Goal: Obtain resource: Download file/media

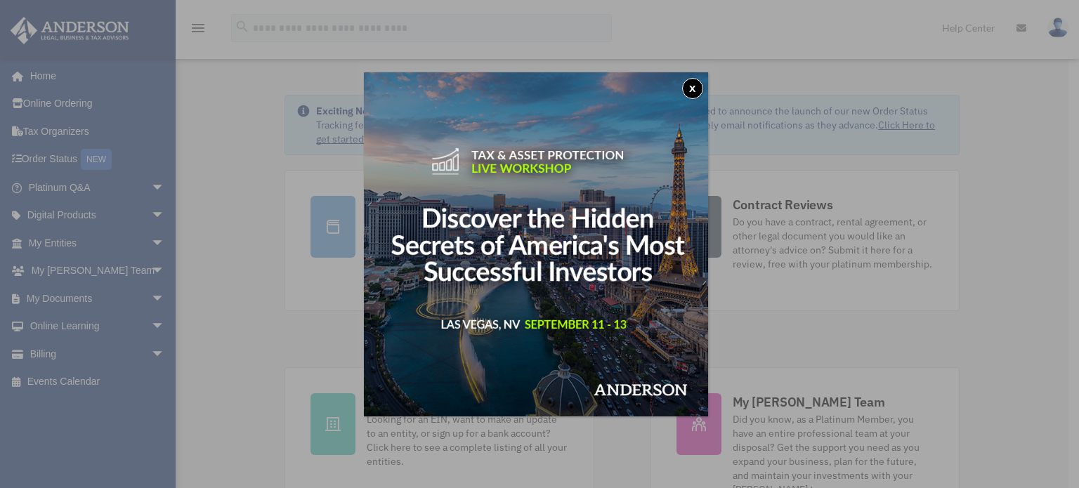
click at [700, 94] on button "x" at bounding box center [692, 88] width 21 height 21
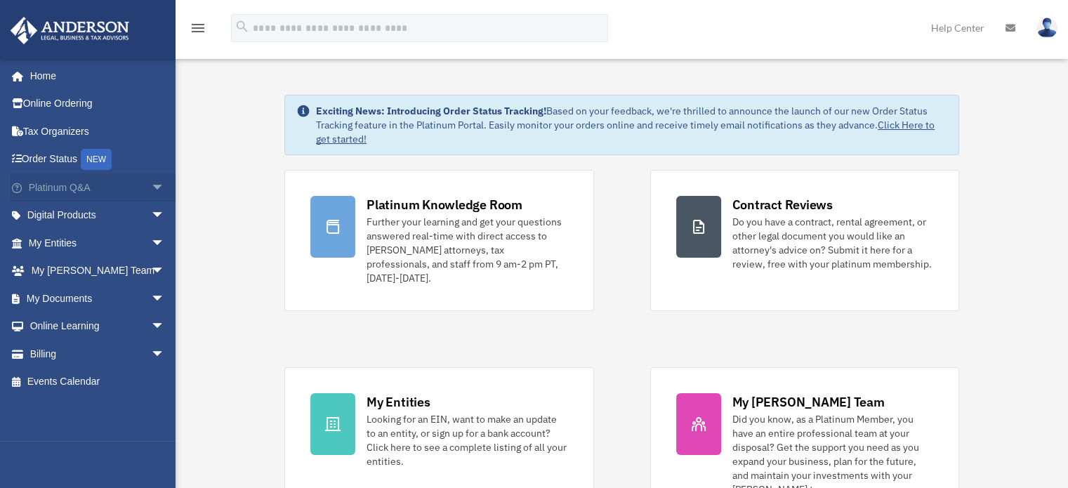
click at [88, 189] on link "Platinum Q&A arrow_drop_down" at bounding box center [98, 187] width 176 height 28
click at [151, 185] on span "arrow_drop_down" at bounding box center [165, 187] width 28 height 29
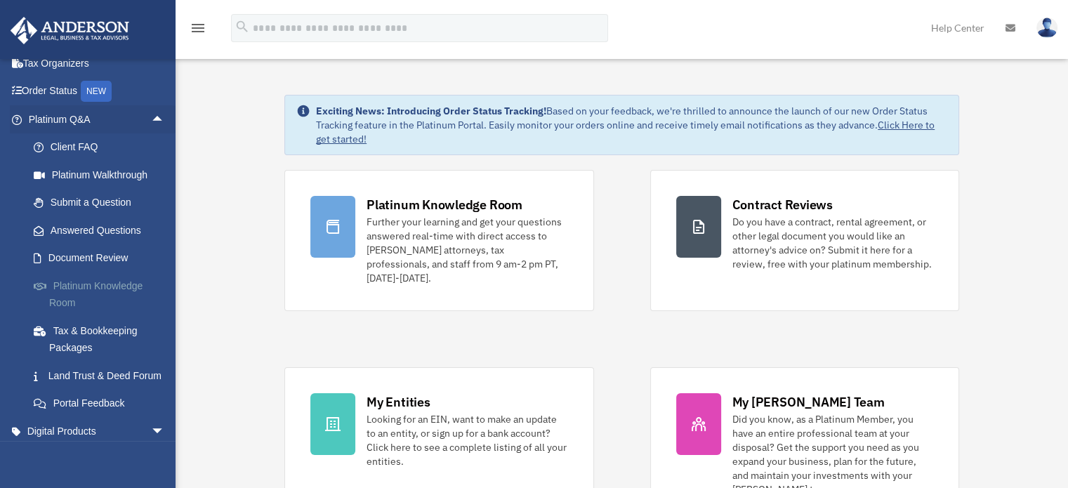
scroll to position [70, 0]
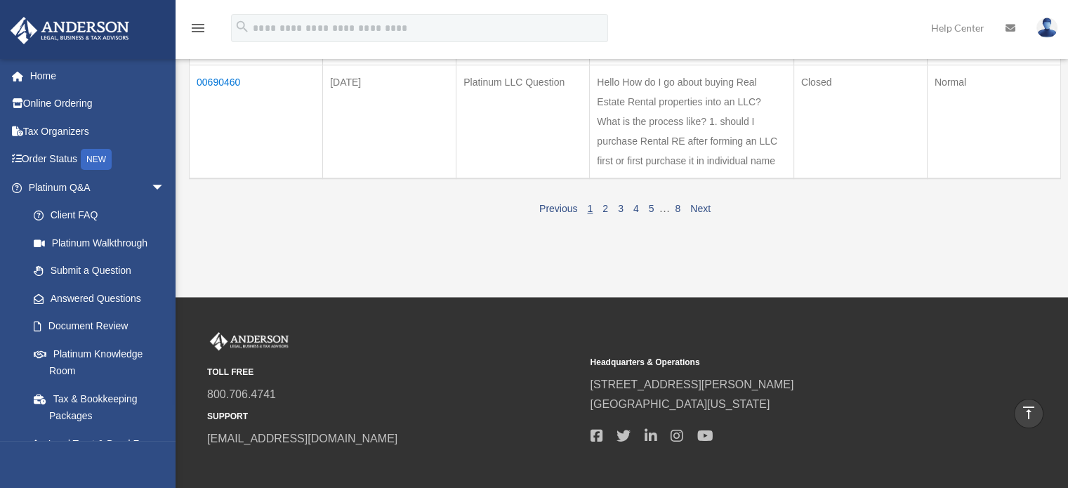
scroll to position [1264, 0]
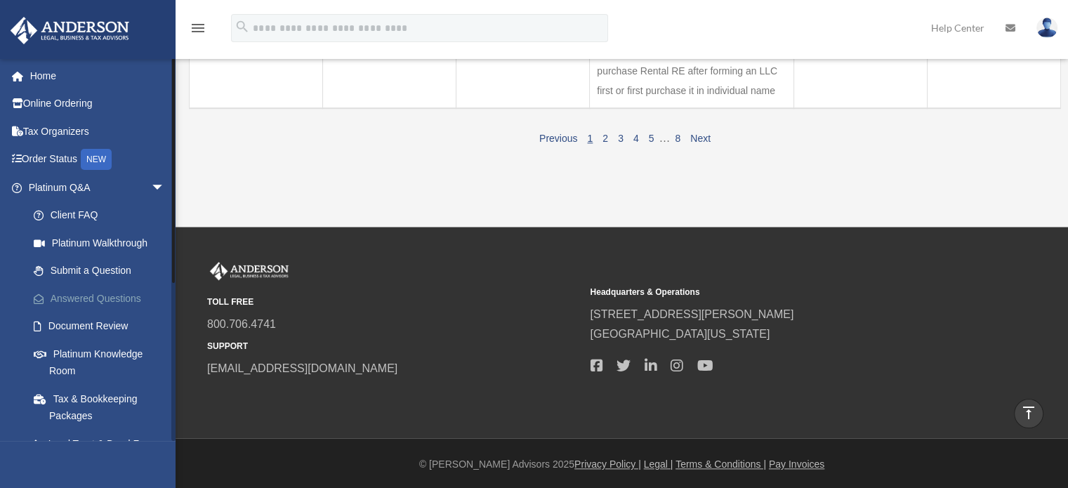
click at [66, 303] on link "Answered Questions" at bounding box center [103, 298] width 166 height 28
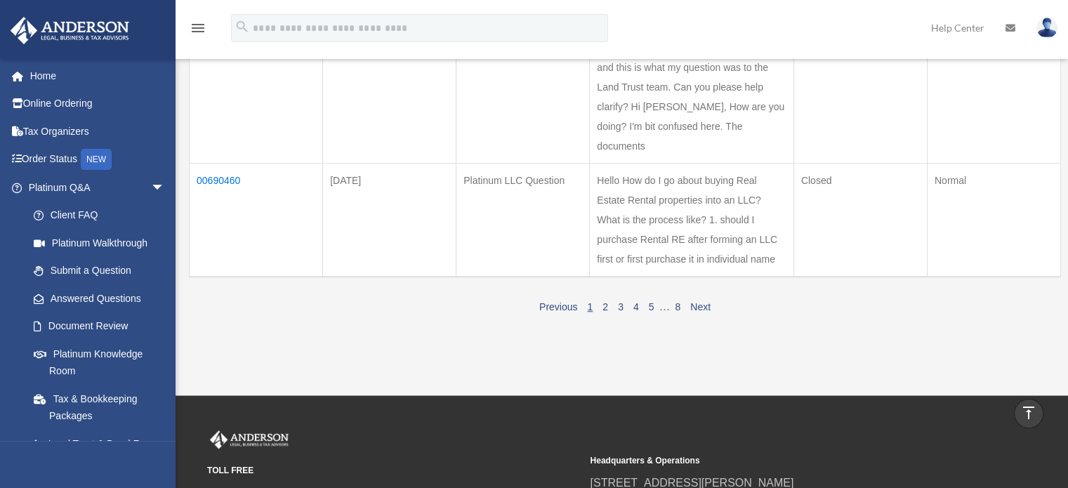
scroll to position [1053, 0]
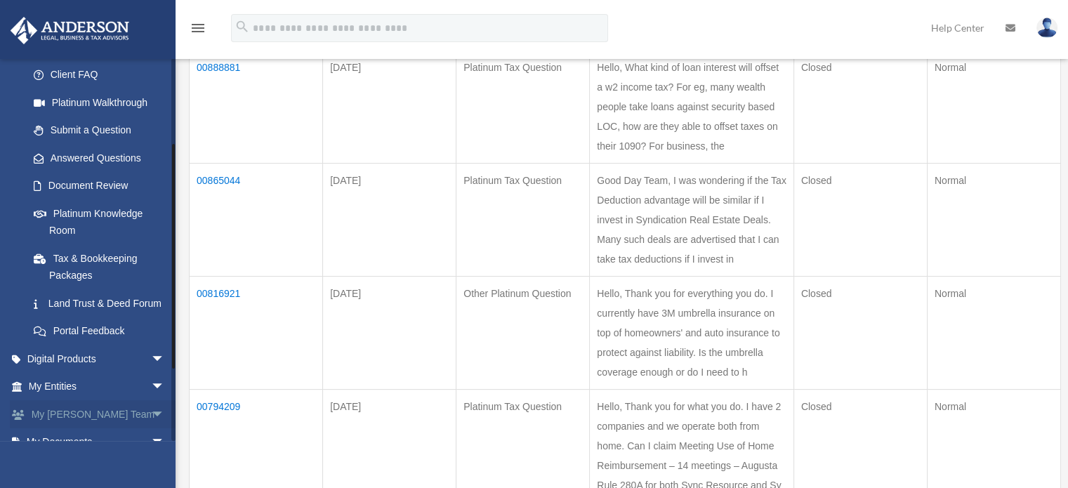
scroll to position [211, 0]
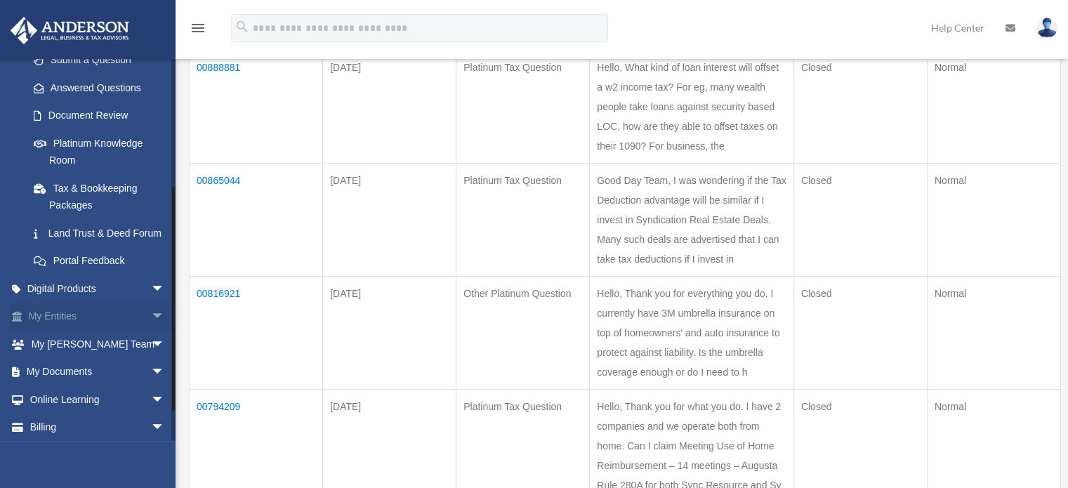
click at [151, 331] on span "arrow_drop_down" at bounding box center [165, 317] width 28 height 29
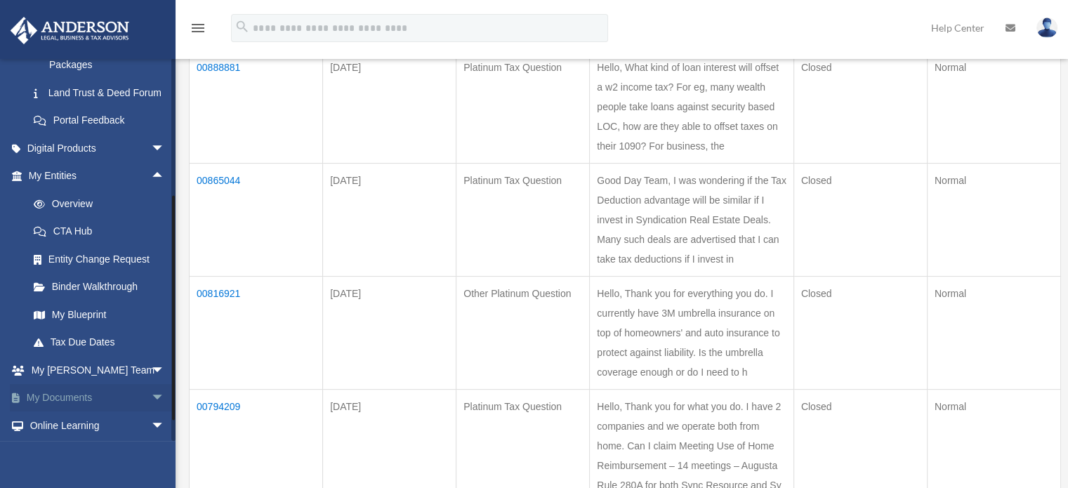
scroll to position [421, 0]
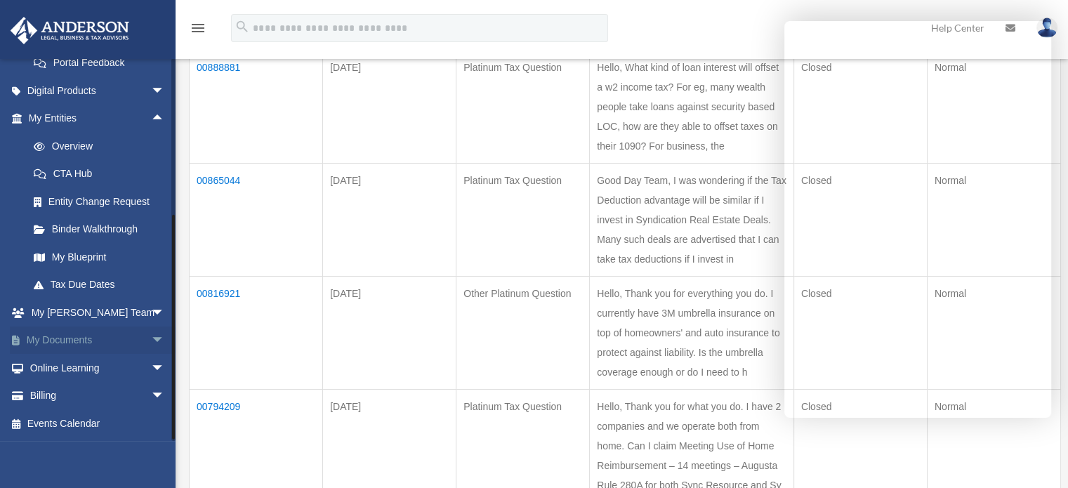
click at [151, 342] on span "arrow_drop_down" at bounding box center [165, 341] width 28 height 29
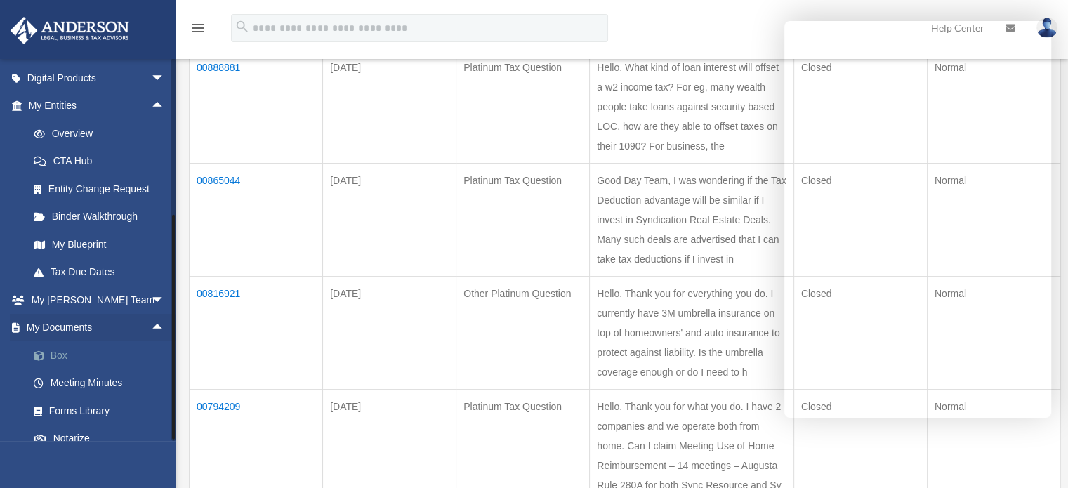
click at [66, 369] on link "Box" at bounding box center [103, 355] width 166 height 28
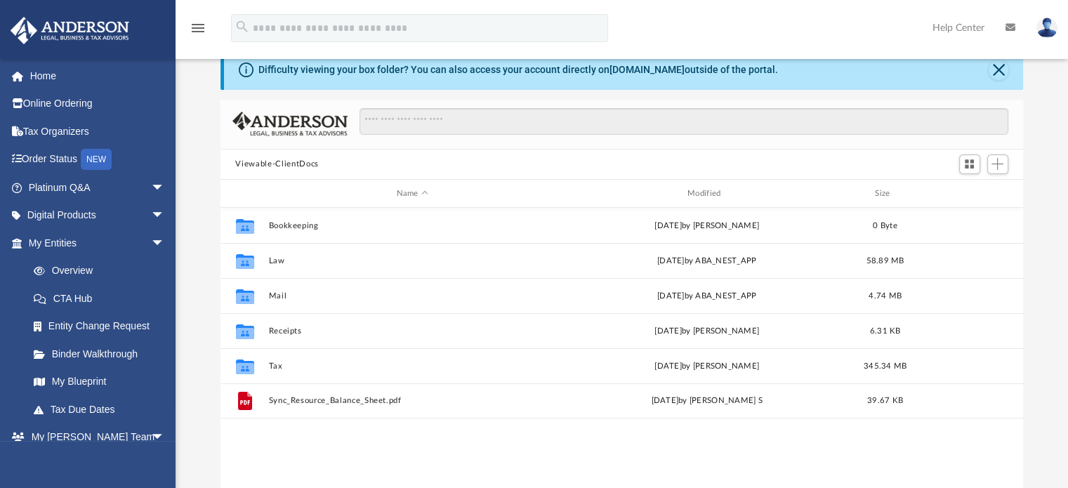
scroll to position [70, 0]
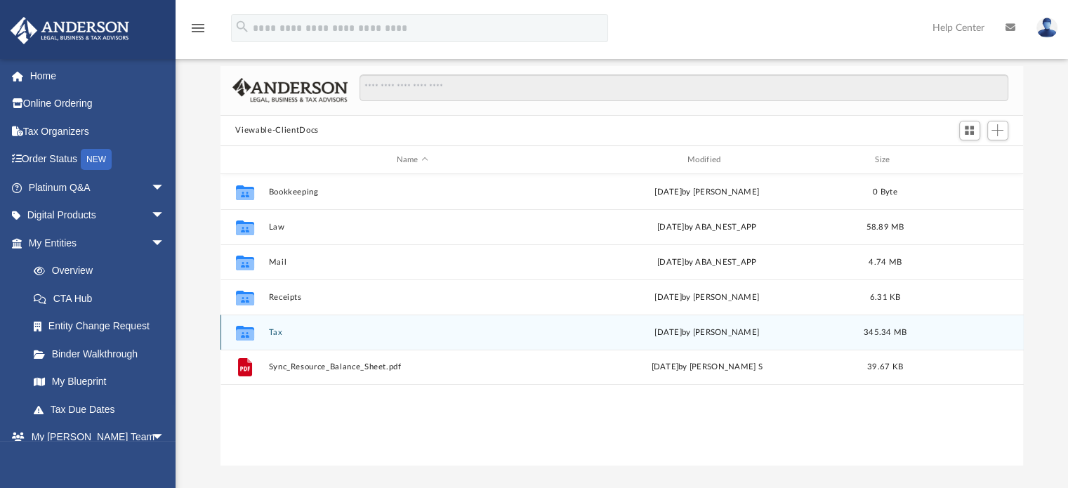
click at [278, 329] on button "Tax" at bounding box center [412, 332] width 288 height 9
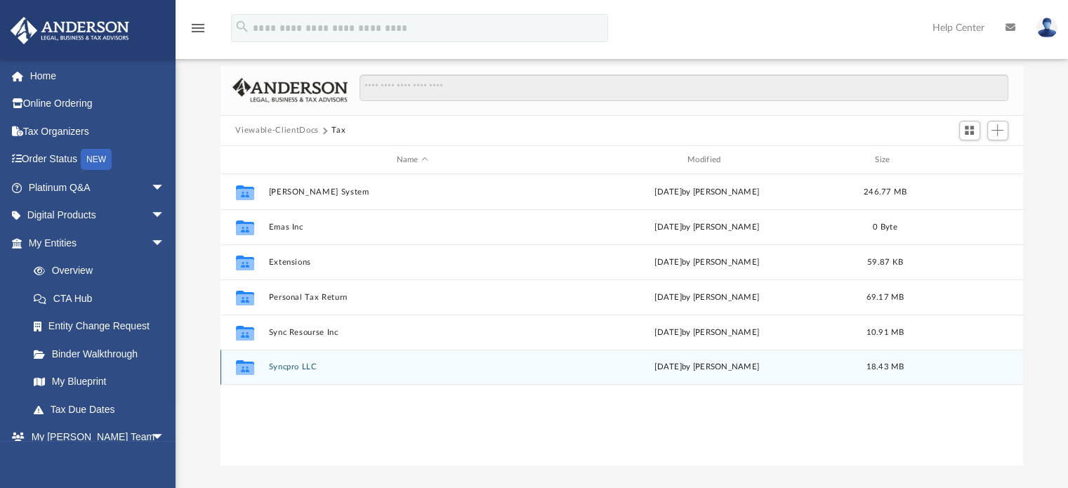
click at [308, 370] on button "Syncpro LLC" at bounding box center [412, 367] width 288 height 9
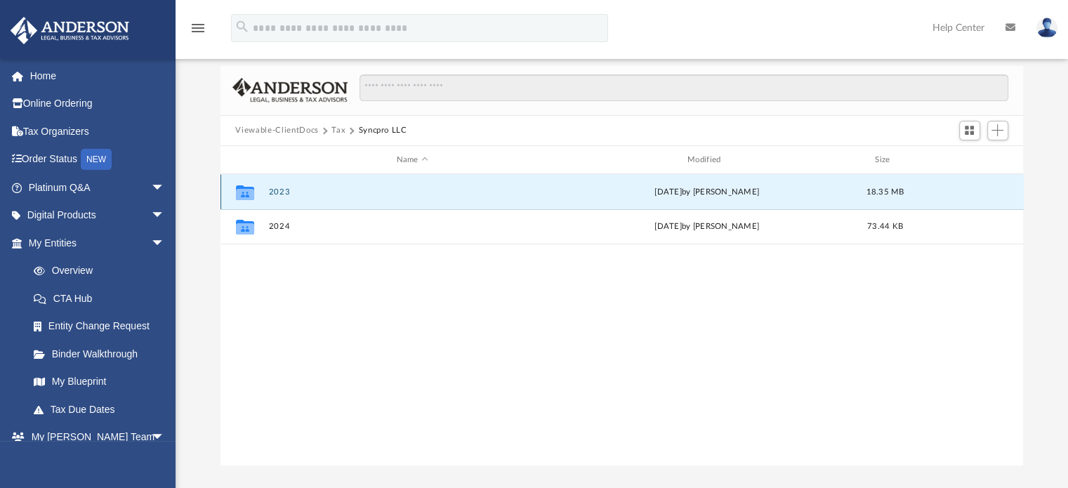
click at [277, 193] on button "2023" at bounding box center [412, 192] width 288 height 9
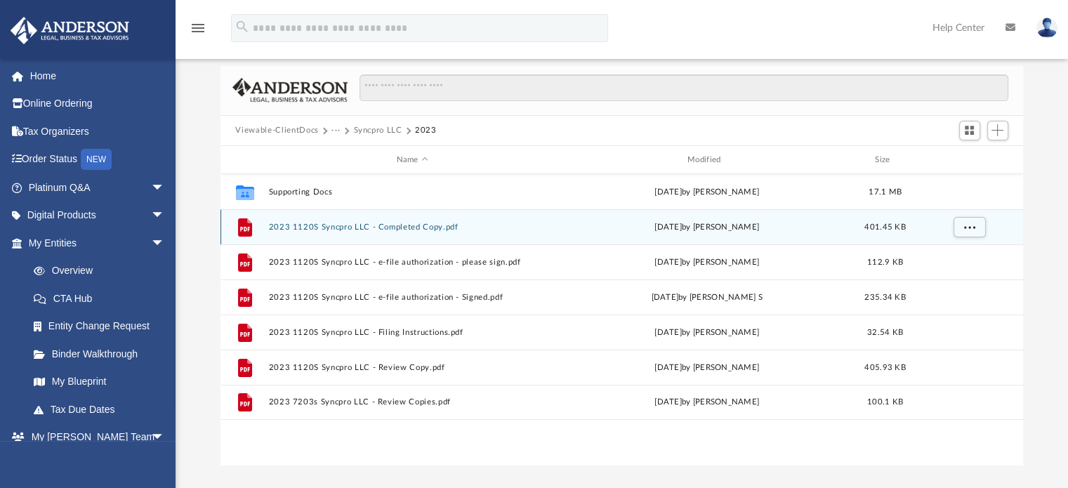
click at [438, 227] on button "2023 1120S Syncpro LLC - Completed Copy.pdf" at bounding box center [412, 227] width 288 height 9
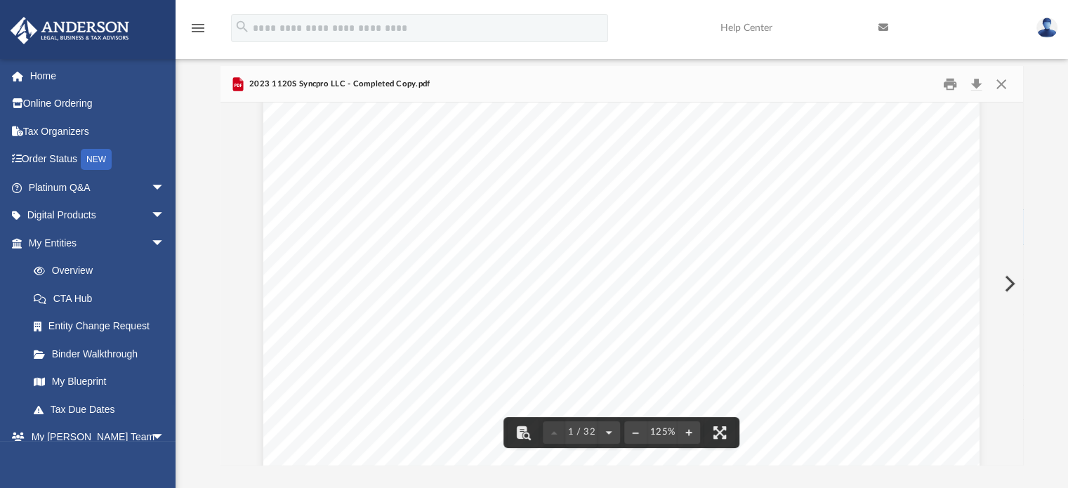
scroll to position [0, 0]
click at [972, 77] on button "Download" at bounding box center [976, 84] width 25 height 22
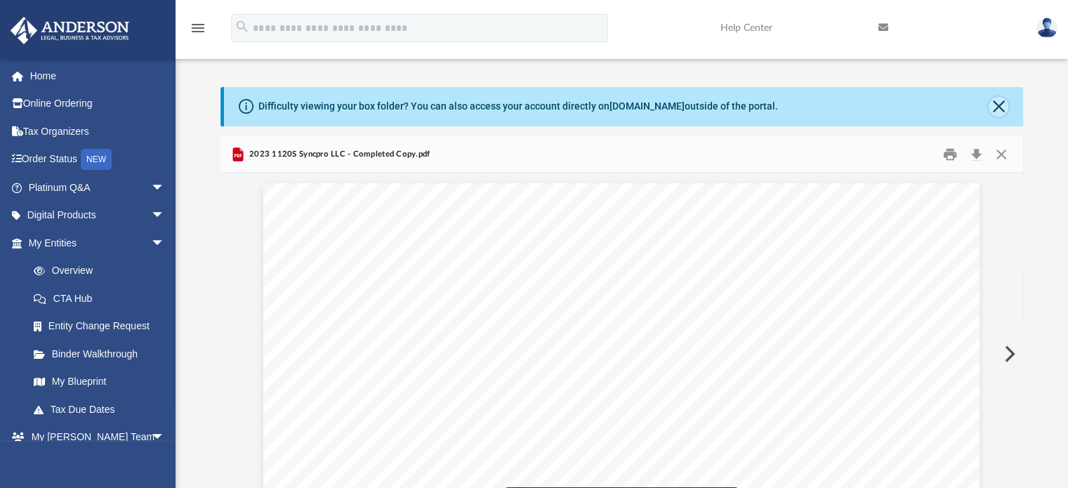
click at [1004, 103] on button "Close" at bounding box center [999, 107] width 20 height 20
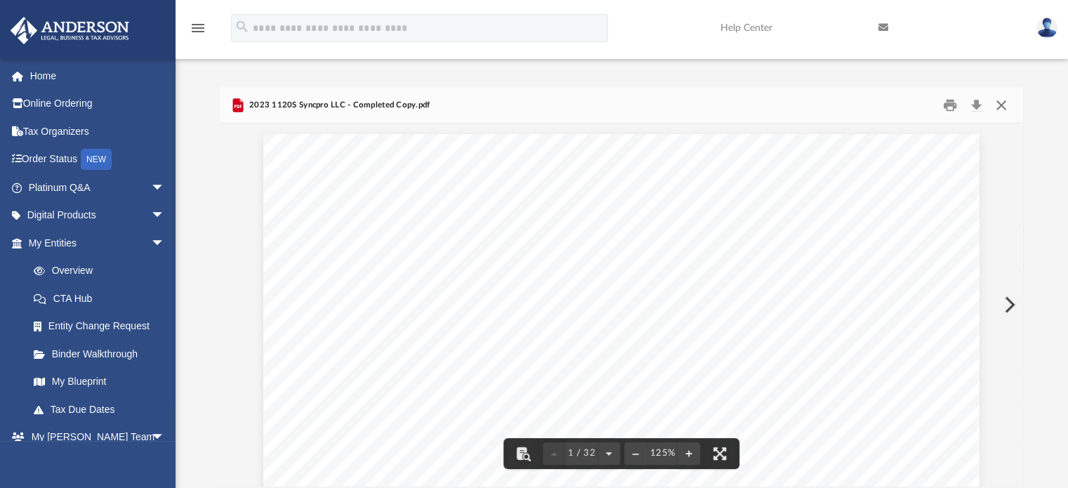
click at [1001, 104] on button "Close" at bounding box center [1001, 105] width 25 height 22
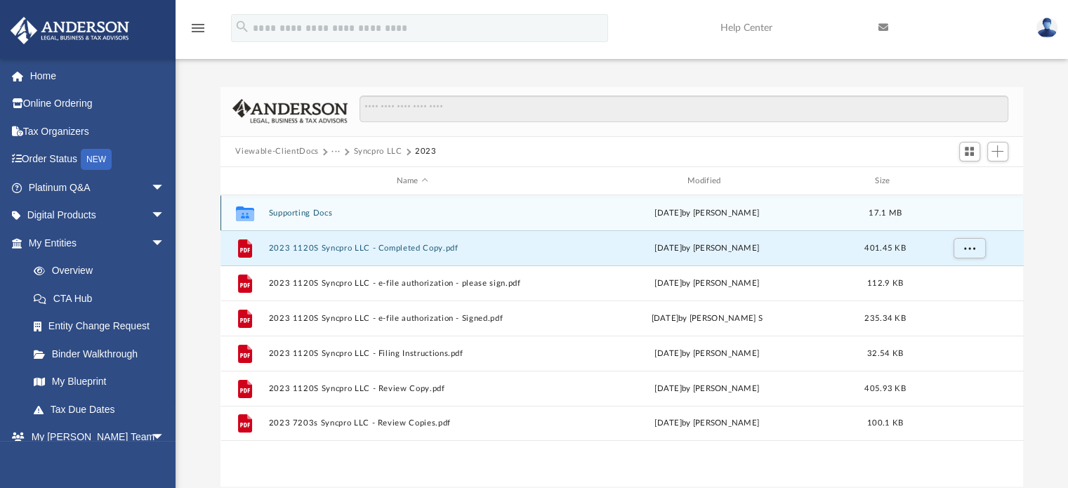
click at [294, 211] on button "Supporting Docs" at bounding box center [412, 213] width 288 height 9
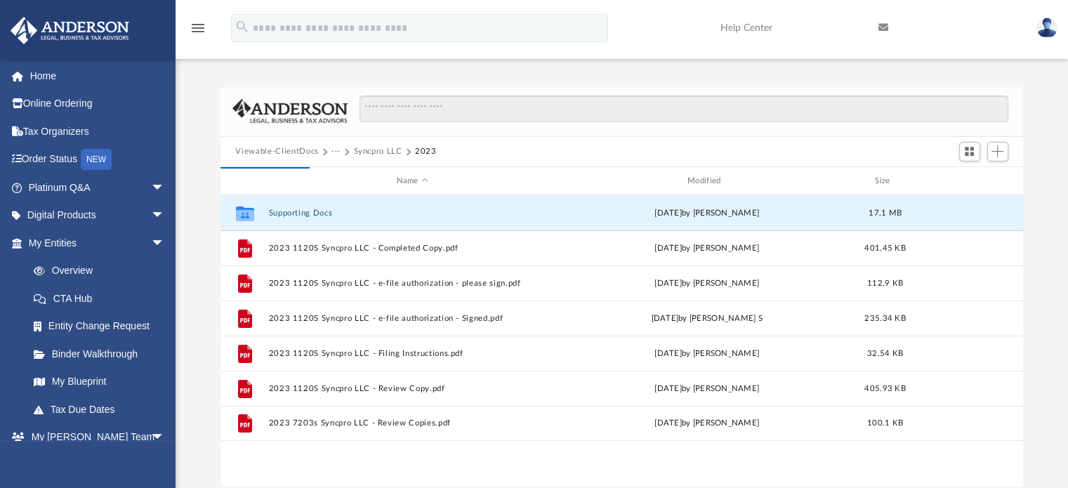
click at [371, 148] on button "Syncpro LLC" at bounding box center [377, 151] width 48 height 13
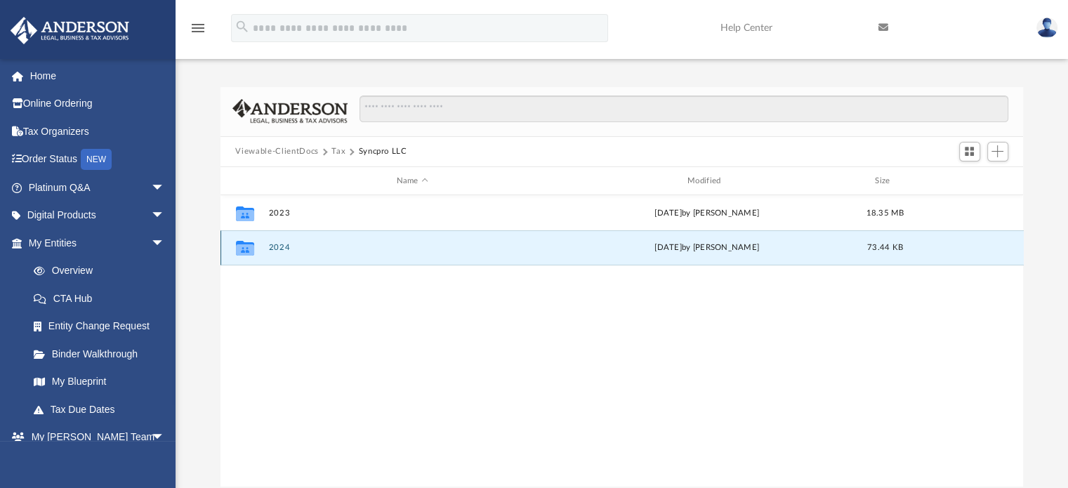
click at [278, 247] on button "2024" at bounding box center [412, 248] width 288 height 9
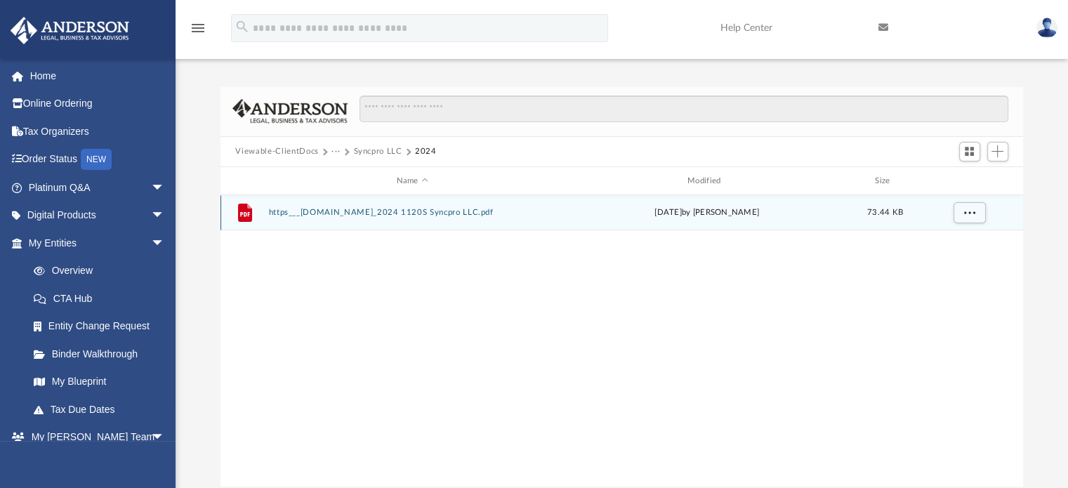
click at [469, 213] on button "https___efile.prosystemfx.com_2024 1120S Syncpro LLC.pdf" at bounding box center [412, 213] width 288 height 9
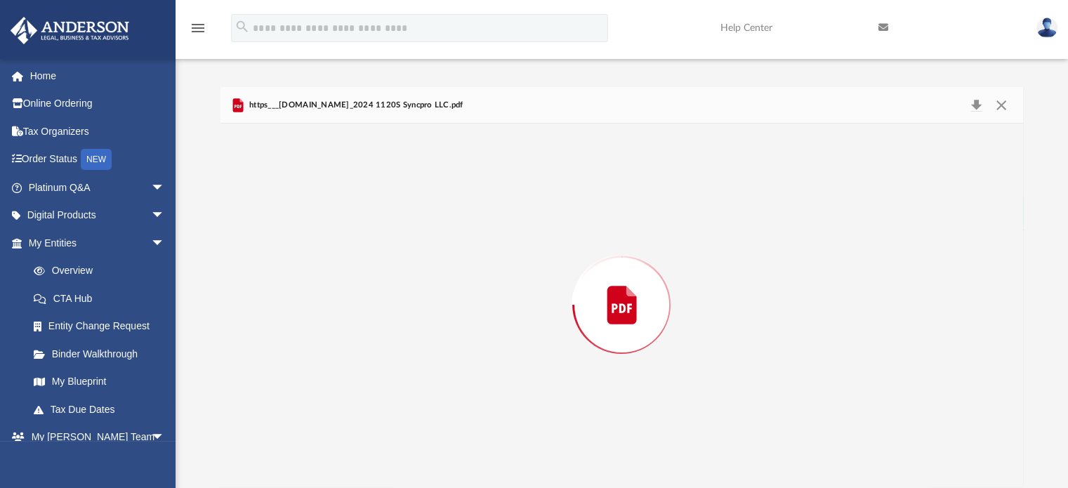
click at [469, 213] on div "Preview" at bounding box center [622, 305] width 803 height 362
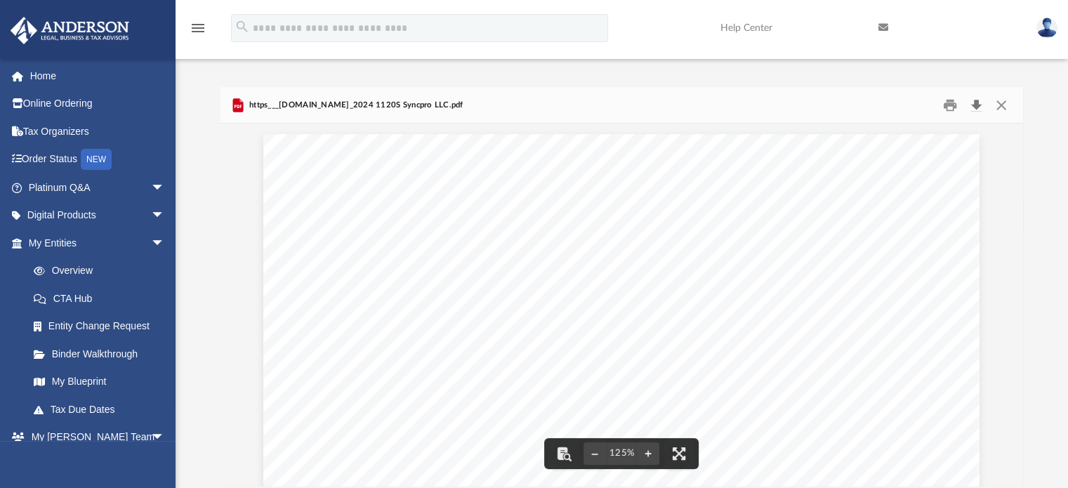
click at [978, 110] on button "Download" at bounding box center [976, 105] width 25 height 22
click at [1000, 105] on button "Close" at bounding box center [1001, 105] width 25 height 22
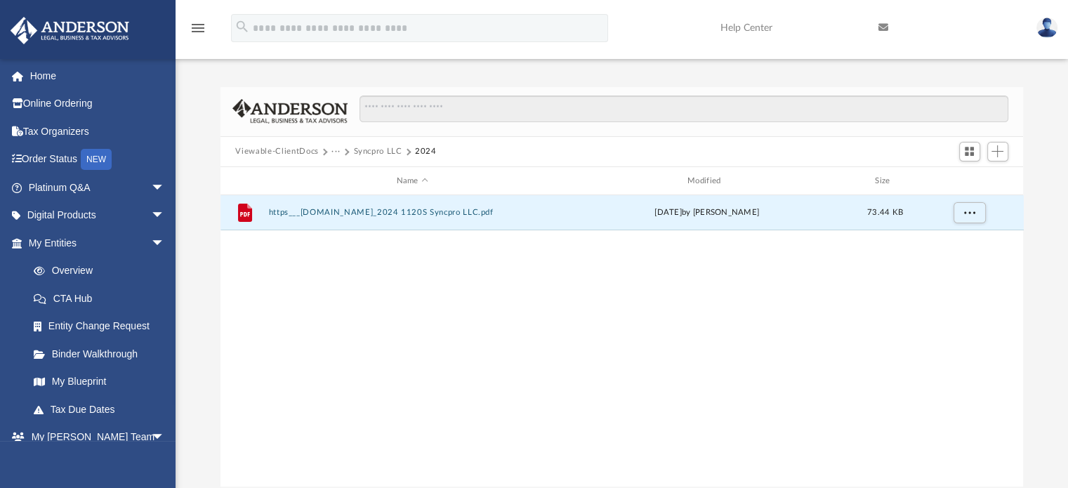
click at [291, 152] on button "Viewable-ClientDocs" at bounding box center [276, 151] width 83 height 13
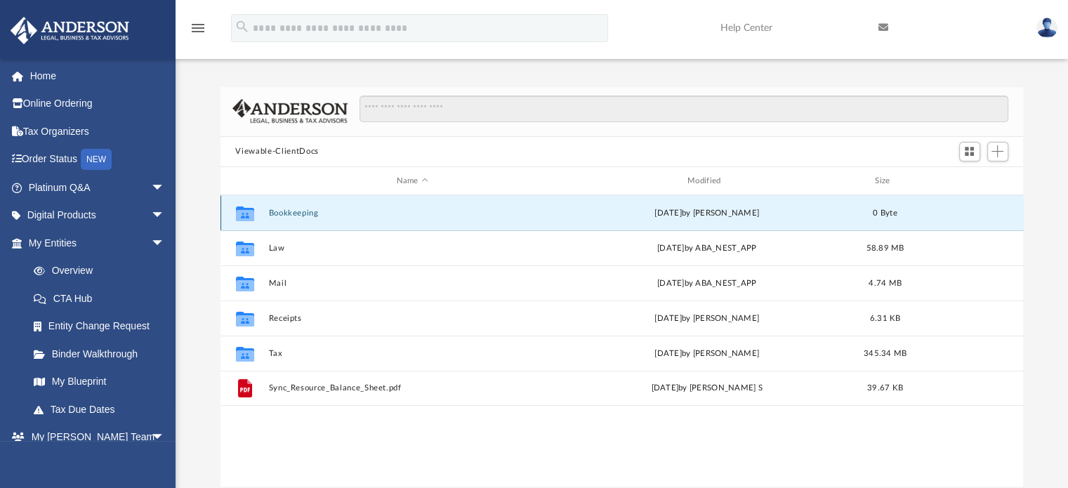
click at [290, 214] on button "Bookkeeping" at bounding box center [412, 213] width 288 height 9
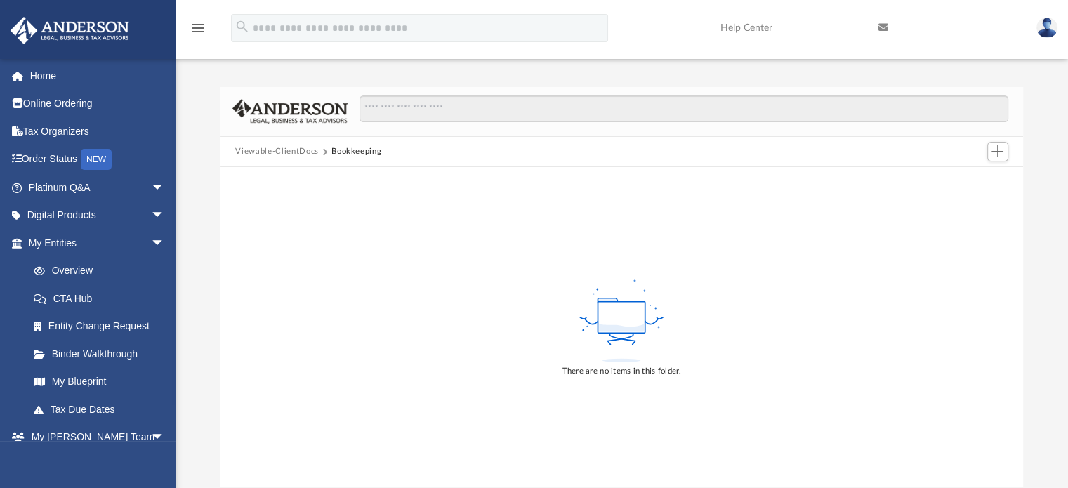
click at [292, 150] on button "Viewable-ClientDocs" at bounding box center [276, 151] width 83 height 13
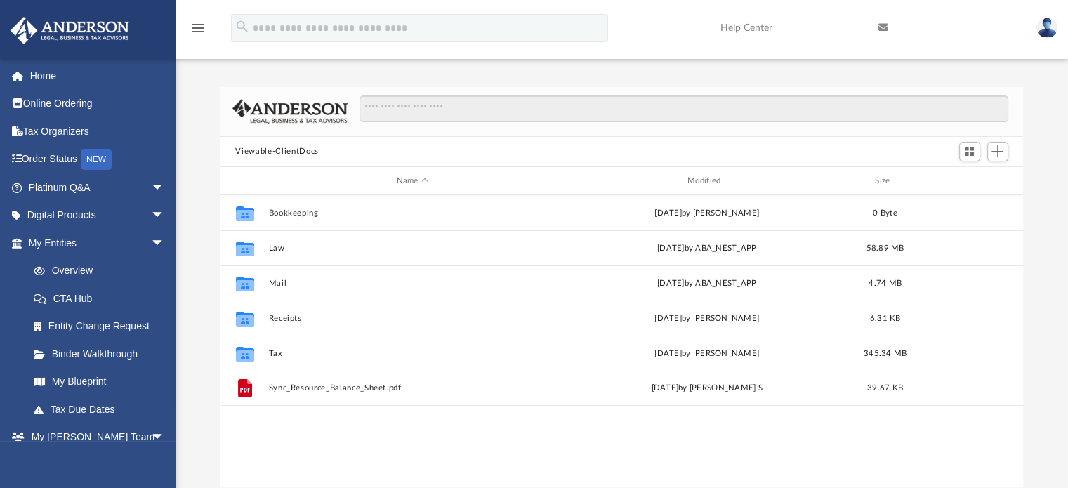
scroll to position [308, 792]
click at [269, 149] on button "Viewable-ClientDocs" at bounding box center [276, 151] width 83 height 13
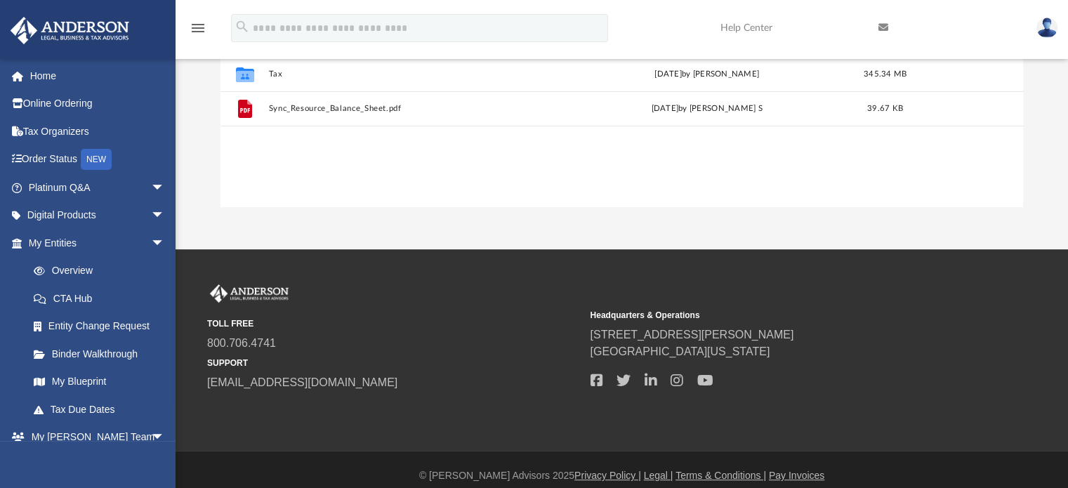
scroll to position [292, 0]
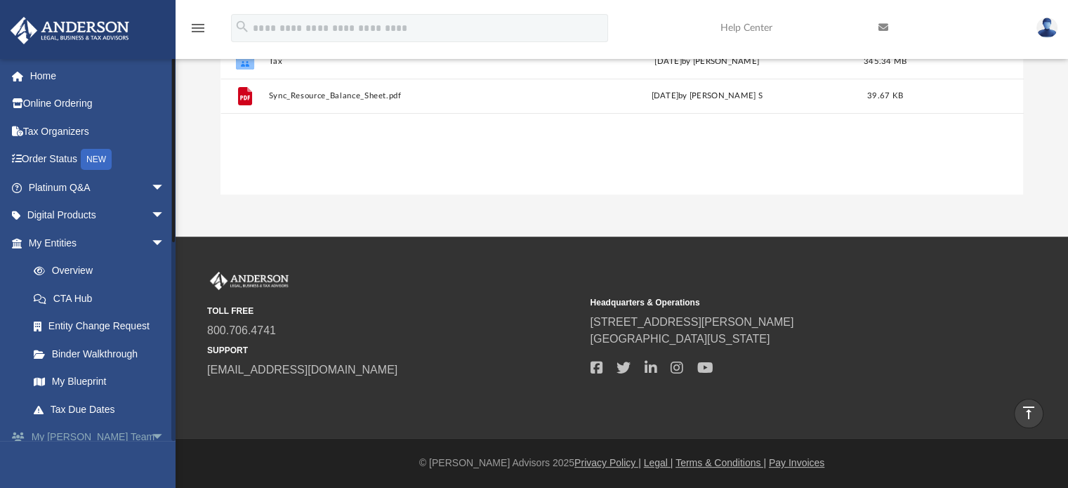
click at [151, 432] on span "arrow_drop_down" at bounding box center [165, 437] width 28 height 29
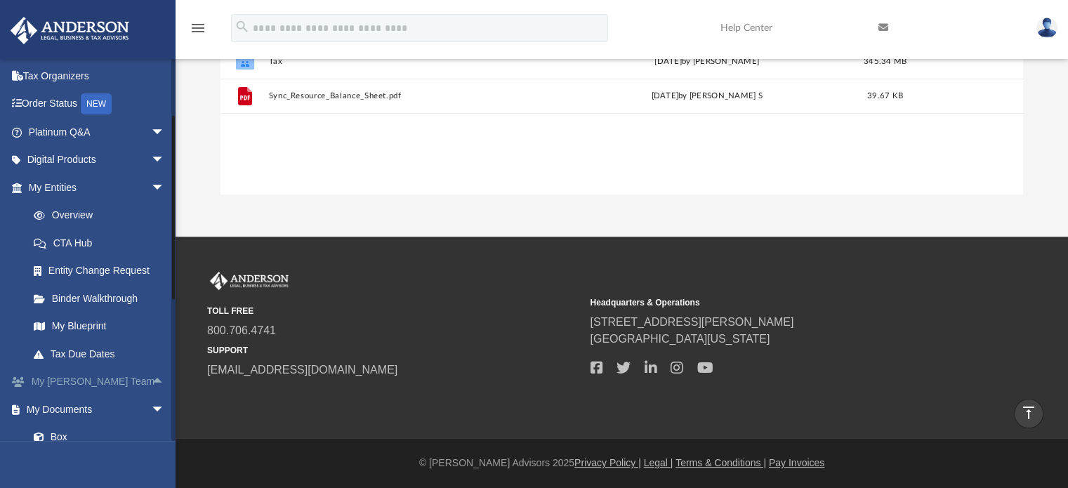
scroll to position [140, 0]
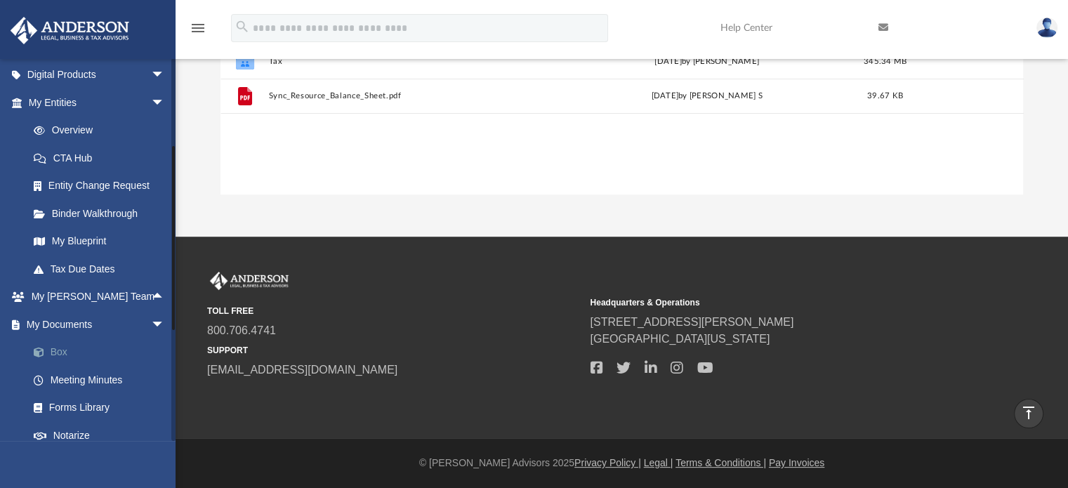
click at [58, 348] on link "Box" at bounding box center [103, 353] width 166 height 28
click at [48, 350] on span at bounding box center [45, 353] width 9 height 10
click at [57, 353] on link "Box" at bounding box center [103, 353] width 166 height 28
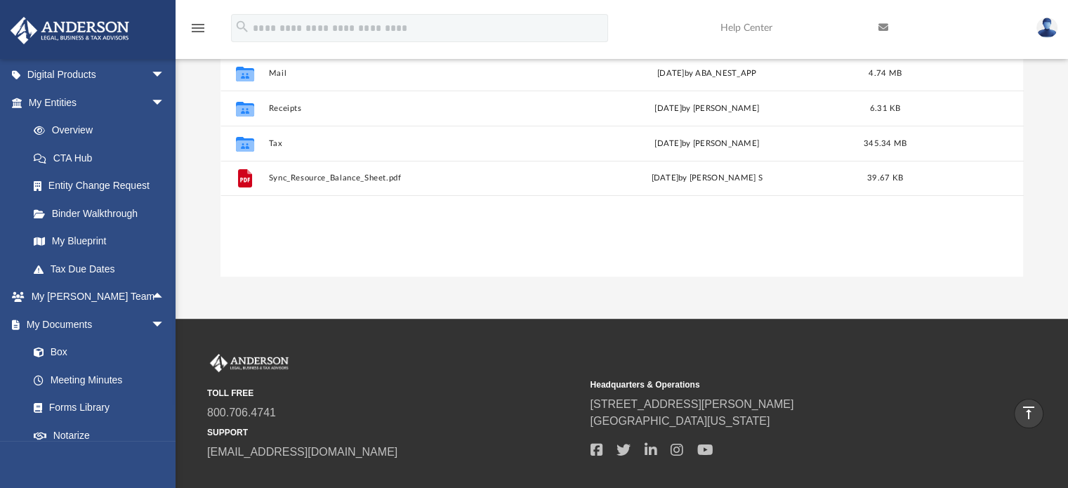
scroll to position [0, 0]
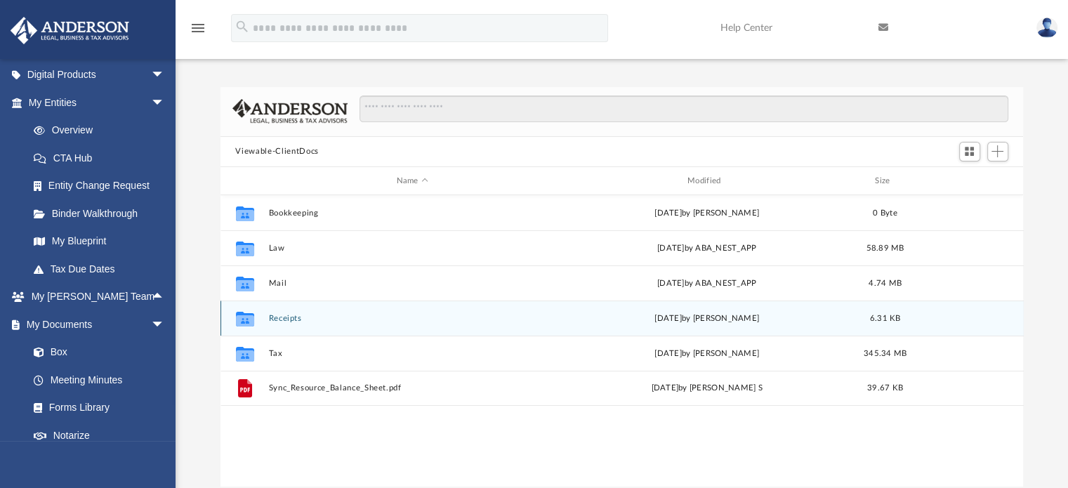
click at [282, 317] on button "Receipts" at bounding box center [412, 318] width 288 height 9
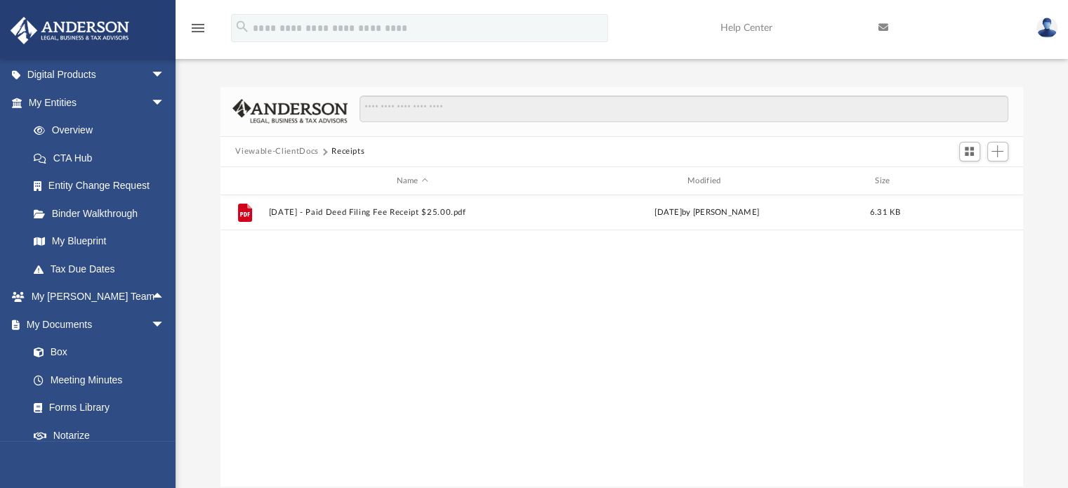
click at [287, 146] on button "Viewable-ClientDocs" at bounding box center [276, 151] width 83 height 13
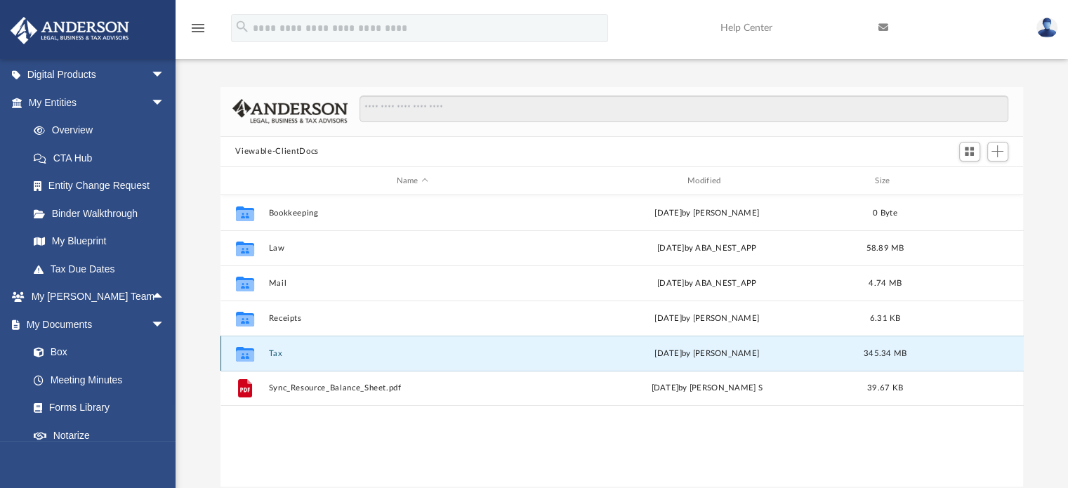
click at [272, 350] on button "Tax" at bounding box center [412, 353] width 288 height 9
click at [316, 352] on button "Sync Resourse Inc" at bounding box center [412, 353] width 288 height 9
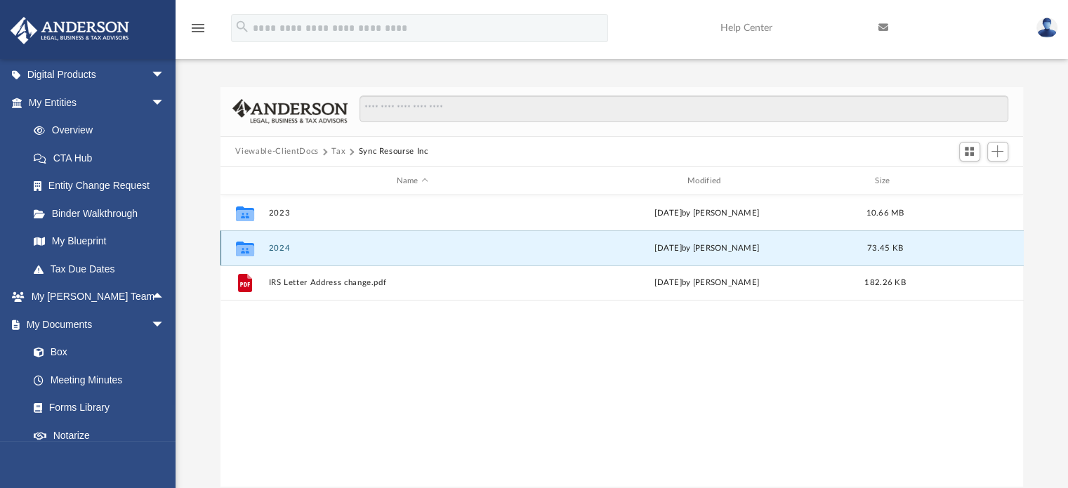
click at [279, 249] on button "2024" at bounding box center [412, 248] width 288 height 9
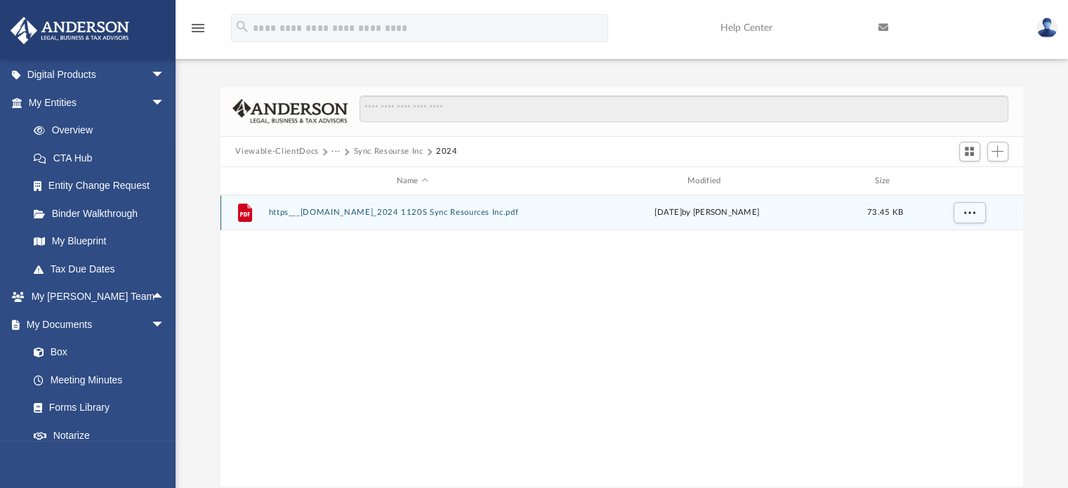
click at [407, 212] on button "https___efile.prosystemfx.com_2024 1120S Sync Resources Inc.pdf" at bounding box center [412, 213] width 288 height 9
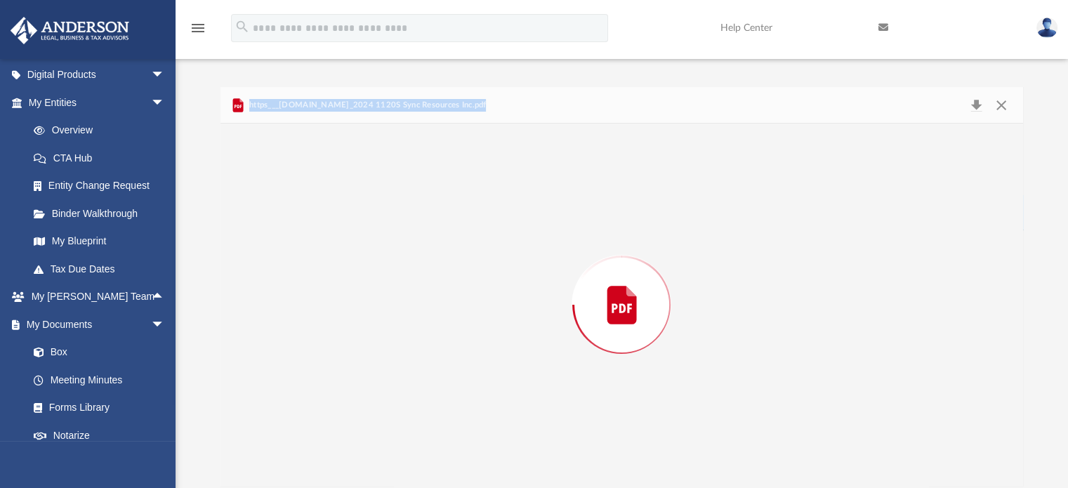
click at [407, 212] on div "Preview" at bounding box center [622, 305] width 803 height 362
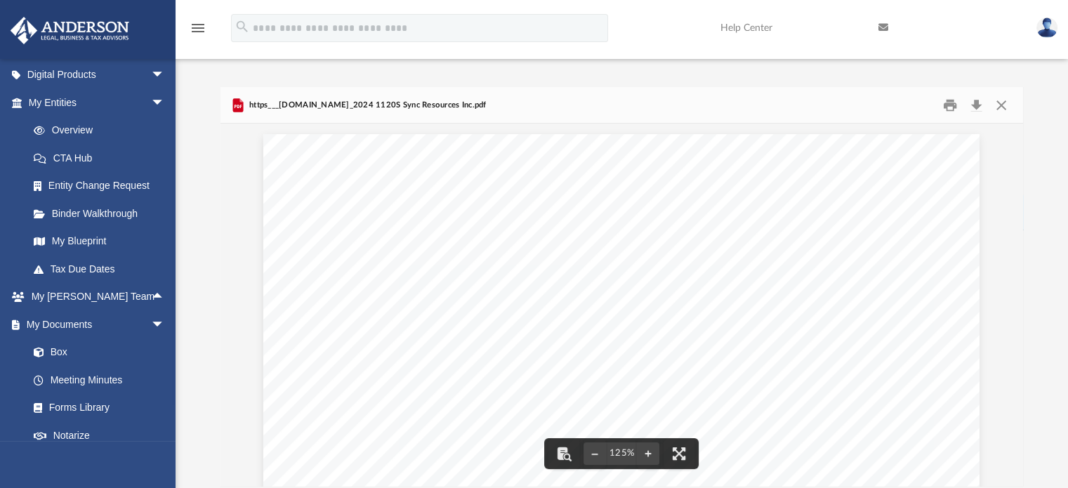
click at [1024, 197] on div "Difficulty viewing your box folder? You can also access your account directly o…" at bounding box center [622, 287] width 893 height 400
click at [1006, 107] on button "Close" at bounding box center [1001, 105] width 25 height 22
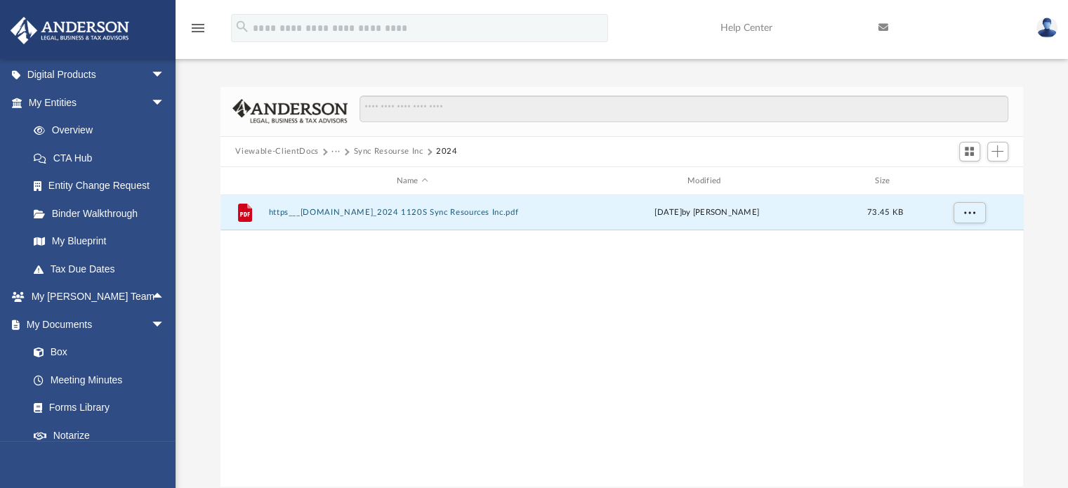
click at [396, 153] on button "Sync Resourse Inc" at bounding box center [388, 151] width 70 height 13
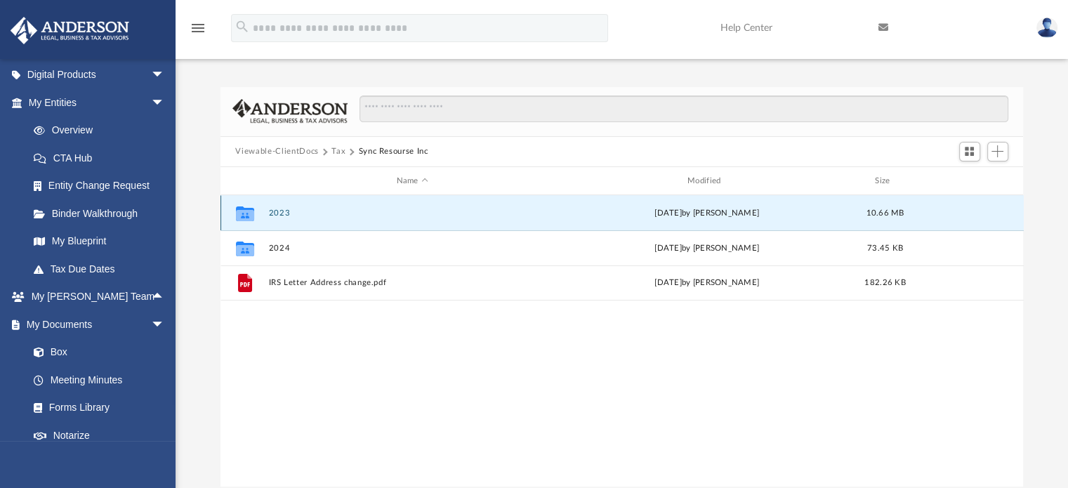
click at [280, 212] on button "2023" at bounding box center [412, 213] width 288 height 9
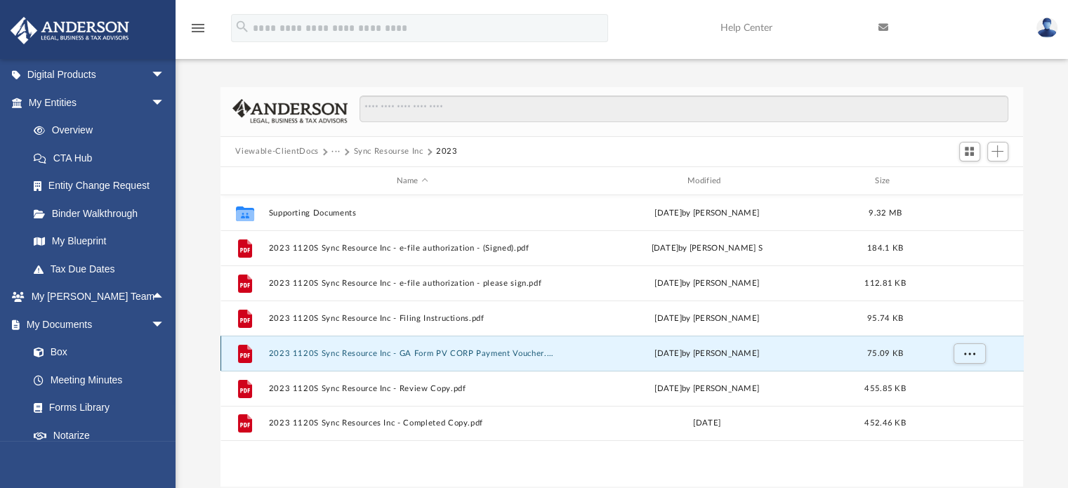
click at [352, 351] on button "2023 1120S Sync Resource Inc - GA Form PV CORP Payment Voucher.pdf" at bounding box center [412, 353] width 288 height 9
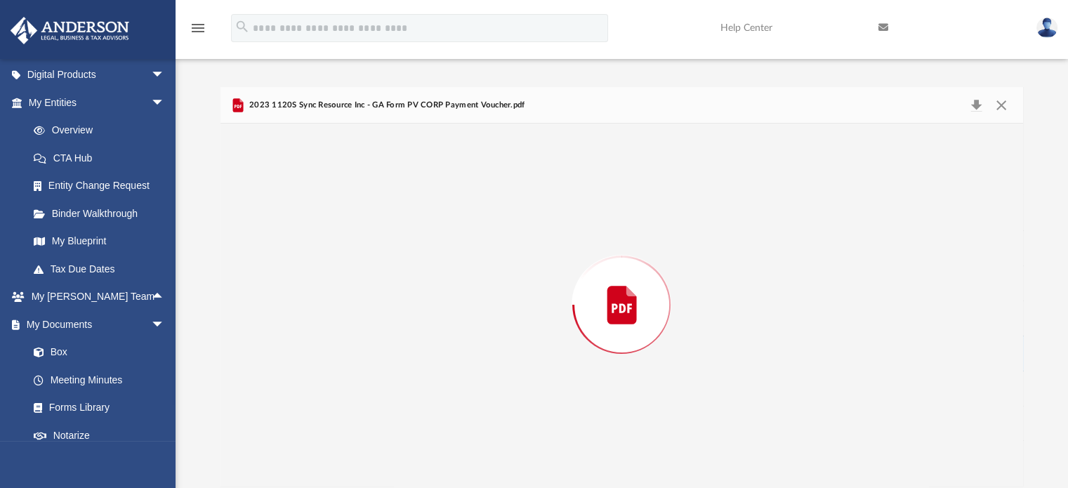
click at [352, 351] on div "Preview" at bounding box center [622, 305] width 803 height 362
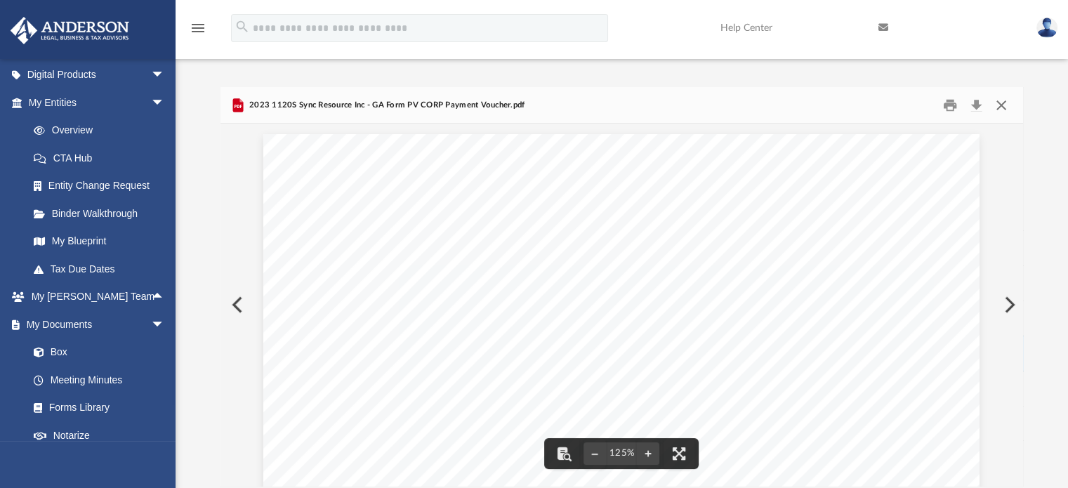
click at [996, 103] on button "Close" at bounding box center [1001, 105] width 25 height 22
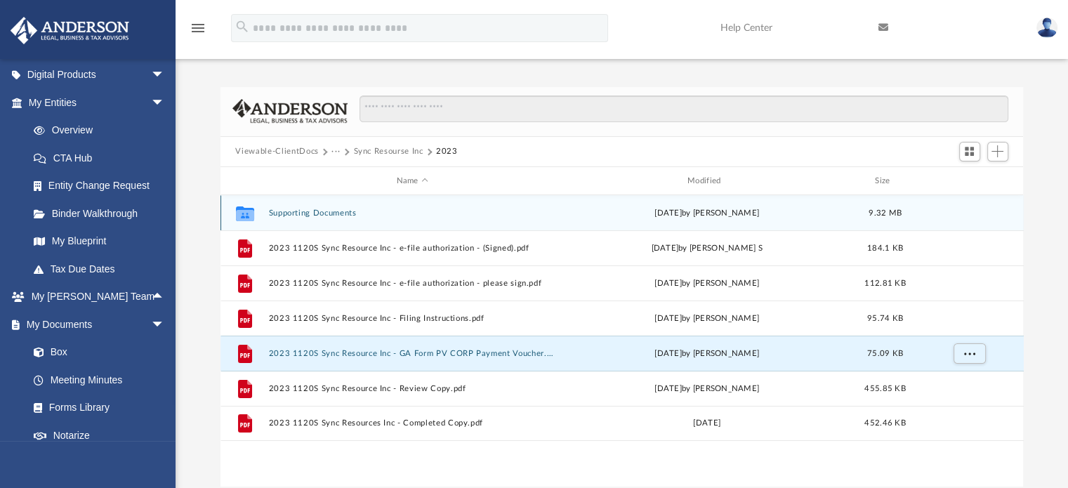
click at [316, 213] on button "Supporting Documents" at bounding box center [412, 213] width 288 height 9
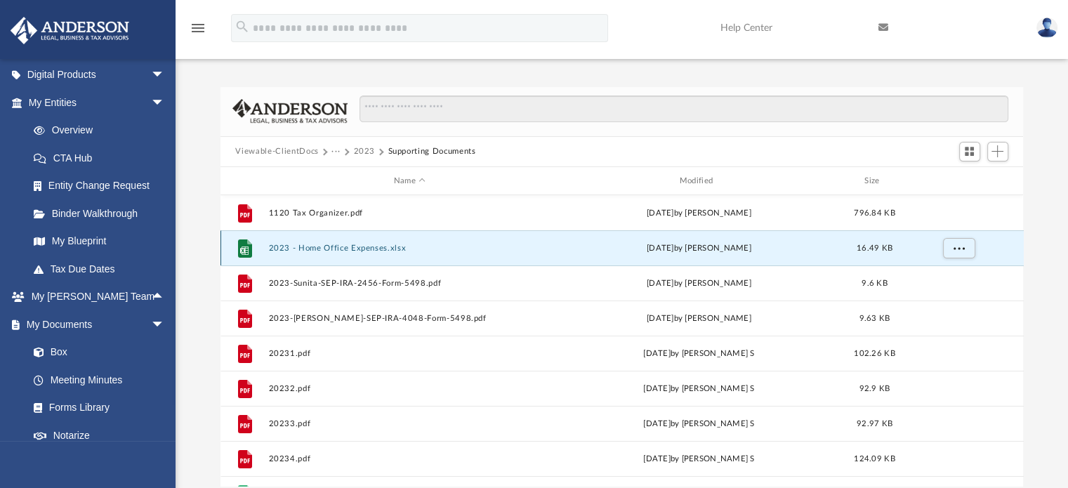
click at [356, 247] on button "2023 - Home Office Expenses.xlsx" at bounding box center [409, 248] width 283 height 9
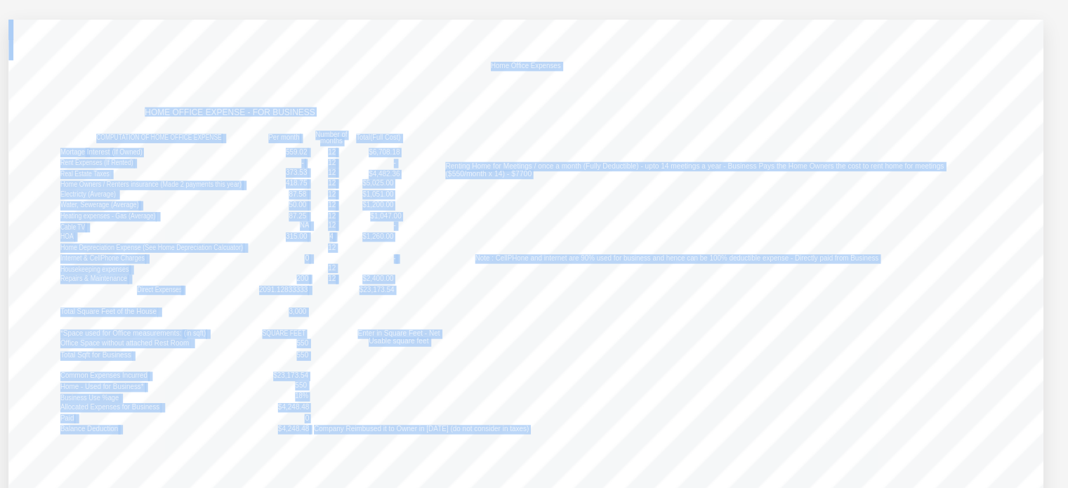
click at [696, 235] on div "Home Office Expenses HOME OFFICE EXPENSE - FOR BUSINESS COMPUTATION OF HOME OFF…" at bounding box center [622, 313] width 464 height 359
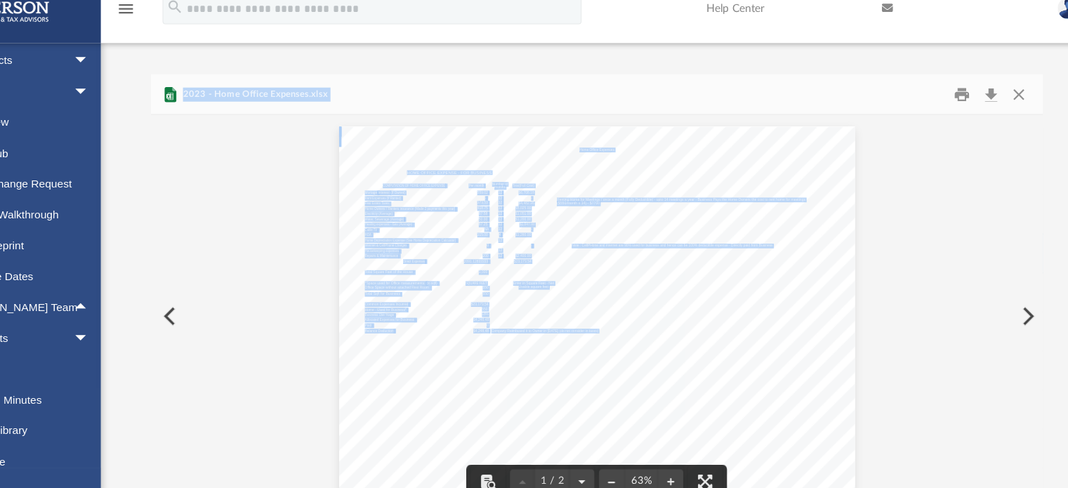
click at [1013, 310] on button "Preview" at bounding box center [1008, 304] width 31 height 39
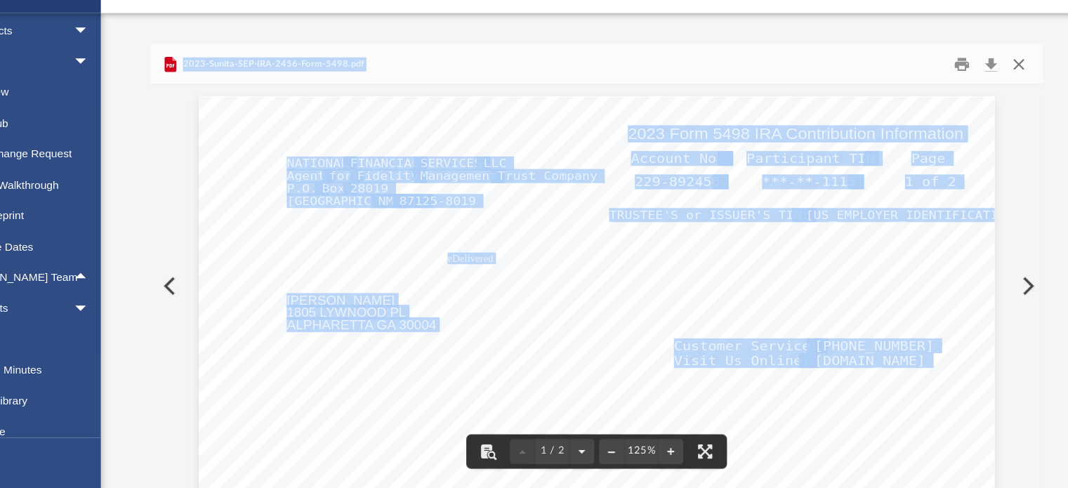
click at [999, 109] on button "Close" at bounding box center [1001, 105] width 25 height 22
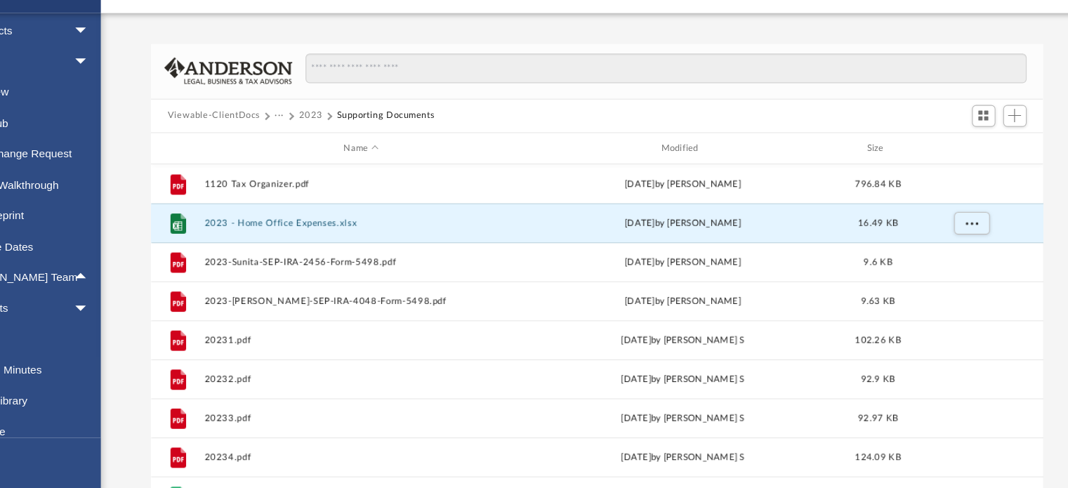
click at [368, 149] on button "2023" at bounding box center [364, 151] width 22 height 13
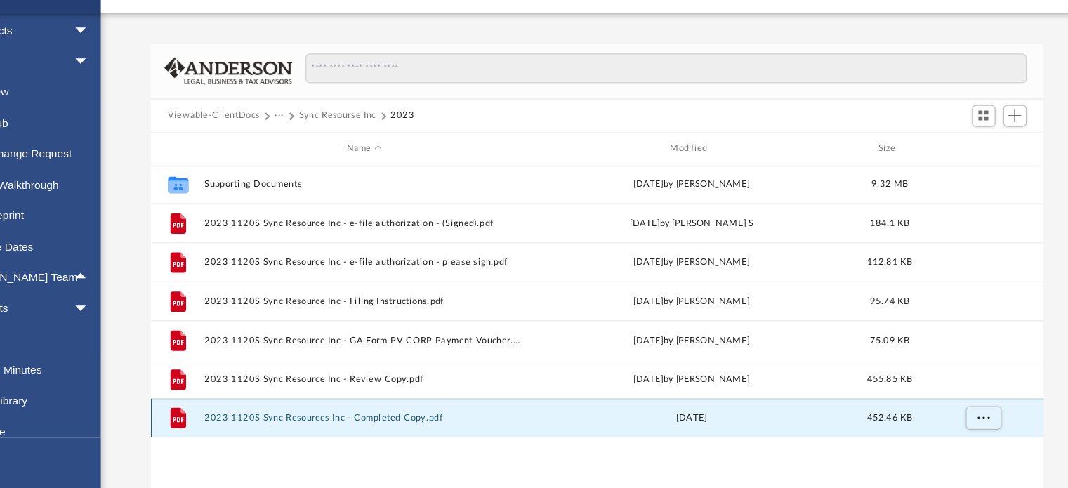
click at [373, 419] on button "2023 1120S Sync Resources Inc - Completed Copy.pdf" at bounding box center [412, 423] width 288 height 9
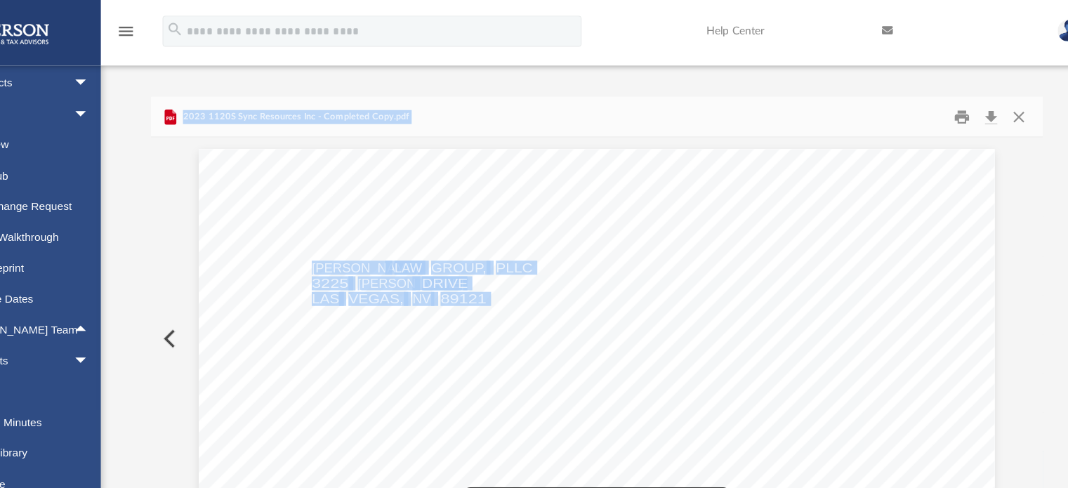
click at [999, 104] on button "Close" at bounding box center [1001, 105] width 25 height 22
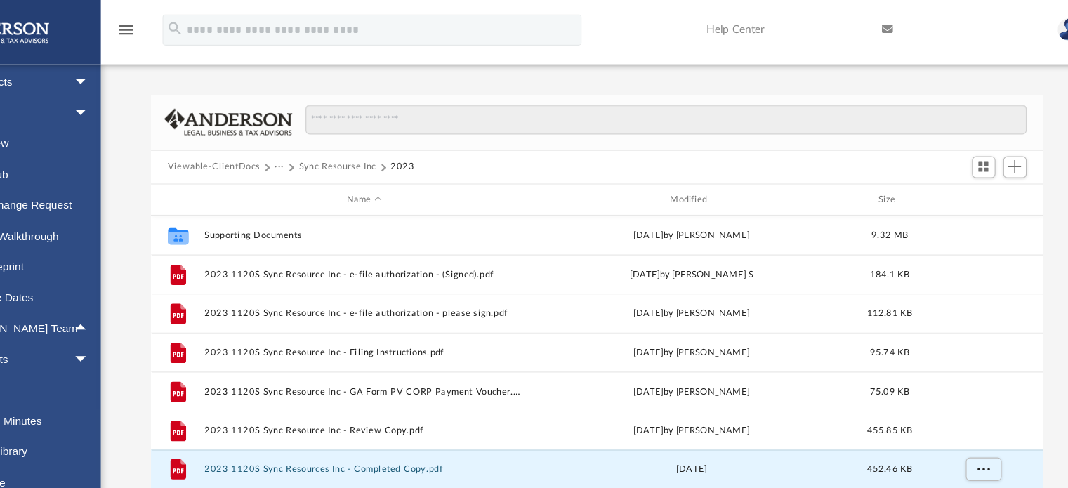
click at [379, 150] on button "Sync Resourse Inc" at bounding box center [388, 151] width 70 height 13
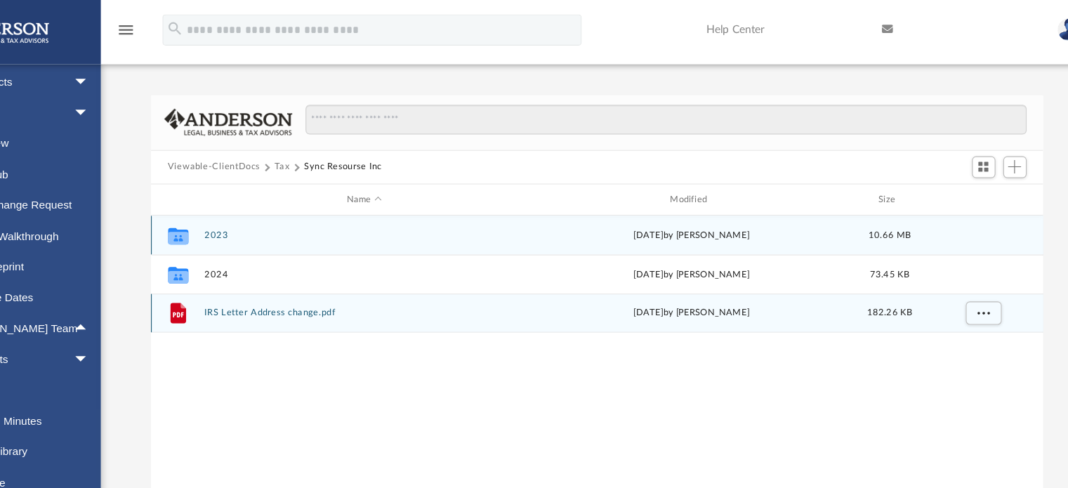
scroll to position [15, 0]
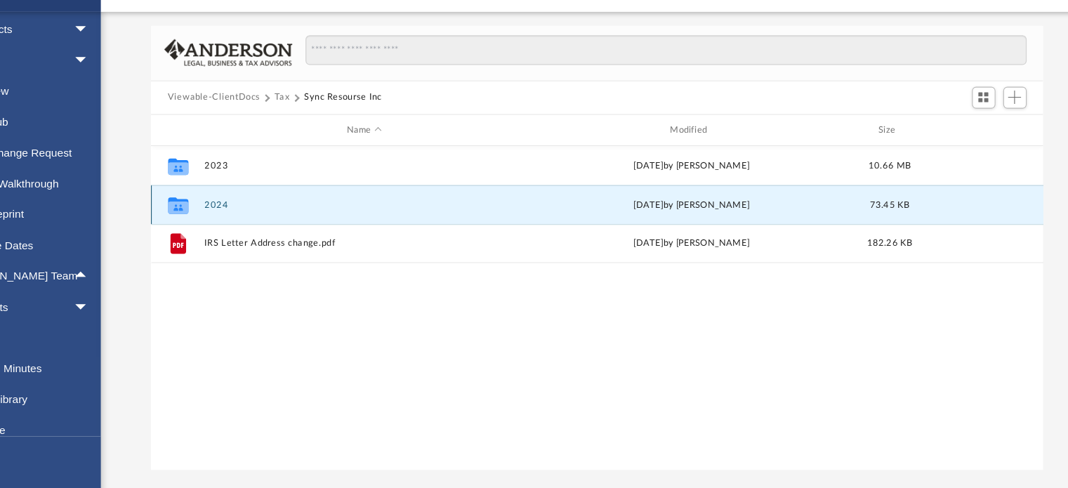
click at [277, 233] on button "2024" at bounding box center [412, 232] width 288 height 9
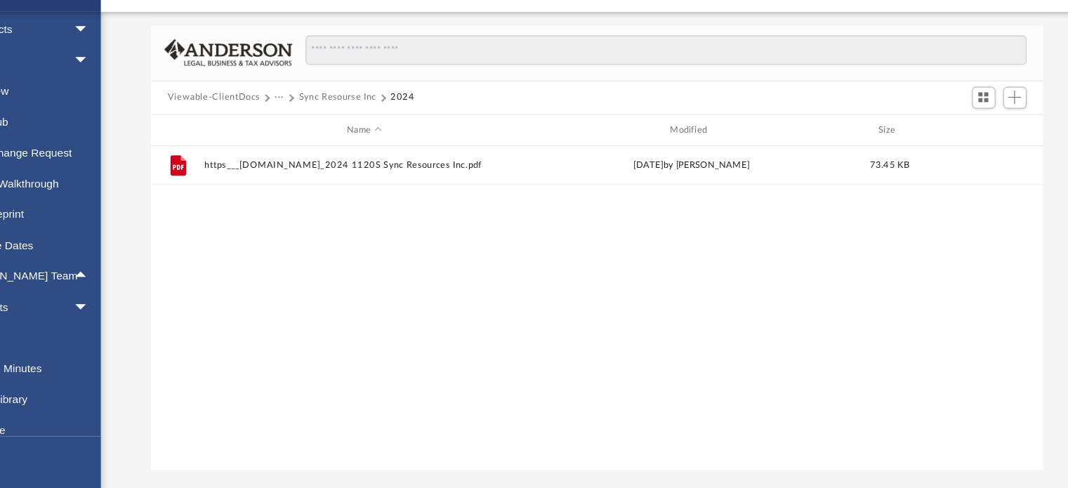
click at [298, 133] on button "Viewable-ClientDocs" at bounding box center [276, 136] width 83 height 13
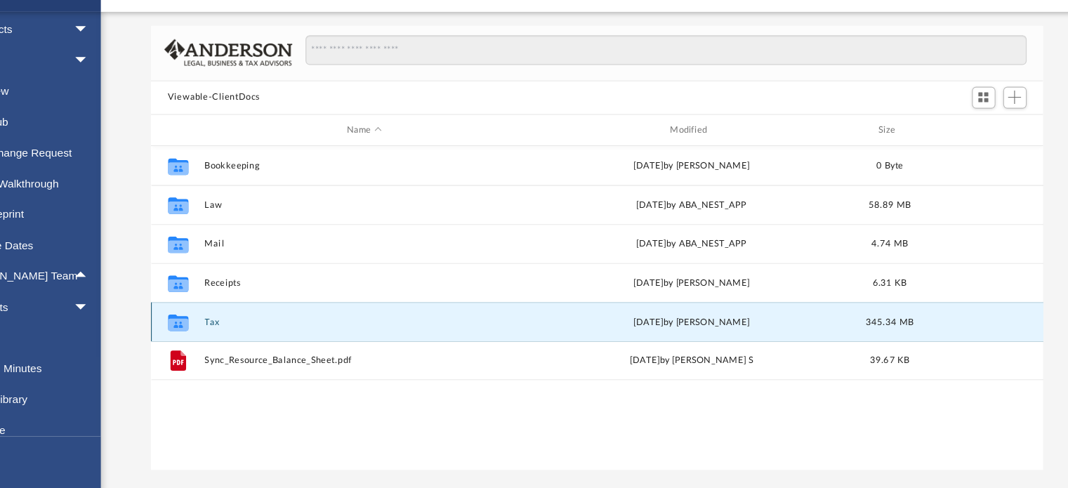
click at [272, 337] on button "Tax" at bounding box center [412, 338] width 288 height 9
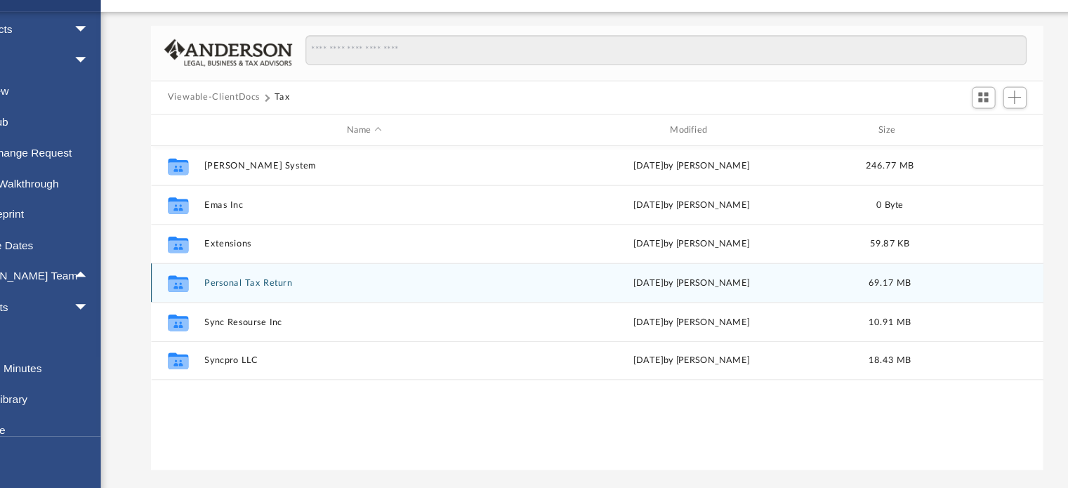
click at [309, 303] on button "Personal Tax Return" at bounding box center [412, 302] width 288 height 9
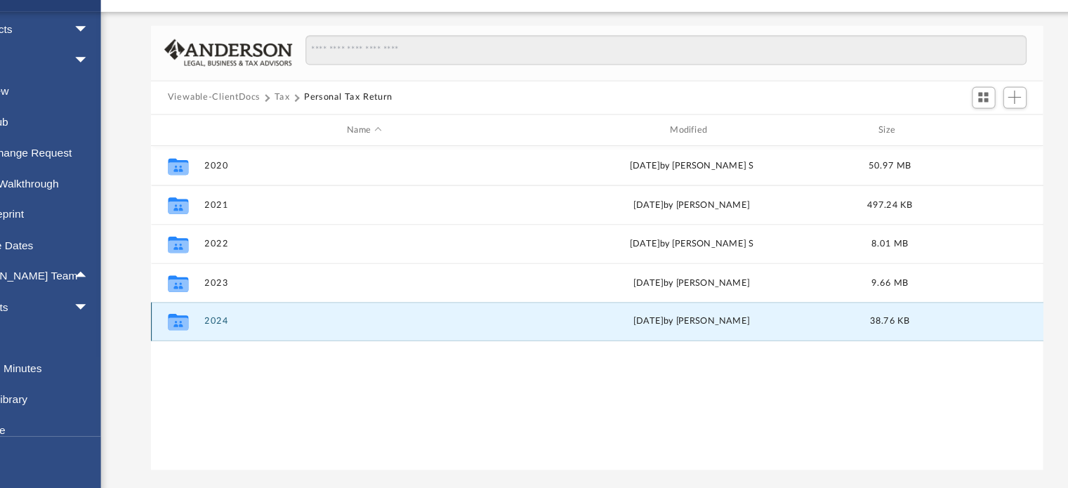
click at [292, 340] on button "2024" at bounding box center [412, 338] width 288 height 9
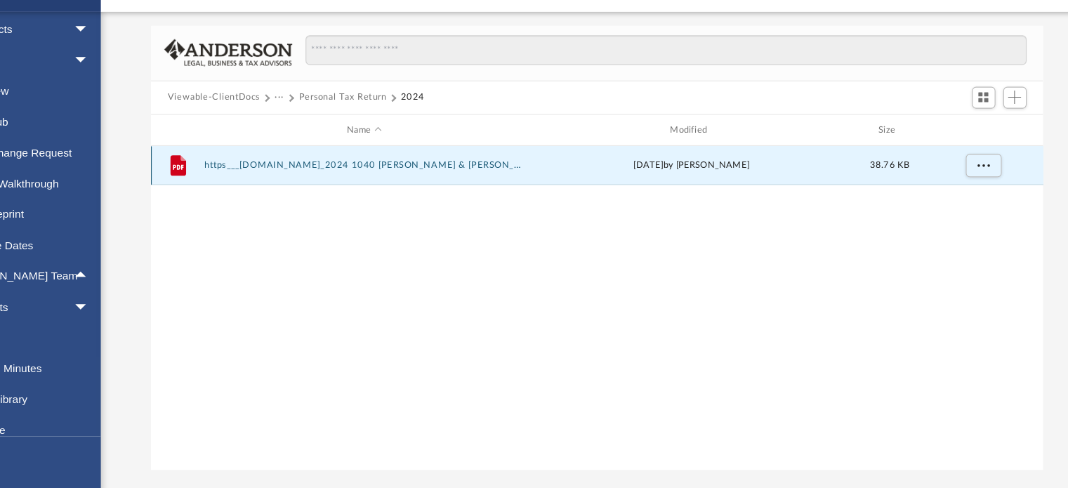
click at [436, 200] on button "https___efile.prosystemfx.com_2024 1040 Sheth, Swapnil & Verma, Sunita.pdf" at bounding box center [412, 197] width 288 height 9
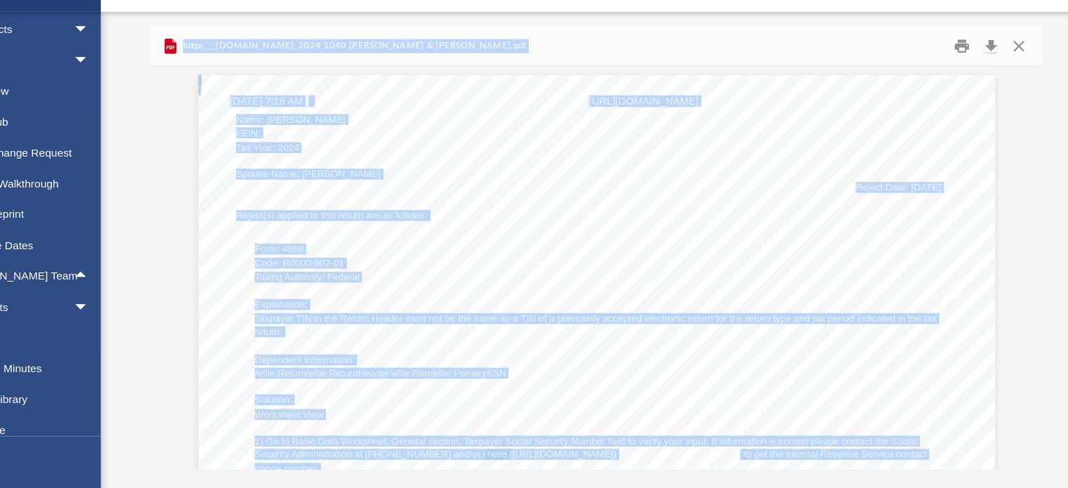
scroll to position [0, 0]
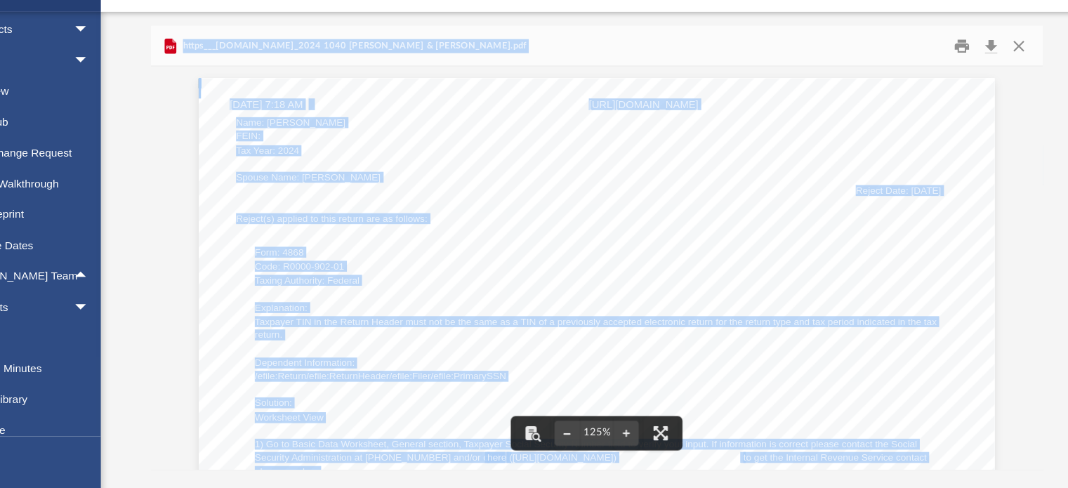
click at [672, 96] on div "https___efile.prosystemfx.com_2024 1040 Sheth, Swapnil & Verma, Sunita.pdf" at bounding box center [622, 90] width 803 height 37
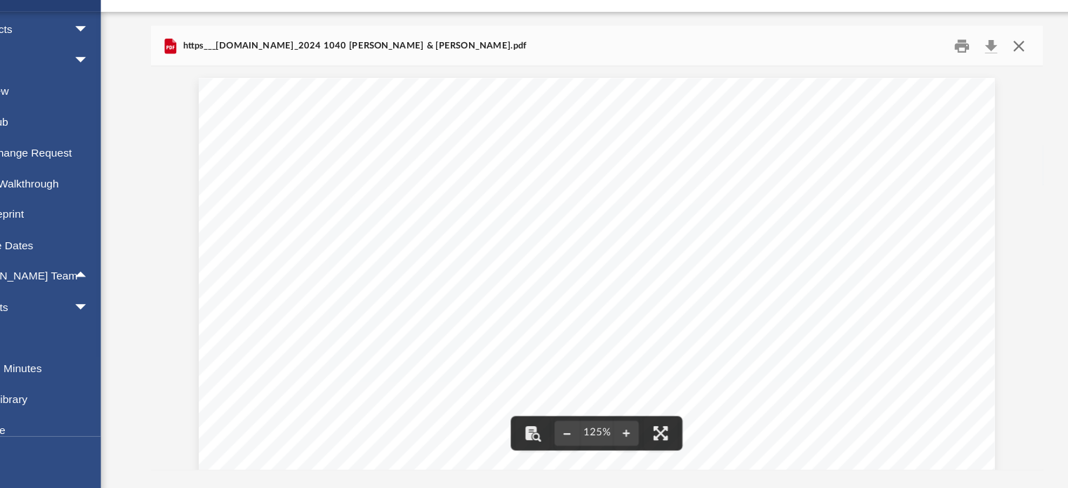
click at [1001, 86] on button "Close" at bounding box center [1001, 90] width 25 height 22
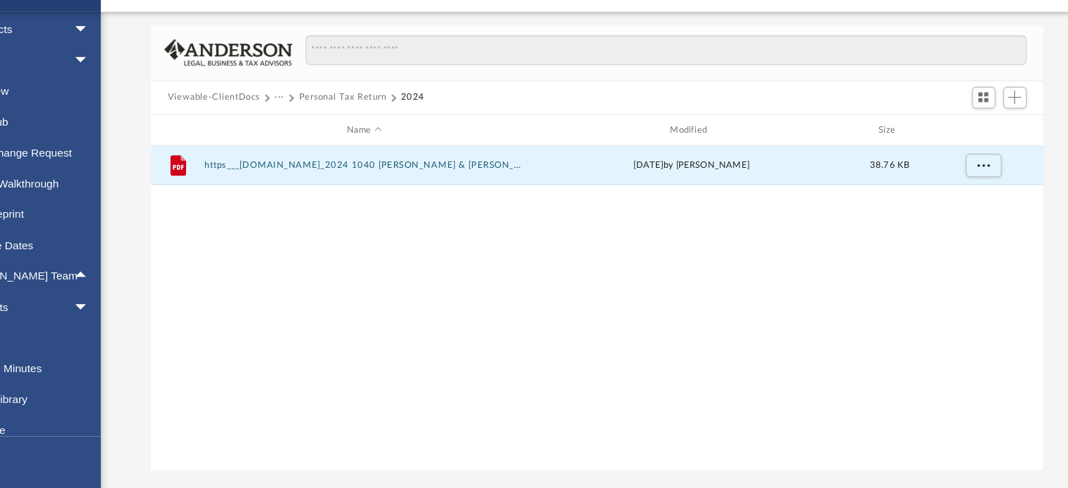
click at [390, 135] on button "Personal Tax Return" at bounding box center [392, 136] width 79 height 13
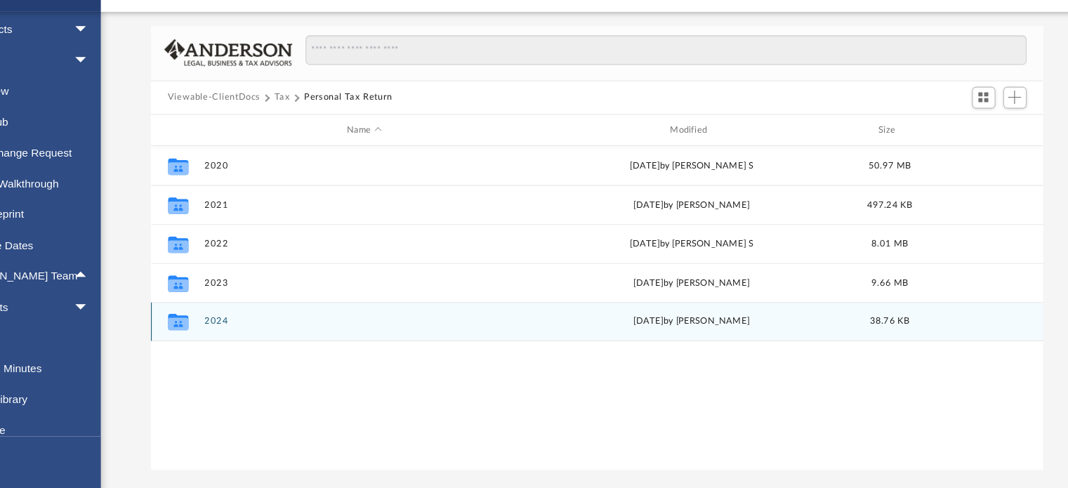
click at [284, 336] on button "2024" at bounding box center [412, 338] width 288 height 9
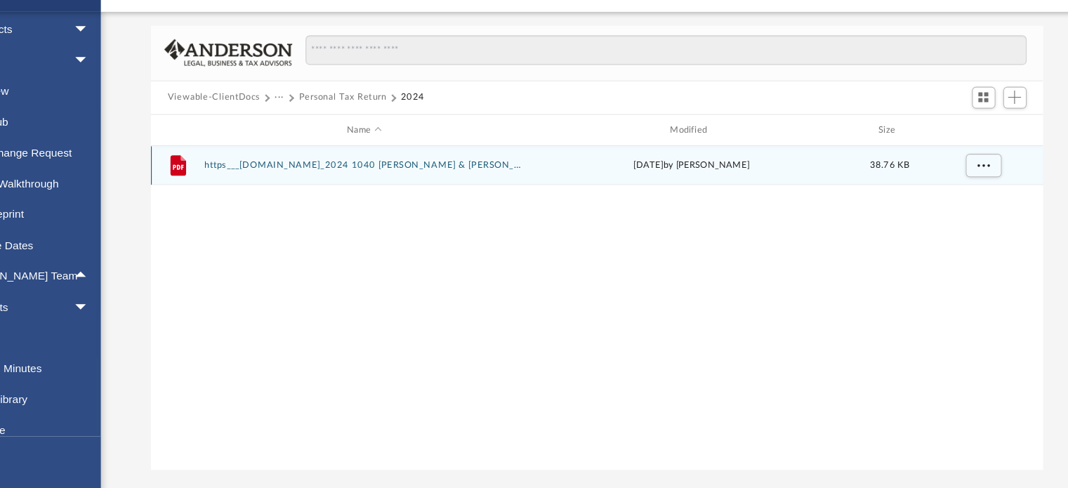
click at [492, 197] on button "https___efile.prosystemfx.com_2024 1040 Sheth, Swapnil & Verma, Sunita.pdf" at bounding box center [412, 197] width 288 height 9
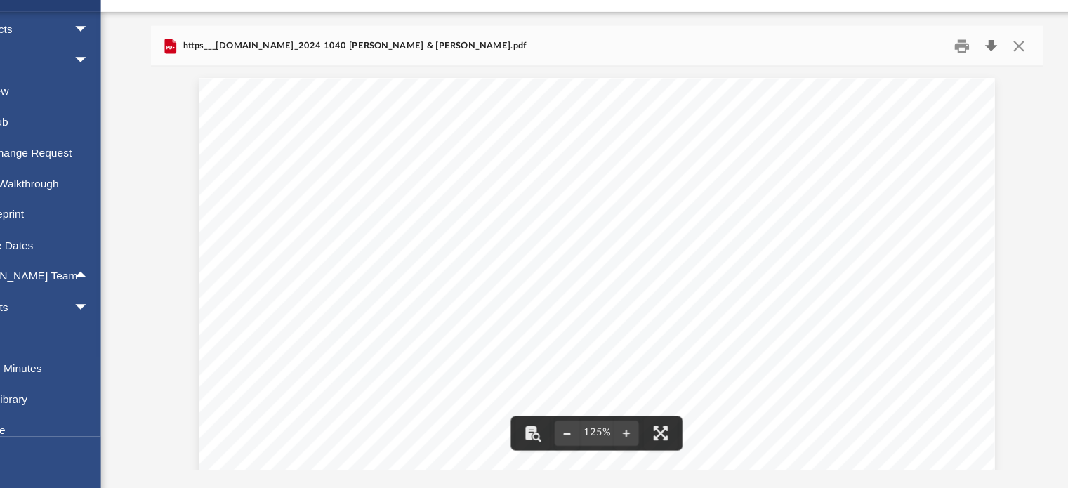
click at [977, 90] on button "Download" at bounding box center [976, 90] width 25 height 22
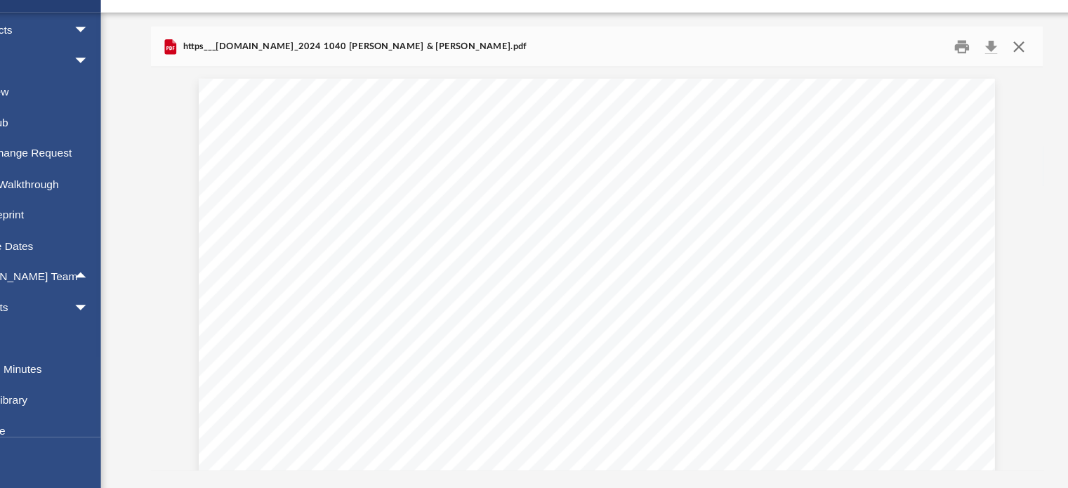
click at [1001, 86] on button "Close" at bounding box center [1001, 90] width 25 height 22
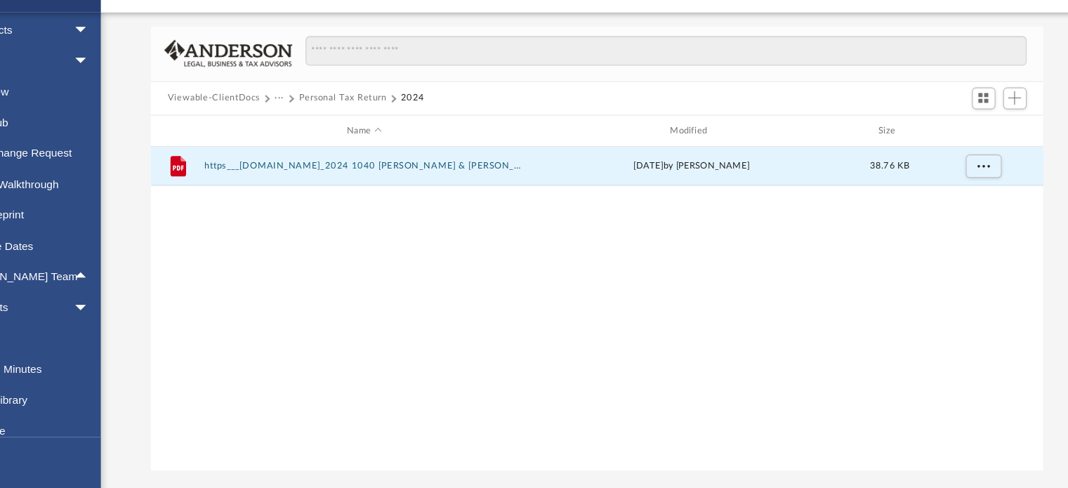
click at [384, 138] on button "Personal Tax Return" at bounding box center [392, 136] width 79 height 13
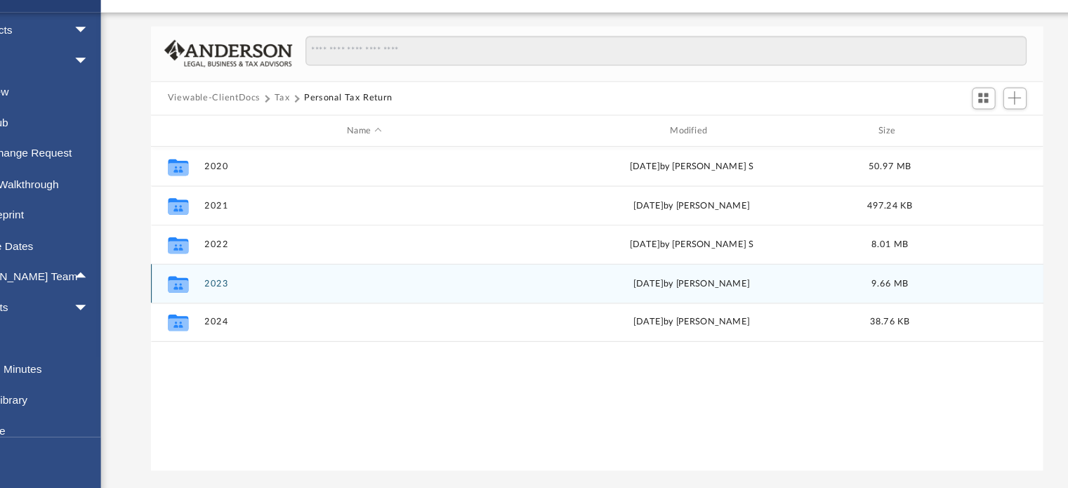
click at [272, 300] on button "2023" at bounding box center [412, 302] width 288 height 9
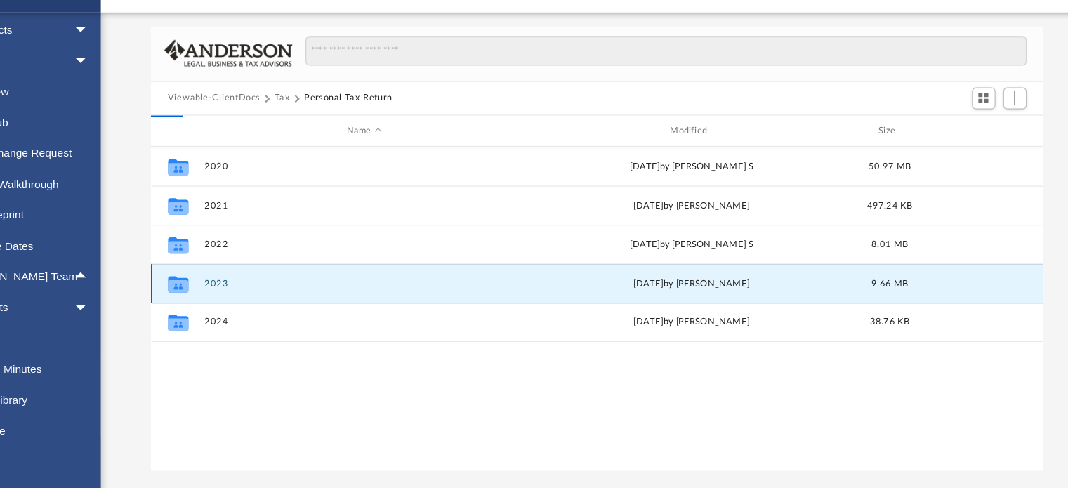
click at [272, 300] on button "2023" at bounding box center [412, 302] width 288 height 9
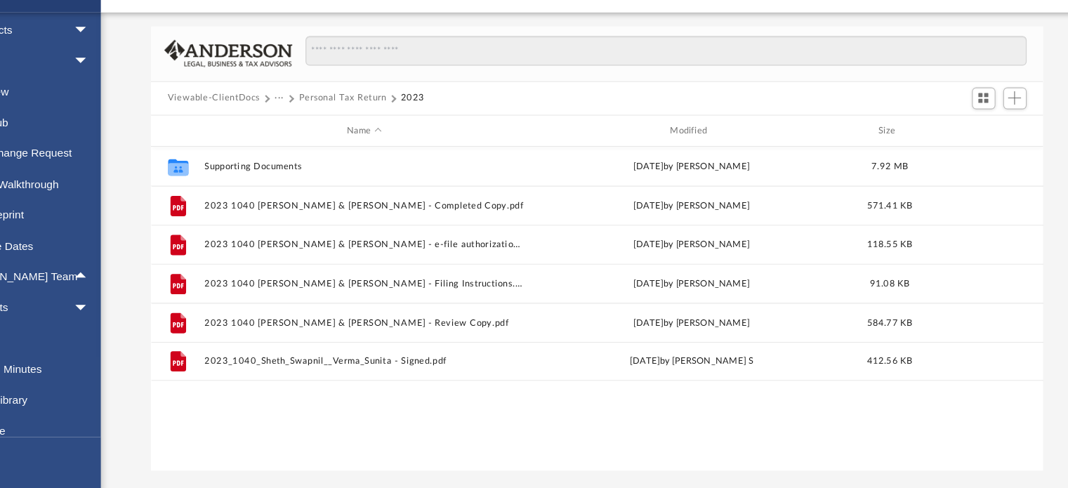
click at [329, 136] on span "Viewable-ClientDocs" at bounding box center [283, 136] width 96 height 13
click at [376, 136] on button "Personal Tax Return" at bounding box center [392, 136] width 79 height 13
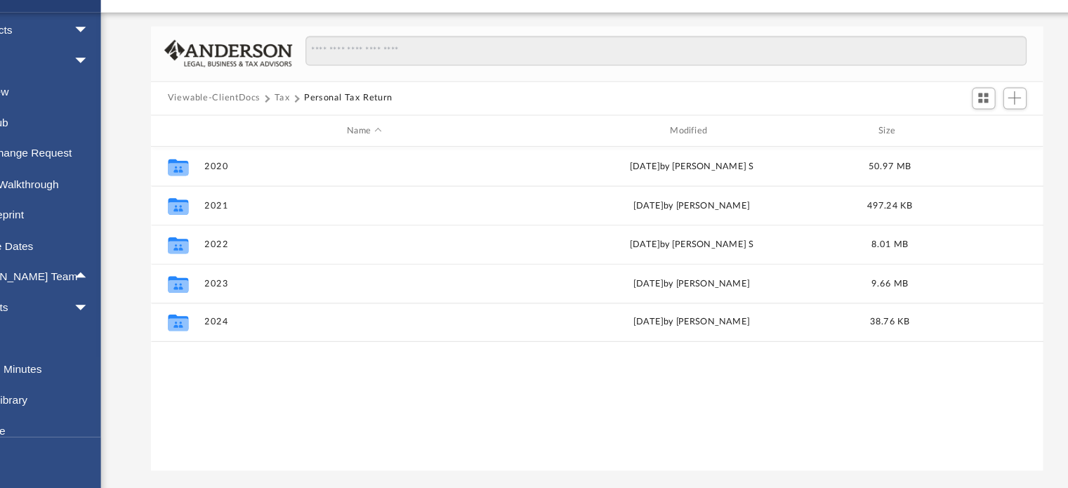
click at [341, 134] on button "Tax" at bounding box center [338, 136] width 14 height 13
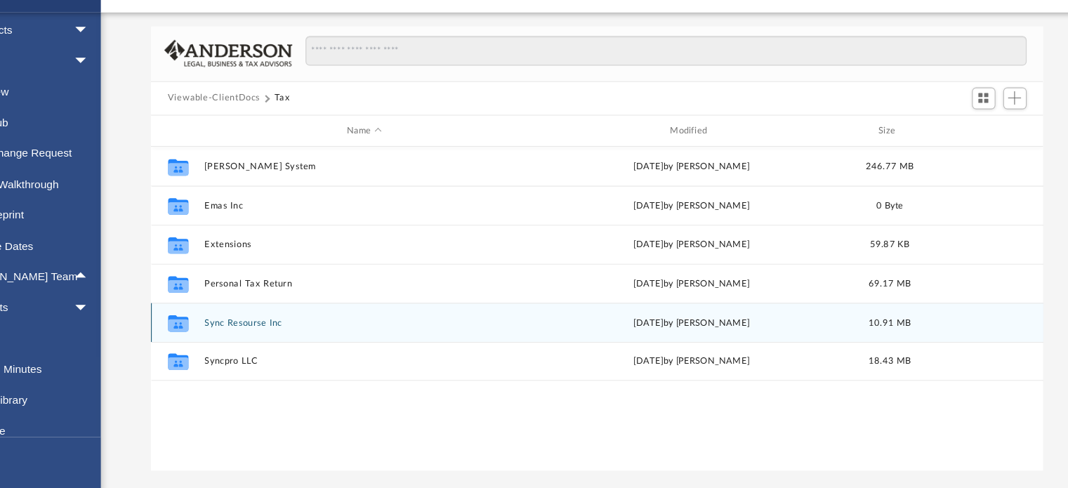
click at [294, 339] on button "Sync Resourse Inc" at bounding box center [412, 338] width 288 height 9
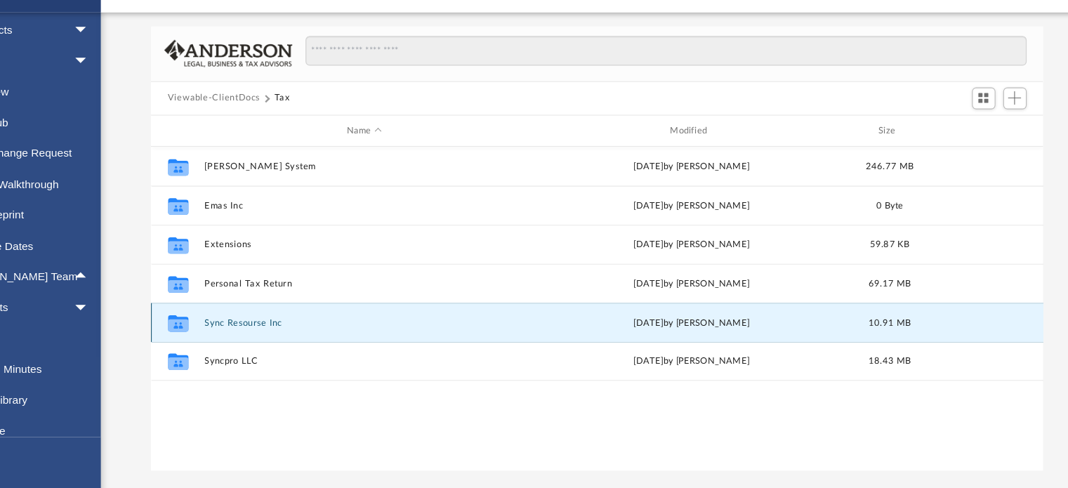
click at [294, 339] on button "Sync Resourse Inc" at bounding box center [412, 338] width 288 height 9
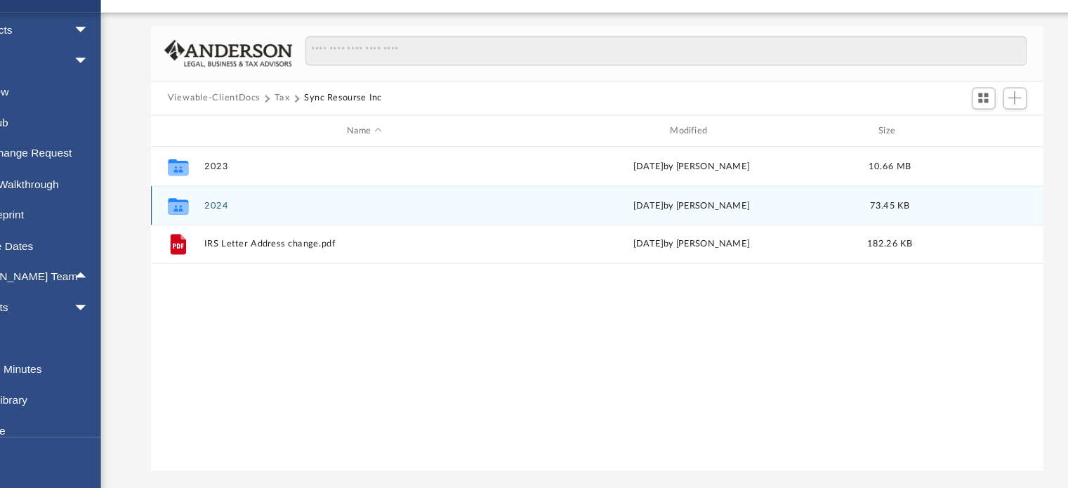
click at [281, 229] on button "2024" at bounding box center [412, 232] width 288 height 9
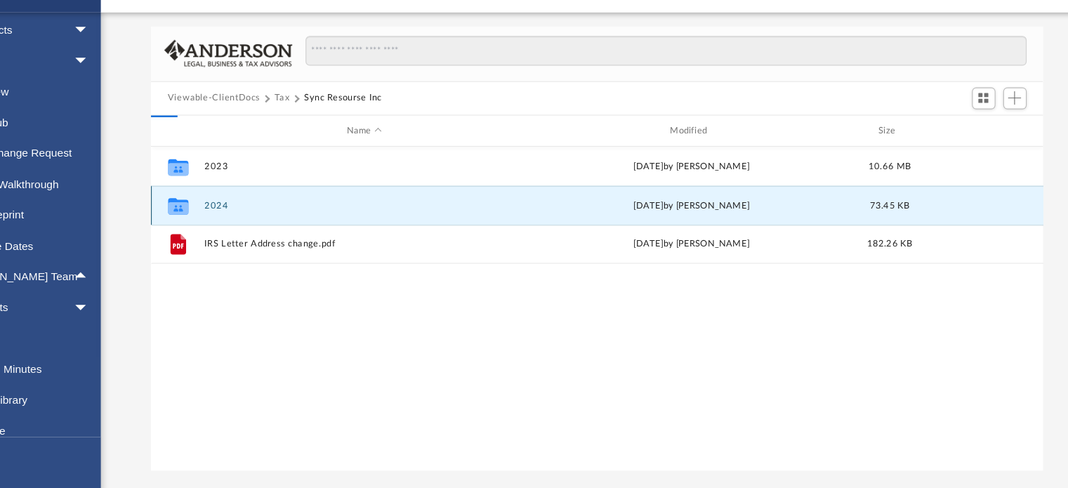
click at [281, 229] on button "2024" at bounding box center [412, 232] width 288 height 9
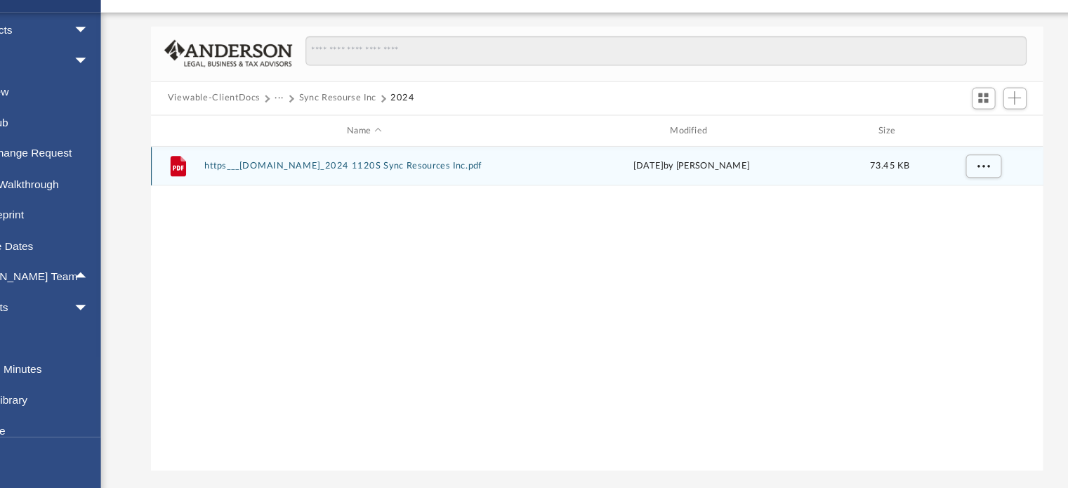
click at [427, 195] on button "https___efile.prosystemfx.com_2024 1120S Sync Resources Inc.pdf" at bounding box center [412, 197] width 288 height 9
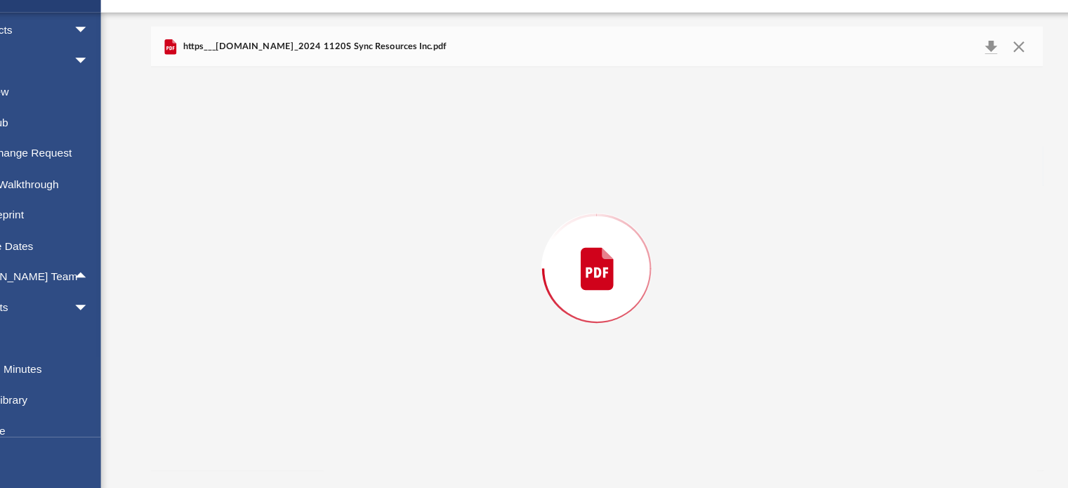
click at [427, 195] on div "Preview" at bounding box center [622, 289] width 803 height 362
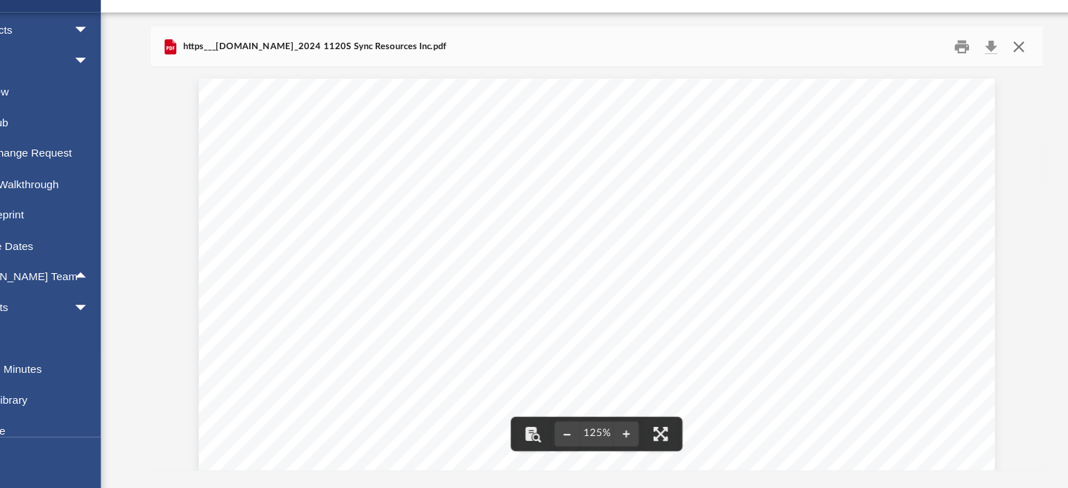
click at [1006, 90] on button "Close" at bounding box center [1001, 90] width 25 height 22
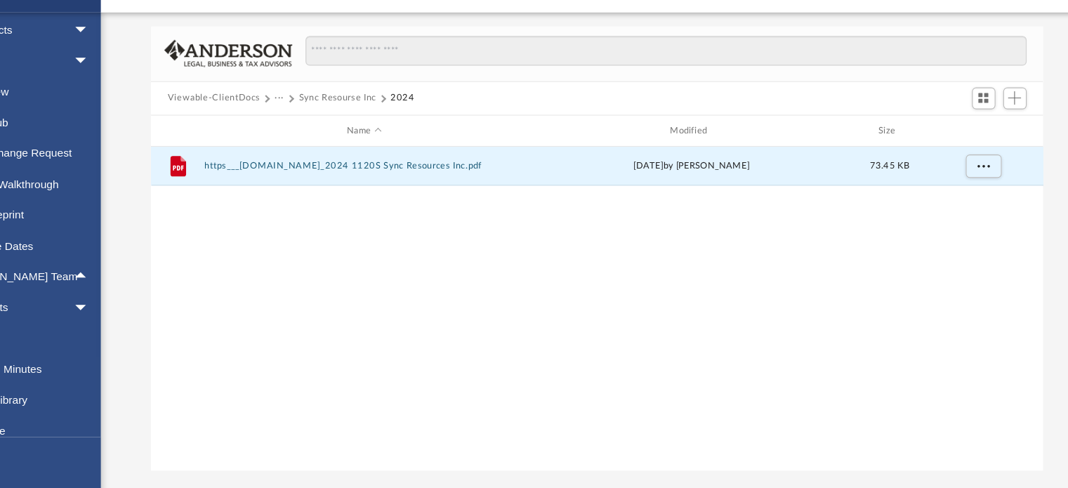
click at [358, 131] on button "Sync Resourse Inc" at bounding box center [388, 136] width 70 height 13
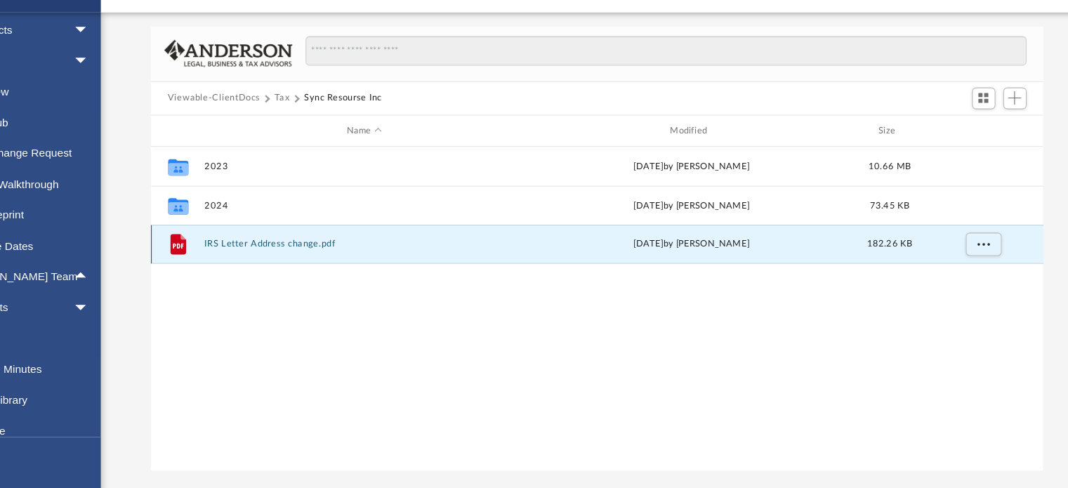
click at [315, 263] on button "IRS Letter Address change.pdf" at bounding box center [412, 267] width 288 height 9
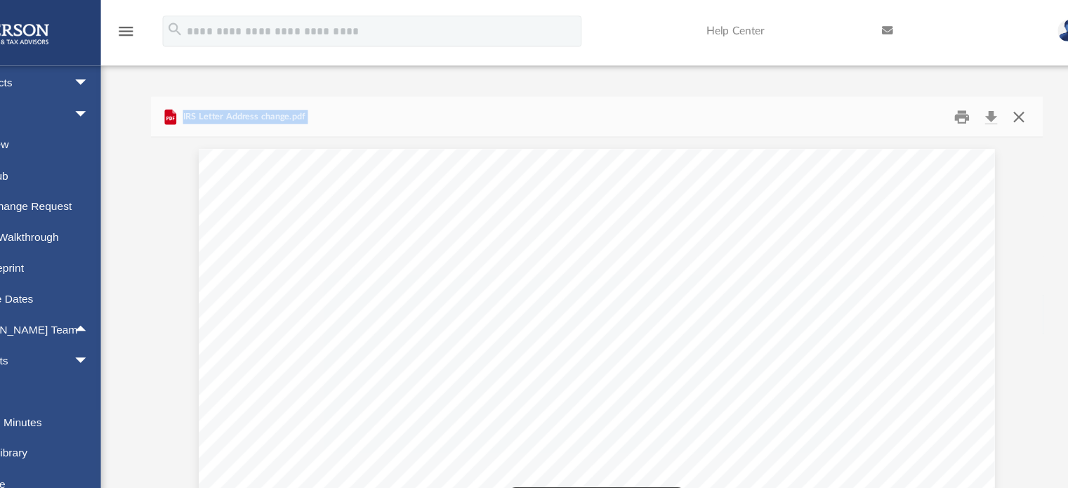
click at [1000, 102] on button "Close" at bounding box center [1001, 105] width 25 height 22
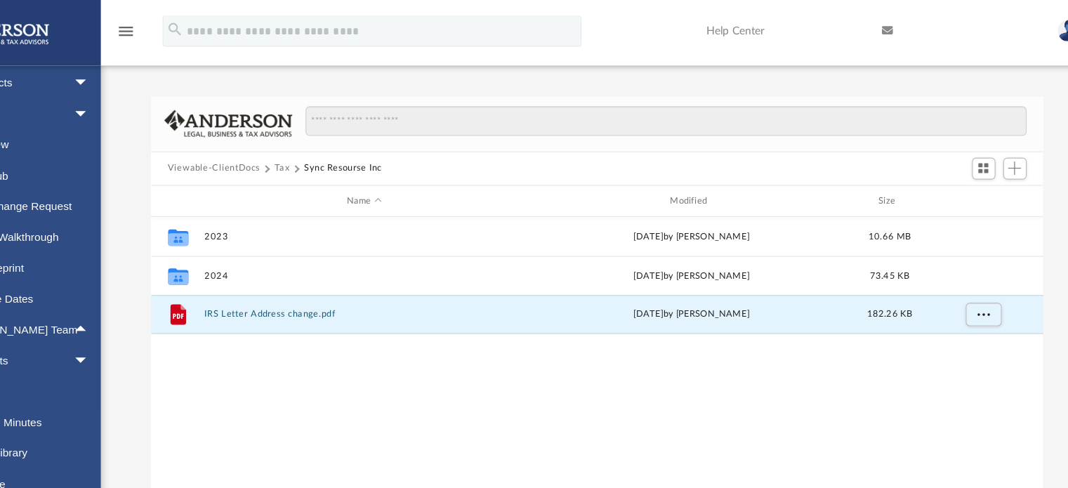
click at [331, 144] on div "Viewable-ClientDocs Tax Sync Resourse Inc" at bounding box center [622, 152] width 803 height 31
click at [336, 151] on button "Tax" at bounding box center [338, 151] width 14 height 13
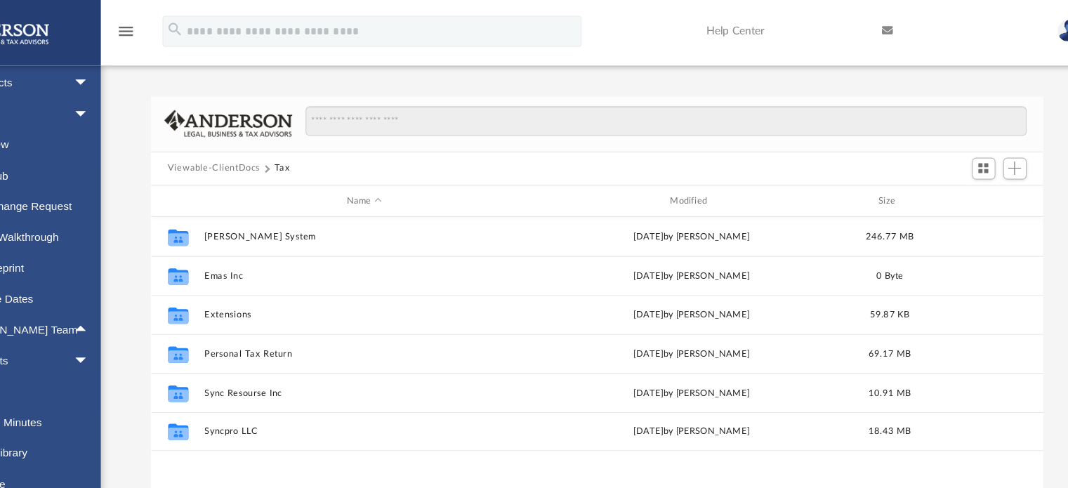
click at [294, 149] on button "Viewable-ClientDocs" at bounding box center [276, 151] width 83 height 13
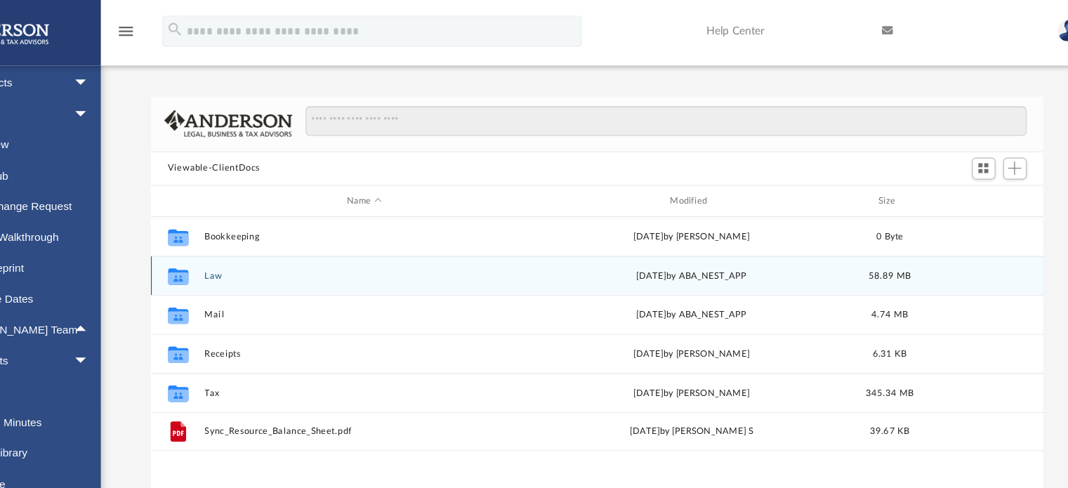
click at [272, 253] on div "Collaborated Folder Law Fri Aug 8 2025 by ABA_NEST_APP 58.89 MB" at bounding box center [622, 247] width 803 height 35
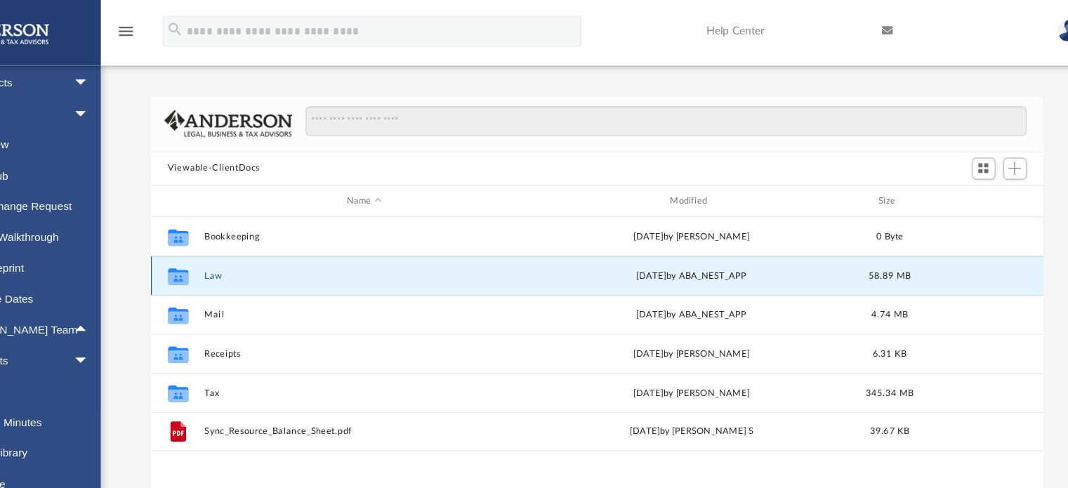
click at [277, 250] on button "Law" at bounding box center [412, 248] width 288 height 9
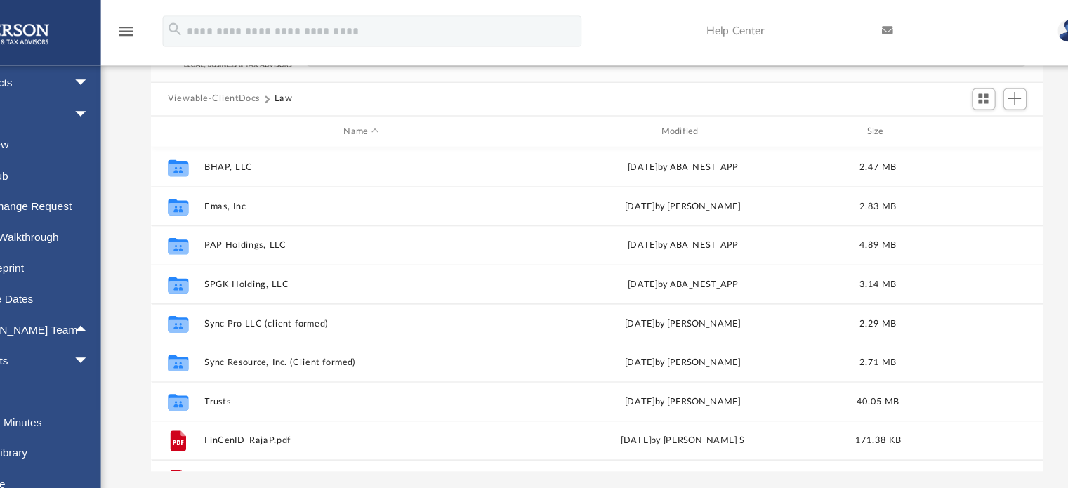
click at [291, 86] on button "Viewable-ClientDocs" at bounding box center [276, 89] width 83 height 13
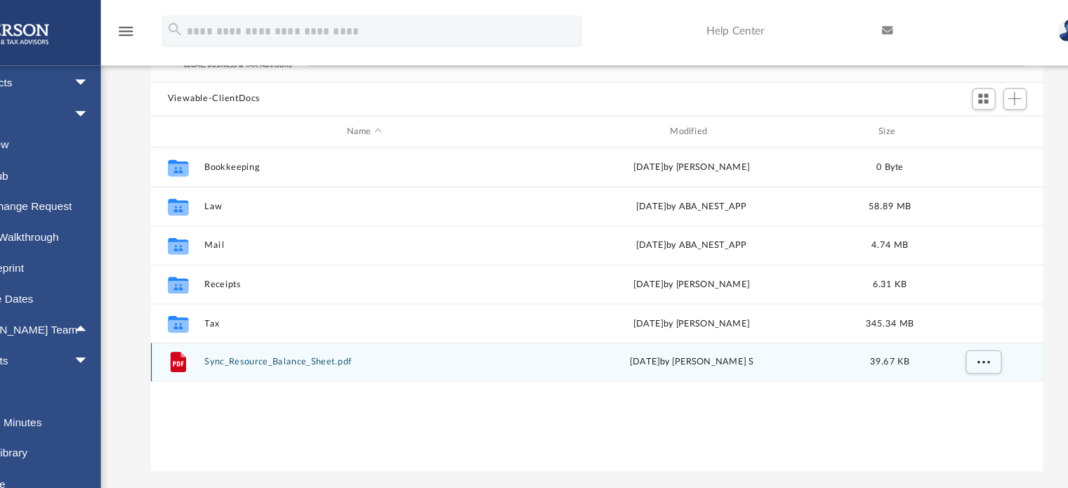
click at [298, 327] on button "Sync_Resource_Balance_Sheet.pdf" at bounding box center [412, 326] width 288 height 9
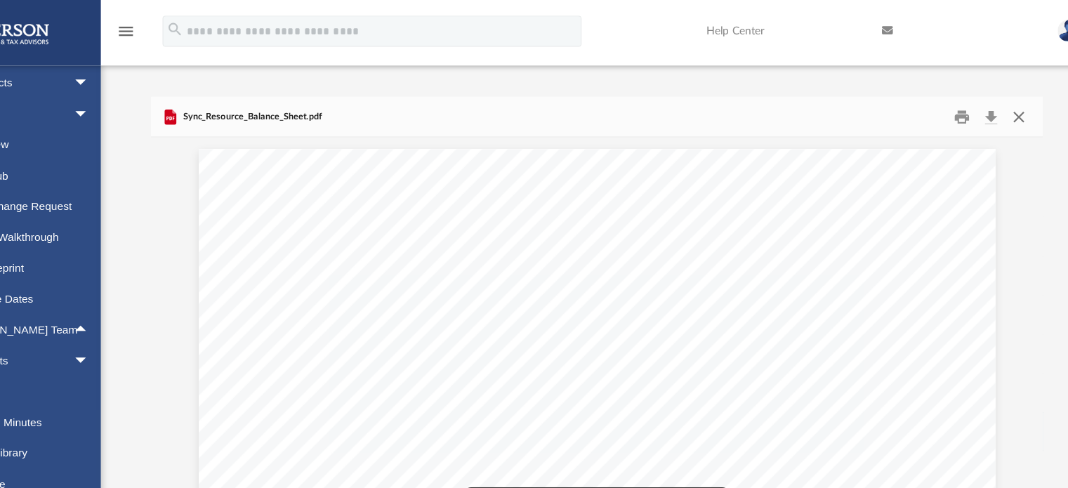
click at [1006, 106] on button "Close" at bounding box center [1001, 105] width 25 height 22
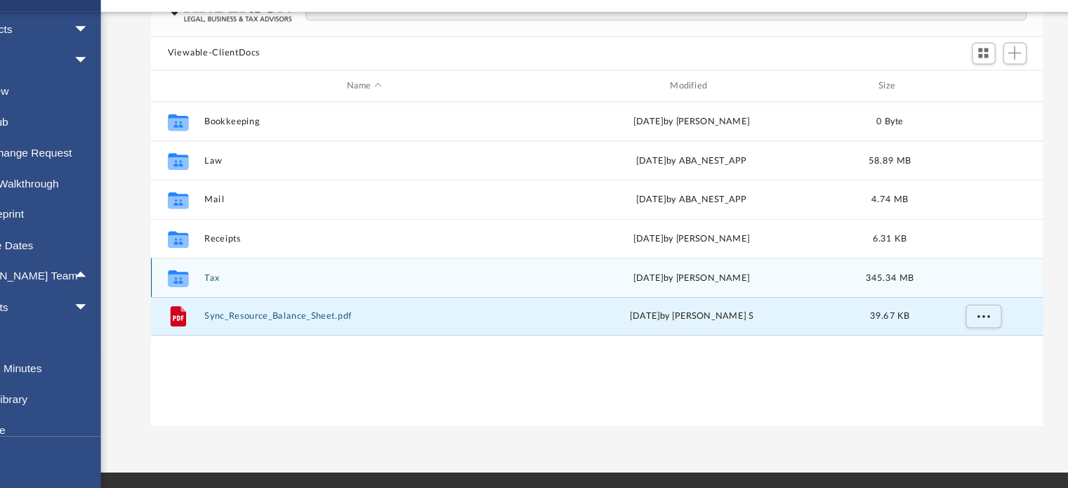
scroll to position [78, 0]
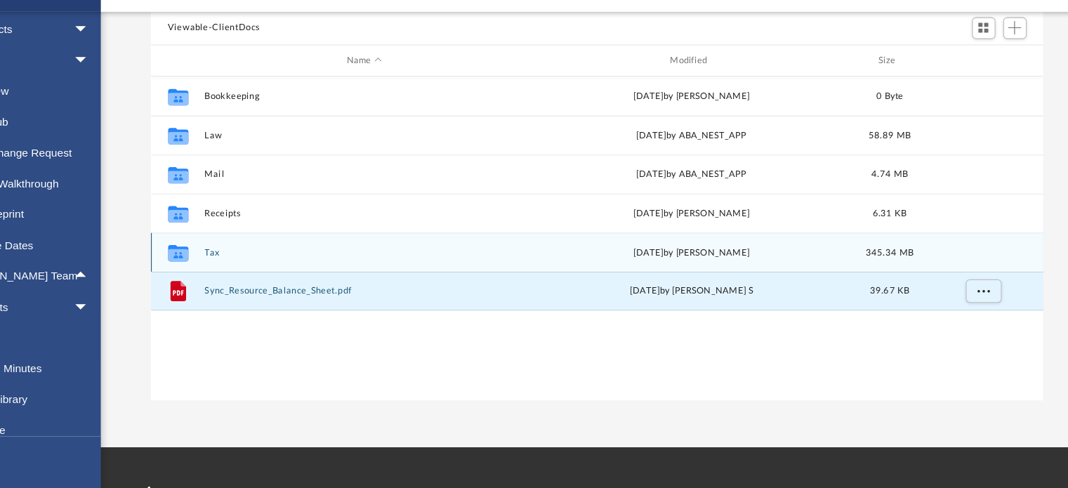
click at [270, 277] on button "Tax" at bounding box center [412, 275] width 288 height 9
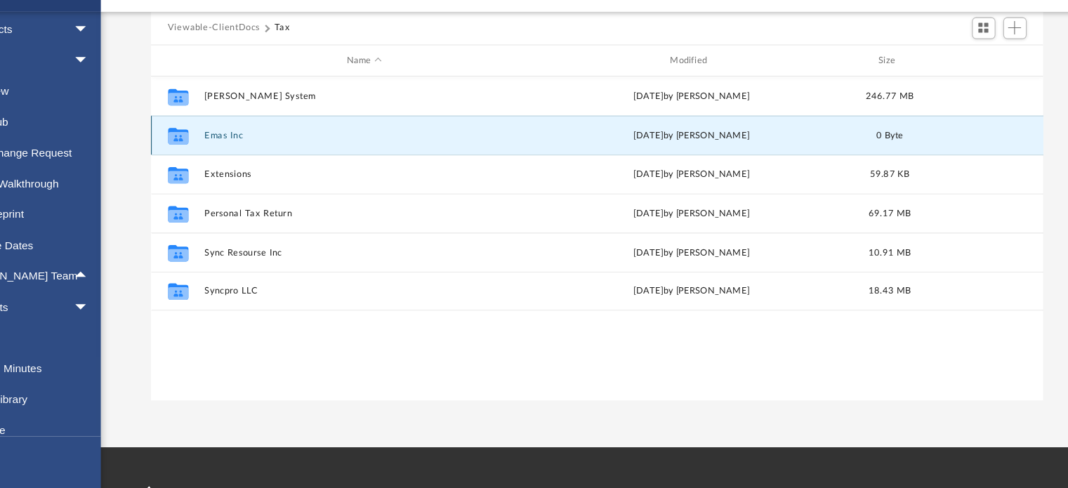
click at [291, 168] on button "Emas Inc" at bounding box center [412, 170] width 288 height 9
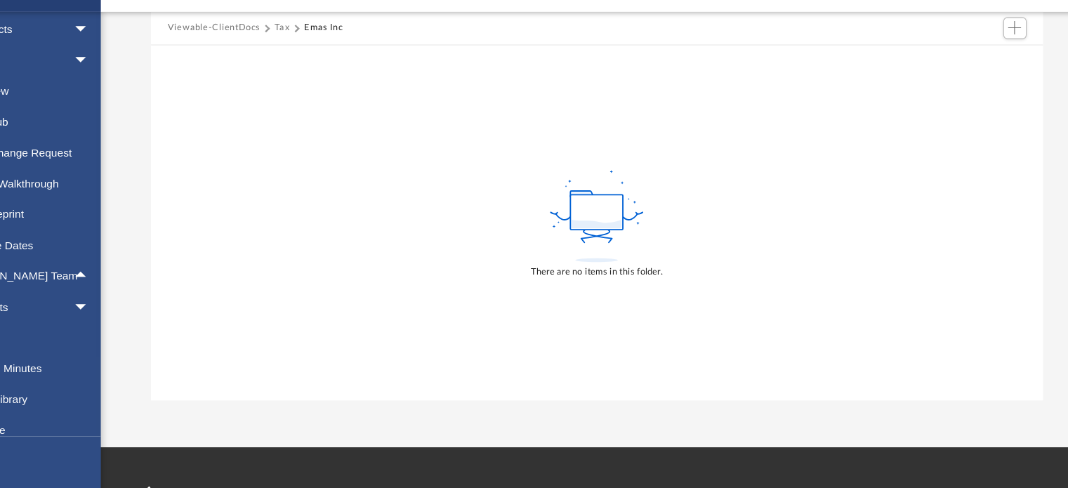
scroll to position [63, 0]
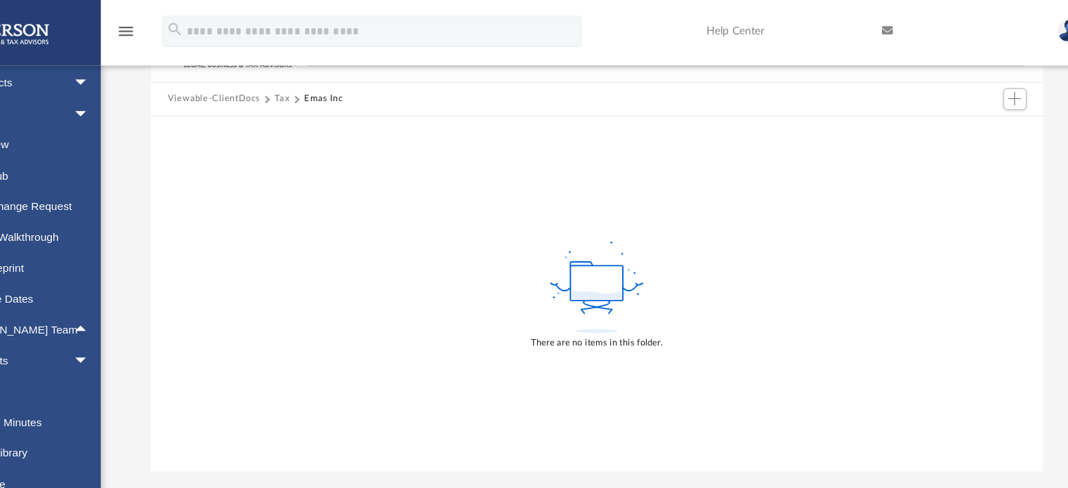
click at [336, 84] on button "Tax" at bounding box center [338, 89] width 14 height 13
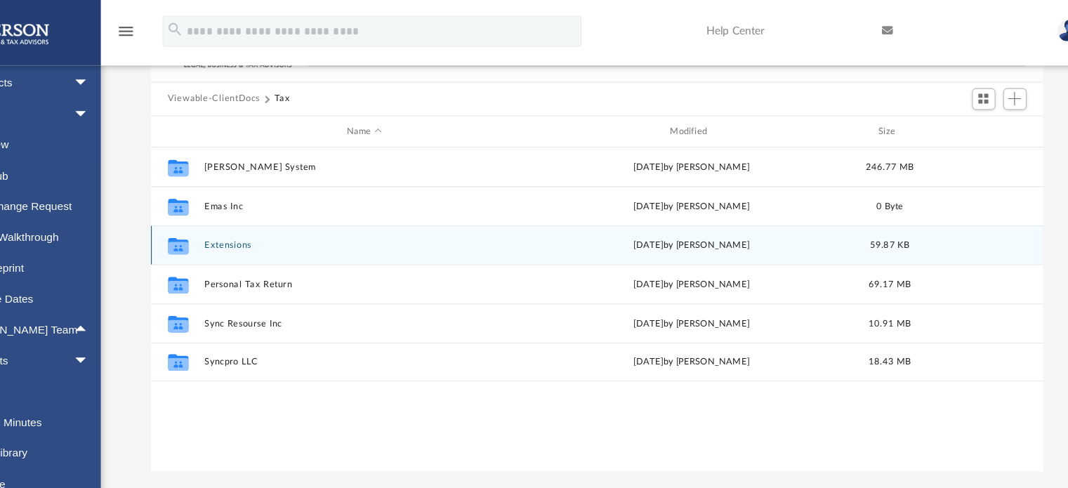
scroll to position [308, 792]
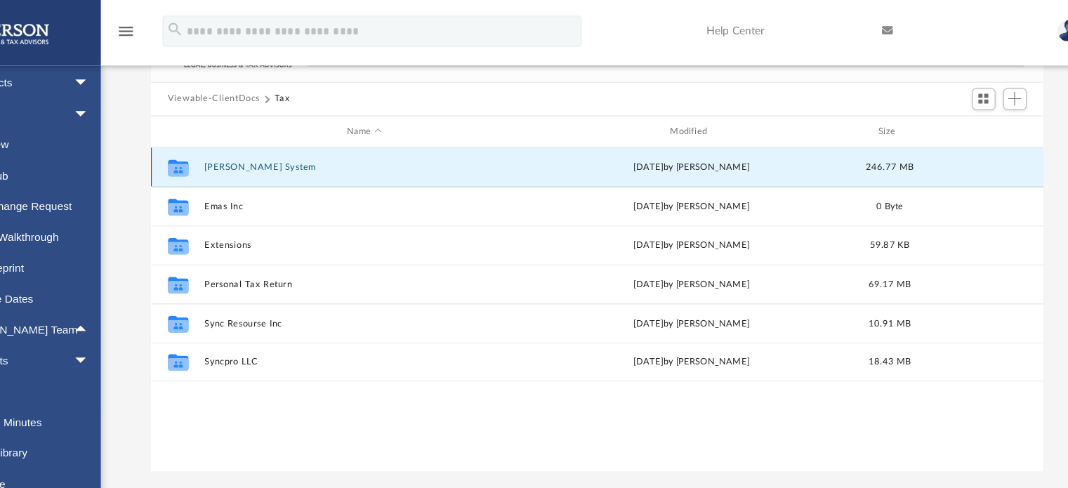
click at [284, 150] on button "[PERSON_NAME] System" at bounding box center [412, 150] width 288 height 9
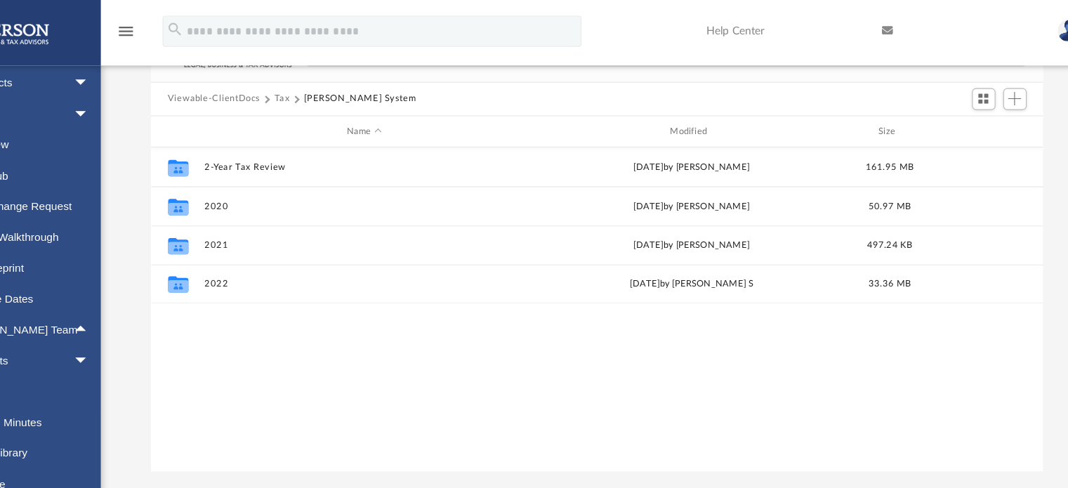
click at [339, 91] on button "Tax" at bounding box center [338, 89] width 14 height 13
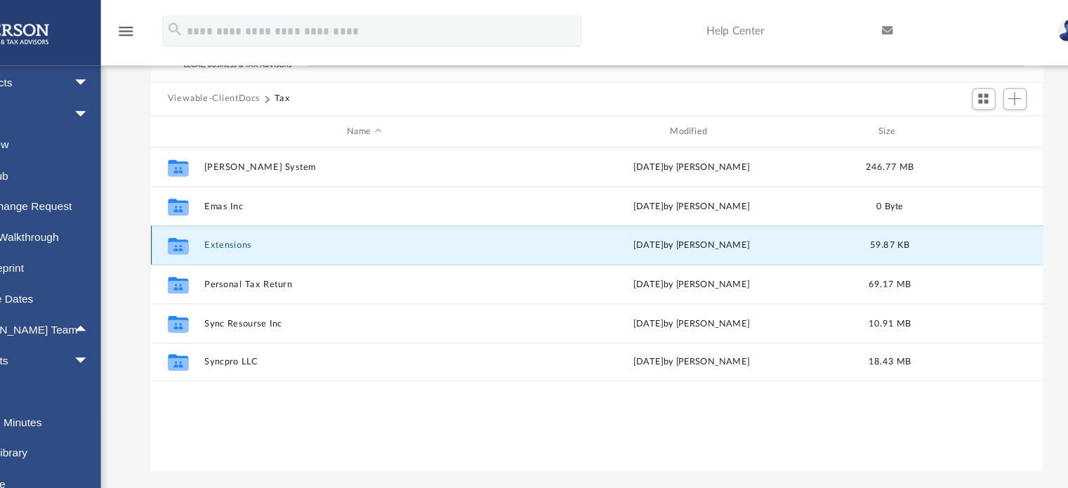
click at [291, 223] on button "Extensions" at bounding box center [412, 220] width 288 height 9
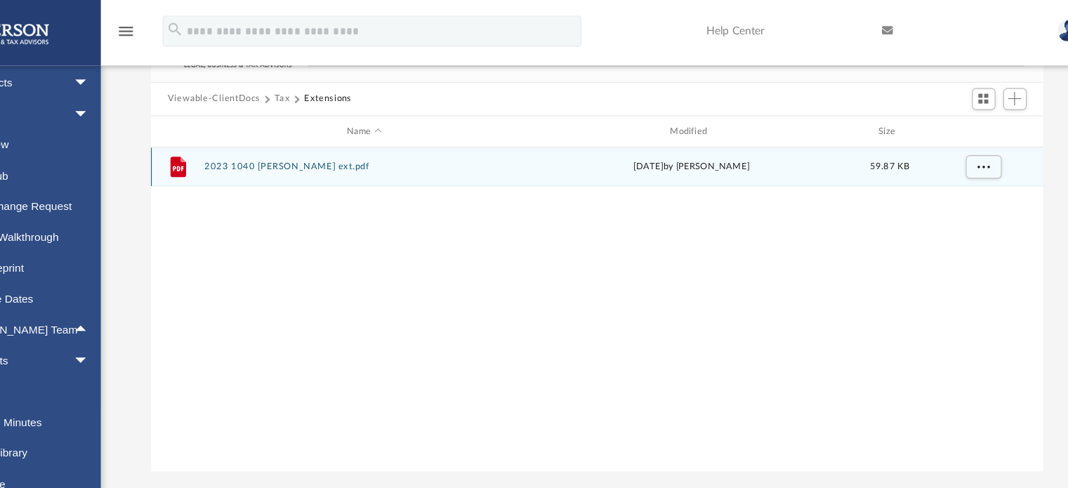
click at [349, 149] on button "2023 1040 Sheth, Swapnil ext.pdf" at bounding box center [412, 150] width 288 height 9
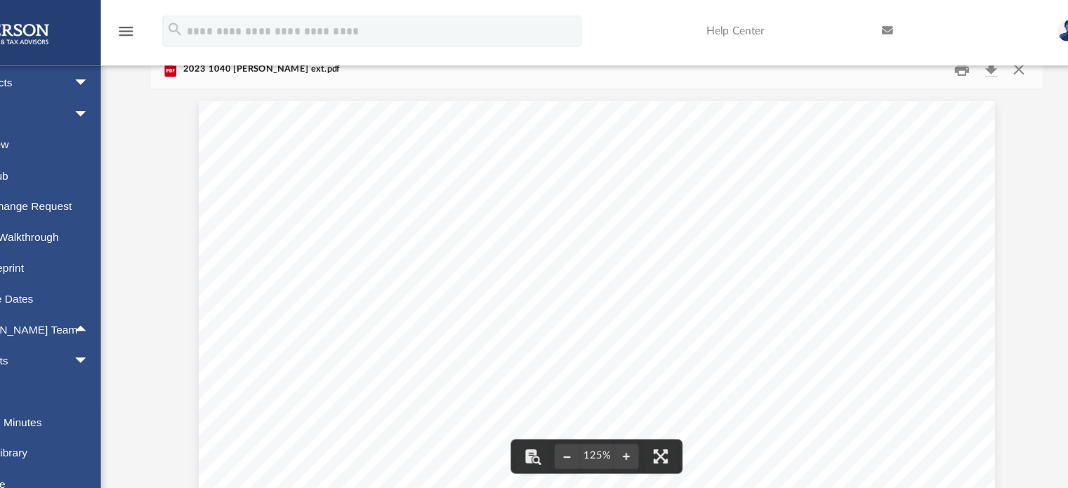
scroll to position [0, 0]
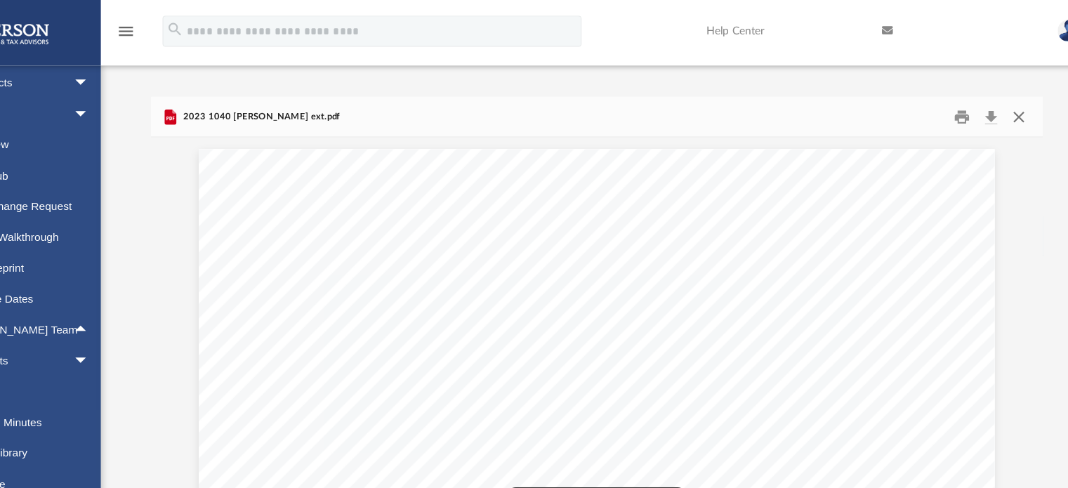
click at [1006, 110] on button "Close" at bounding box center [1001, 105] width 25 height 22
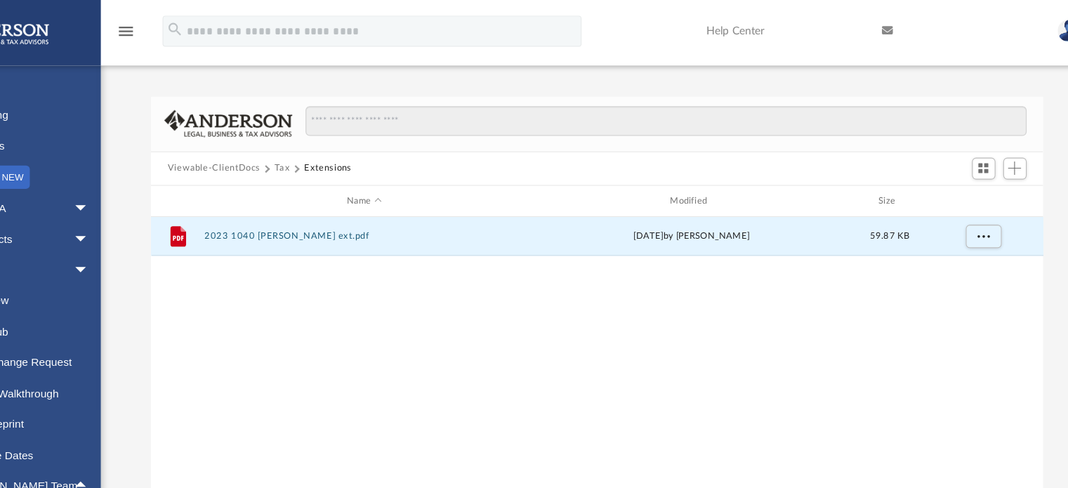
click at [335, 147] on button "Tax" at bounding box center [338, 151] width 14 height 13
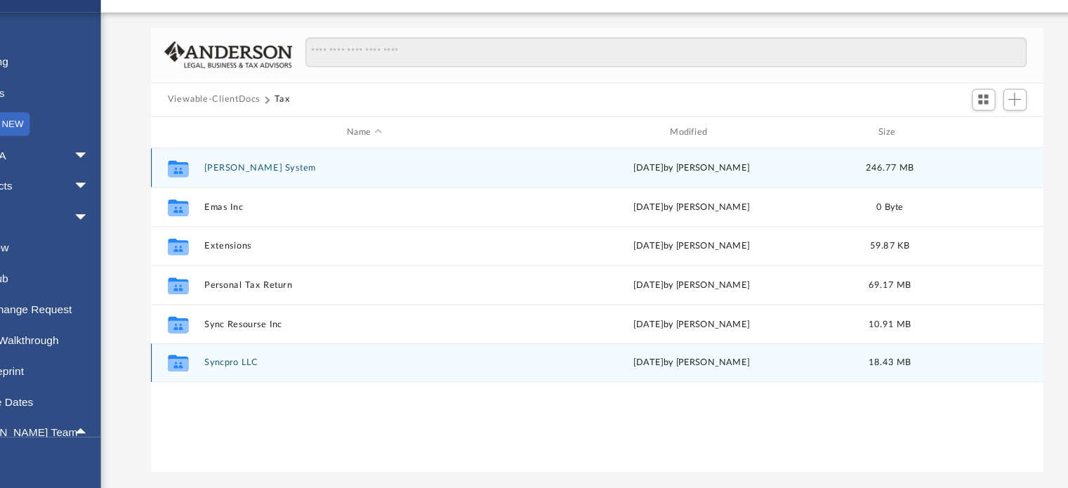
scroll to position [14, 0]
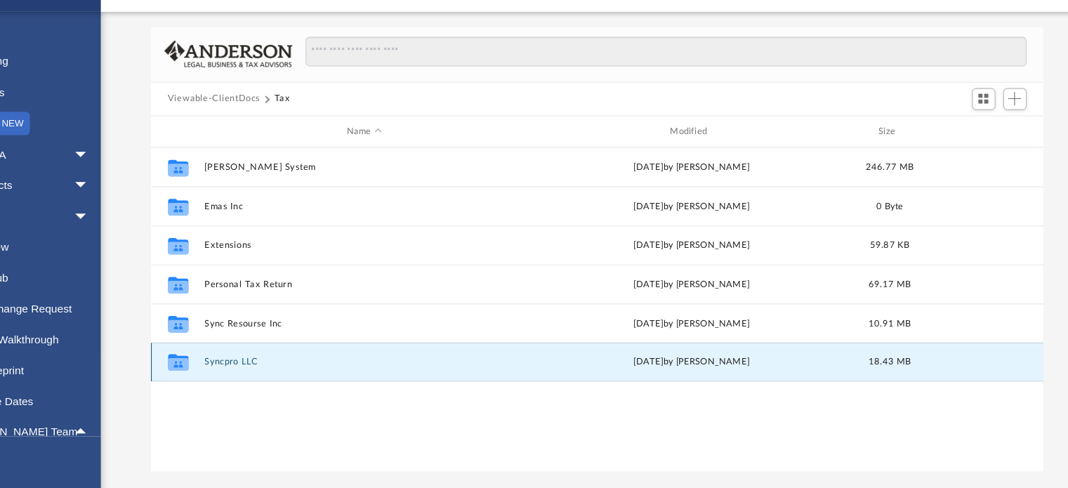
click at [295, 375] on button "Syncpro LLC" at bounding box center [412, 374] width 288 height 9
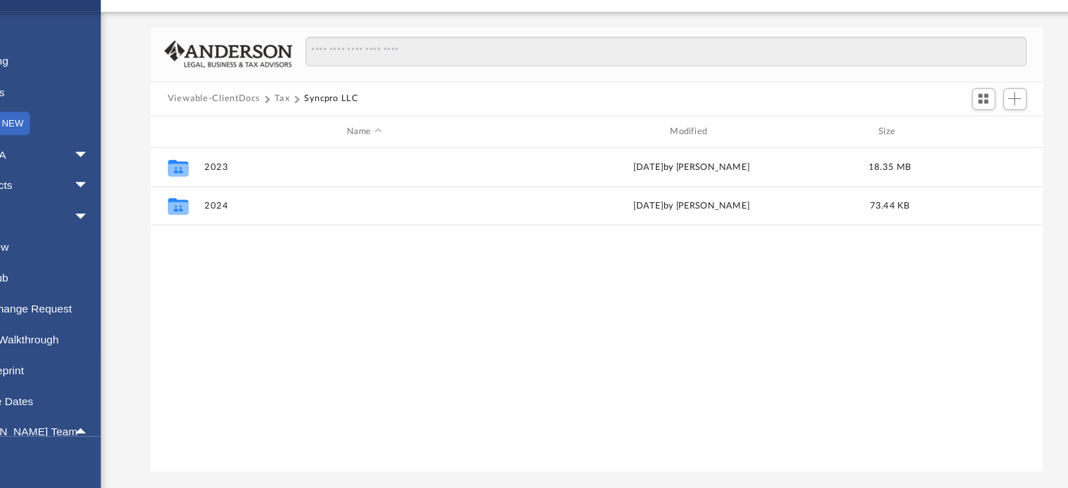
click at [282, 139] on button "Viewable-ClientDocs" at bounding box center [276, 137] width 83 height 13
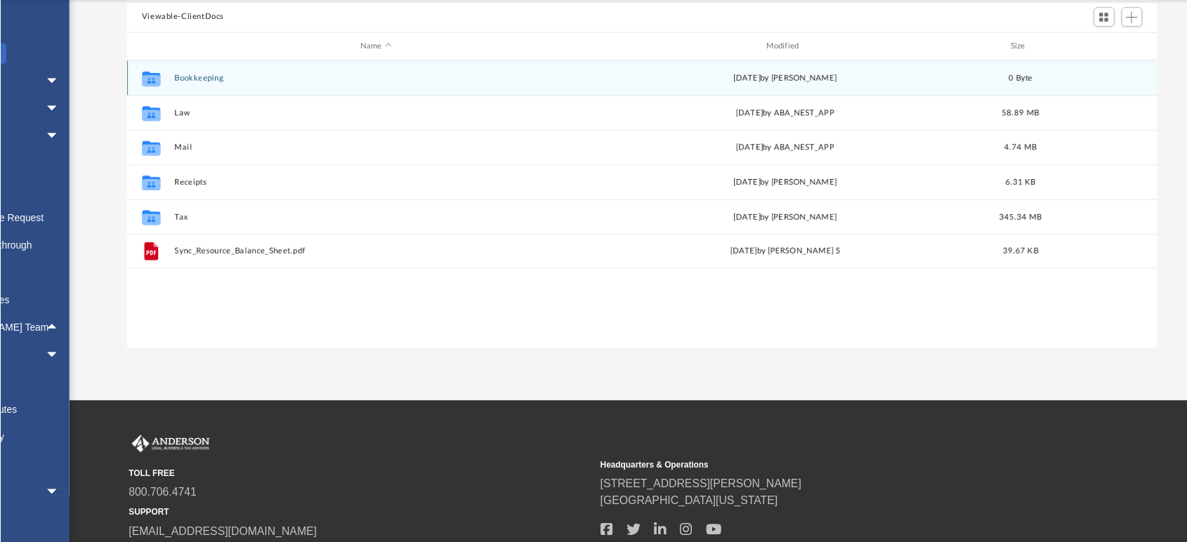
scroll to position [0, 0]
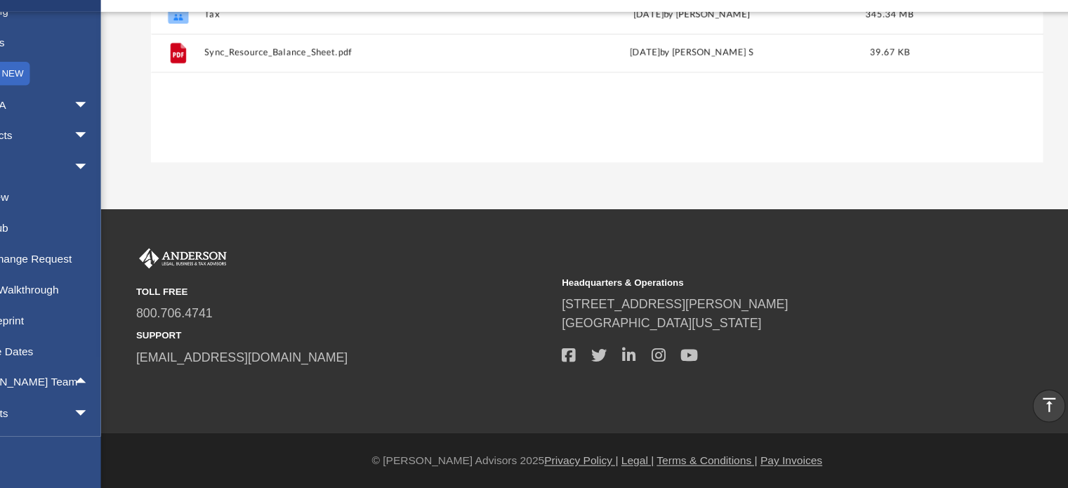
click at [119, 471] on div "syncresource@outlook.com Sign Out syncresource@outlook.com Home Online Ordering…" at bounding box center [88, 302] width 176 height 488
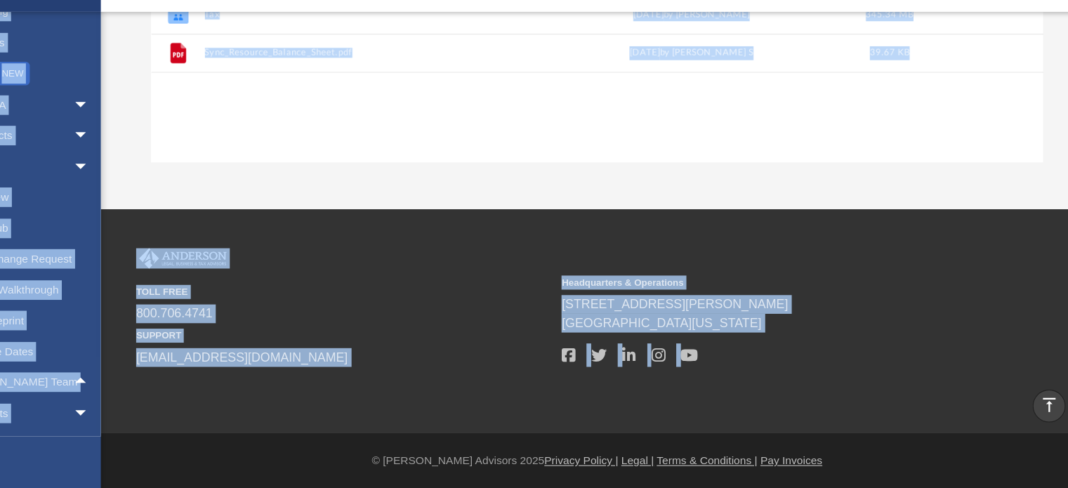
drag, startPoint x: 147, startPoint y: 470, endPoint x: 289, endPoint y: 453, distance: 142.9
click at [289, 453] on div "menu search Site Menu add syncresource@outlook.com My Profile Reset Password Lo…" at bounding box center [534, 98] width 1068 height 780
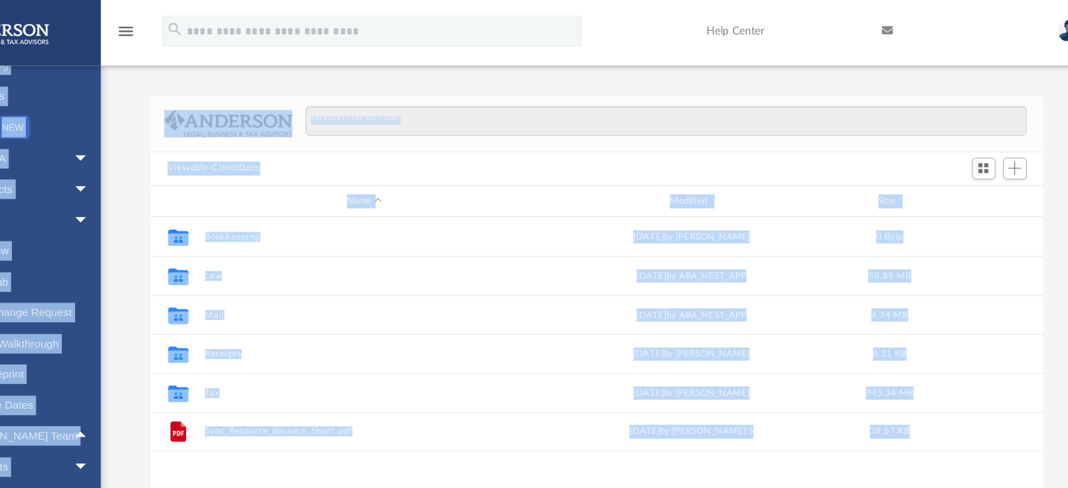
click at [164, 29] on link at bounding box center [87, 29] width 176 height 60
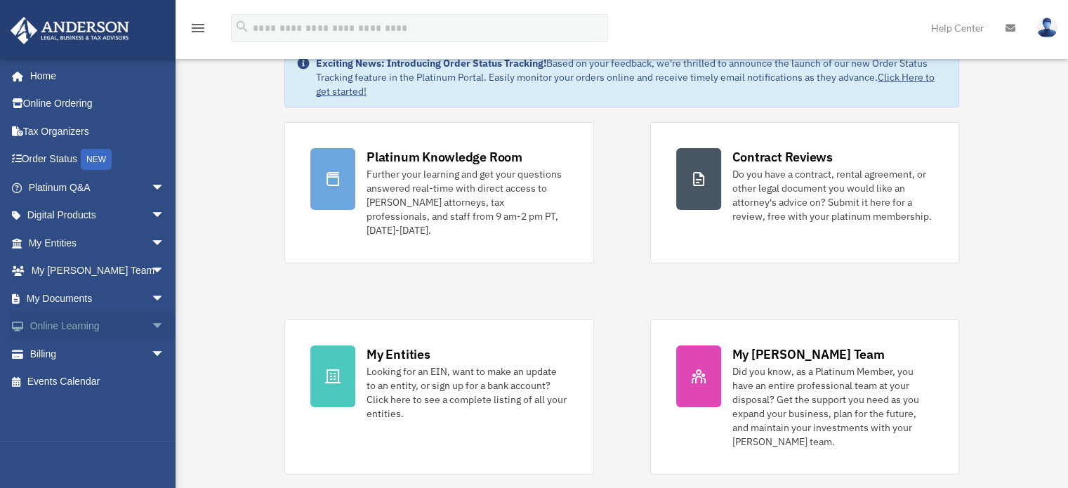
scroll to position [70, 0]
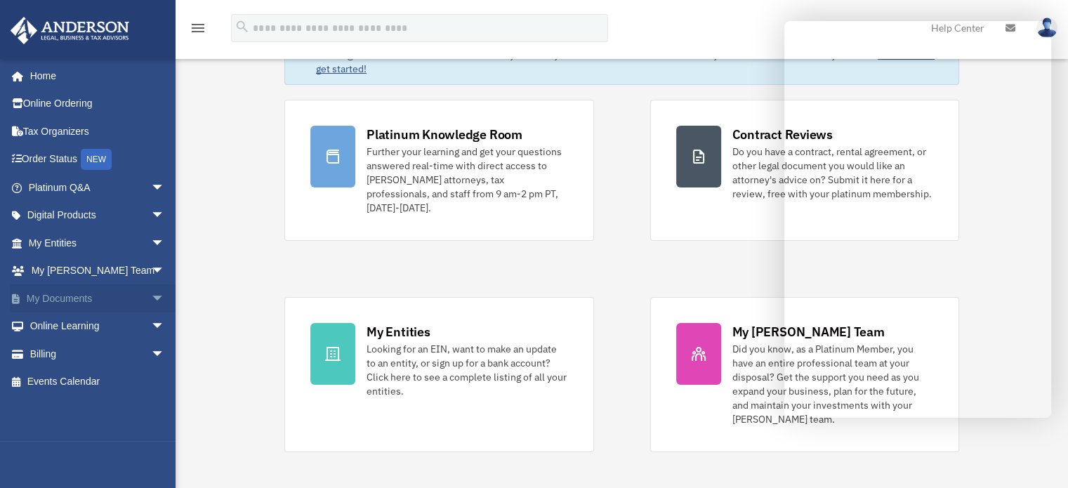
click at [151, 297] on span "arrow_drop_down" at bounding box center [165, 298] width 28 height 29
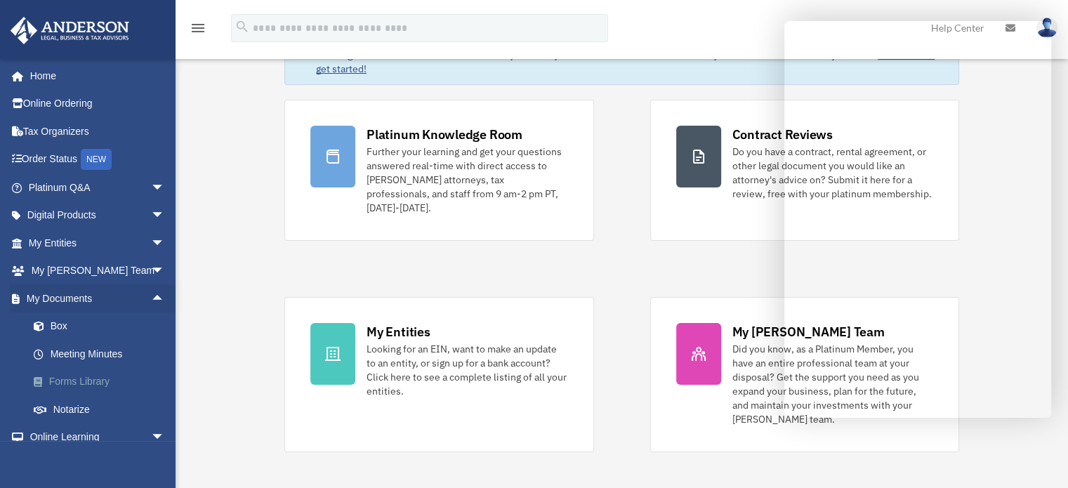
click at [93, 381] on link "Forms Library" at bounding box center [103, 382] width 166 height 28
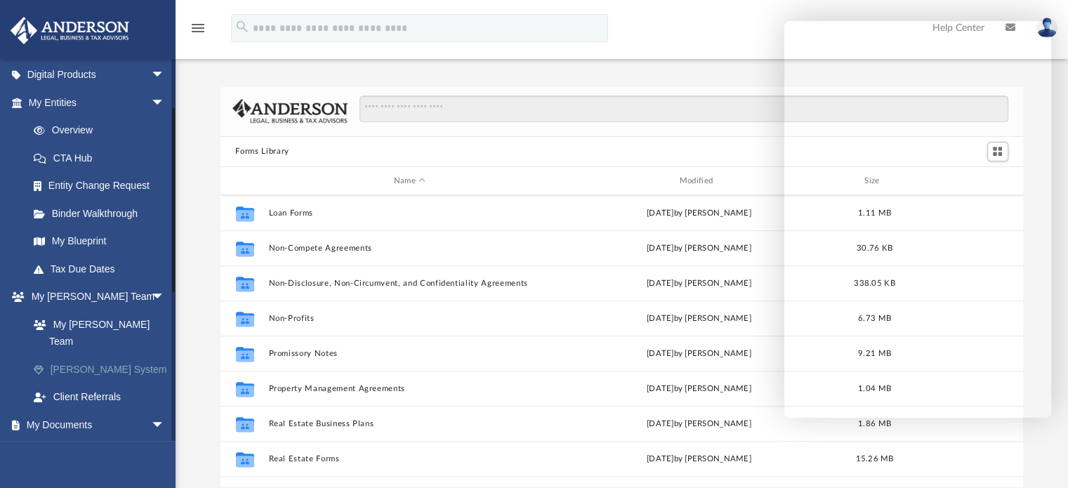
scroll to position [70, 0]
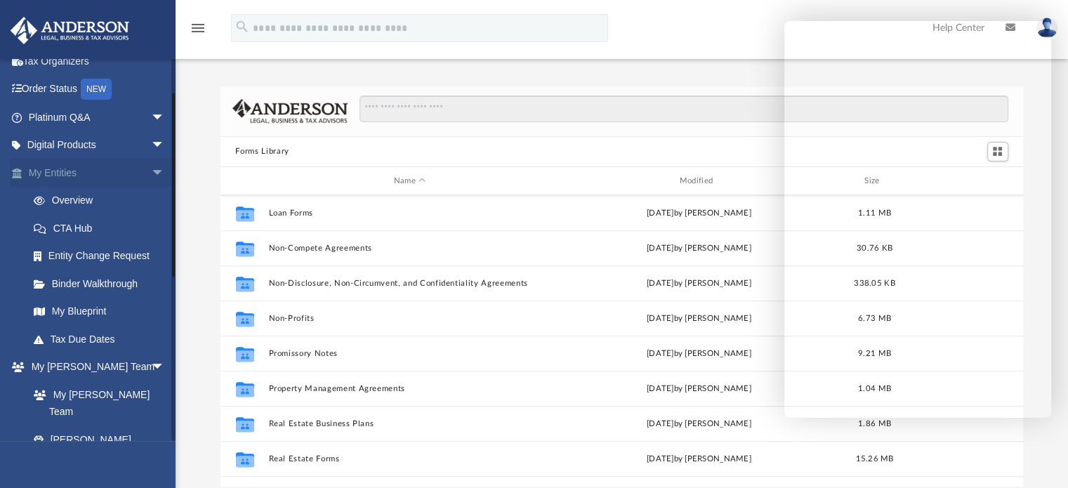
click at [151, 171] on span "arrow_drop_down" at bounding box center [165, 173] width 28 height 29
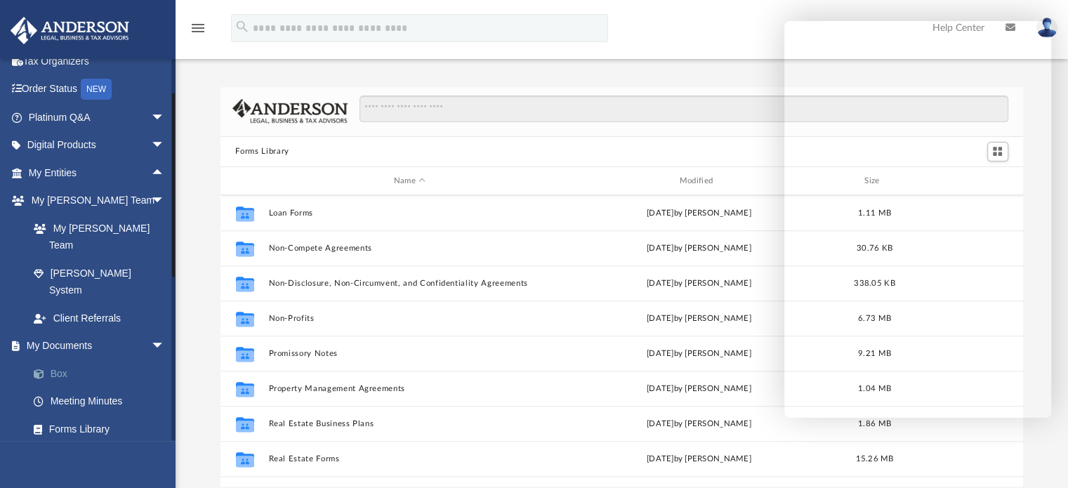
click at [57, 360] on link "Box" at bounding box center [103, 374] width 166 height 28
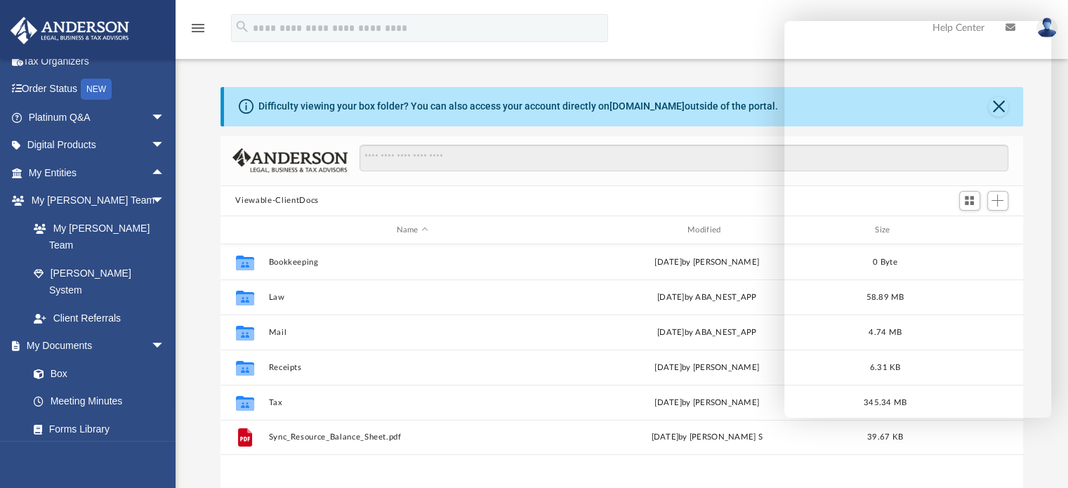
scroll to position [308, 792]
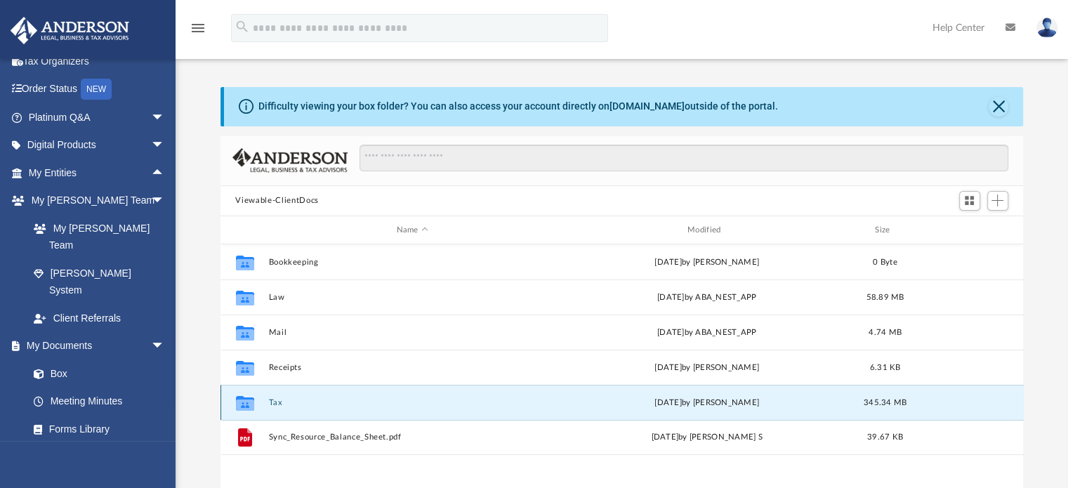
click at [280, 407] on button "Tax" at bounding box center [412, 402] width 288 height 9
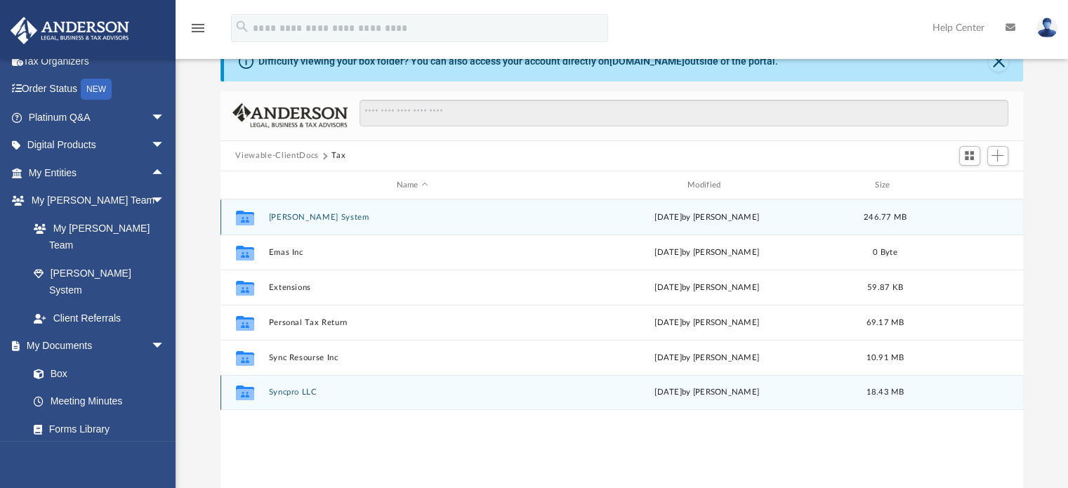
scroll to position [70, 0]
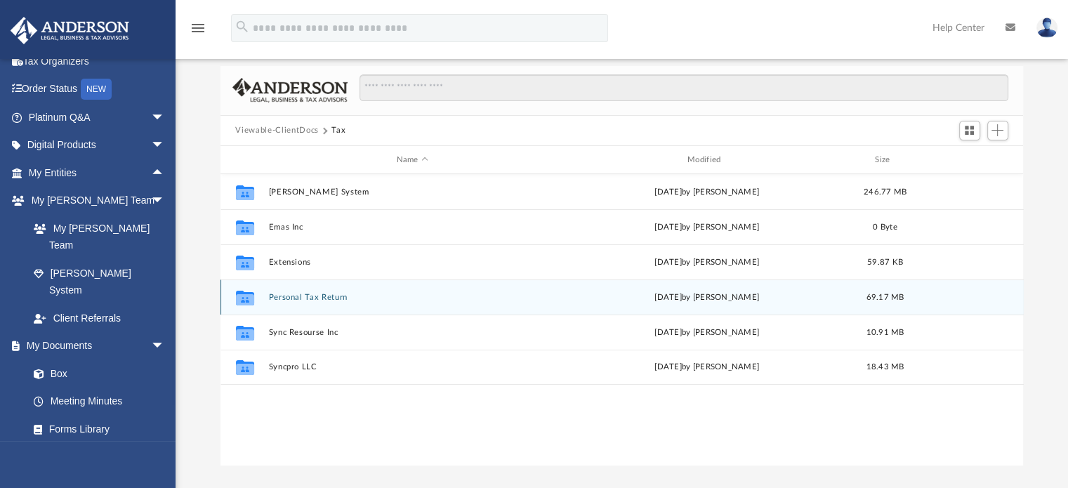
click at [319, 289] on div "Collaborated Folder Personal Tax Return Thu Feb 20 2025 by Vicki Schultz 69.17 …" at bounding box center [622, 297] width 803 height 35
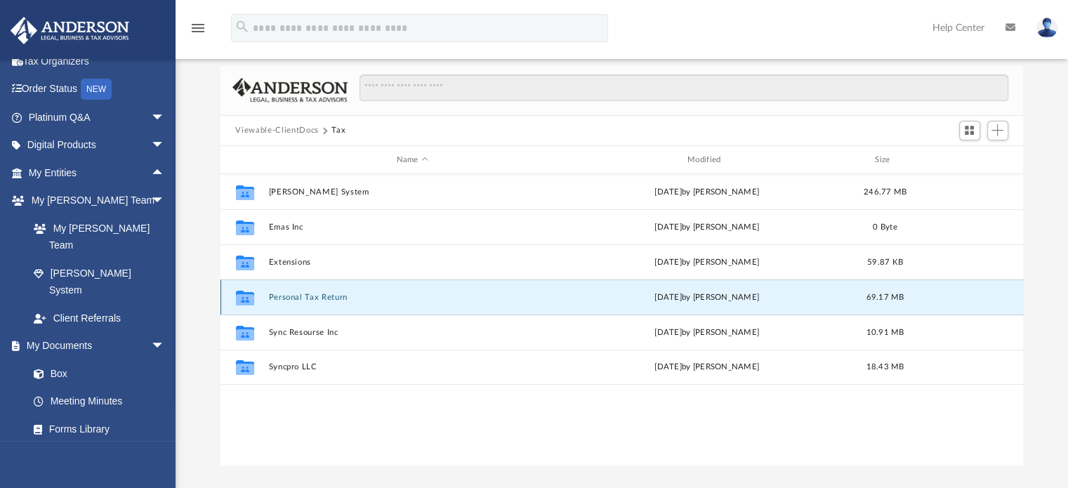
click at [319, 293] on button "Personal Tax Return" at bounding box center [412, 297] width 288 height 9
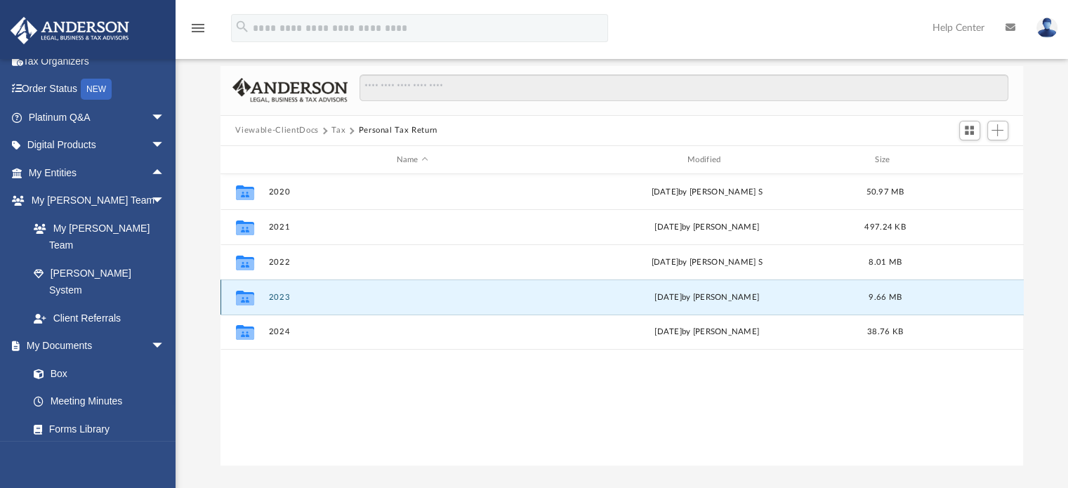
click at [289, 300] on button "2023" at bounding box center [412, 297] width 288 height 9
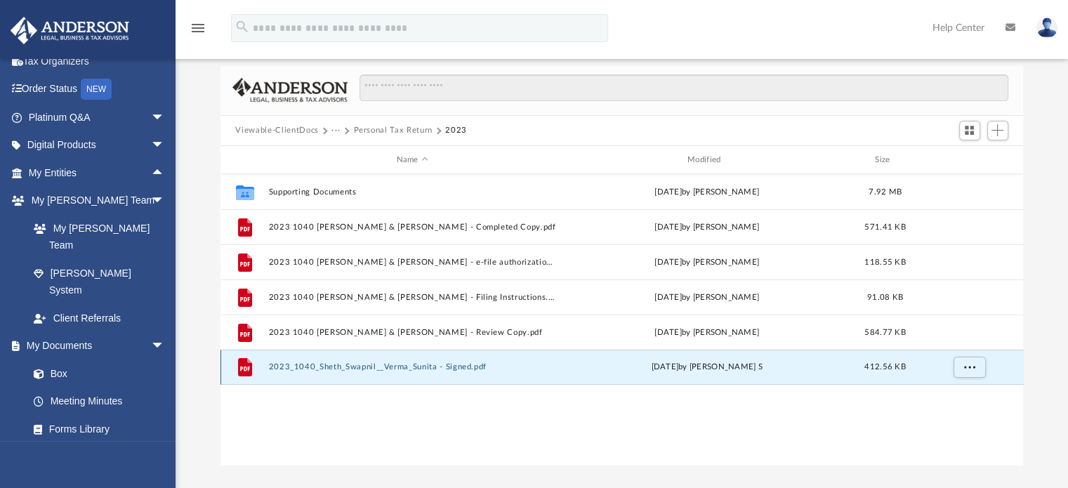
click at [379, 365] on button "2023_1040_Sheth_Swapnil__Verma_Sunita - Signed.pdf" at bounding box center [412, 367] width 288 height 9
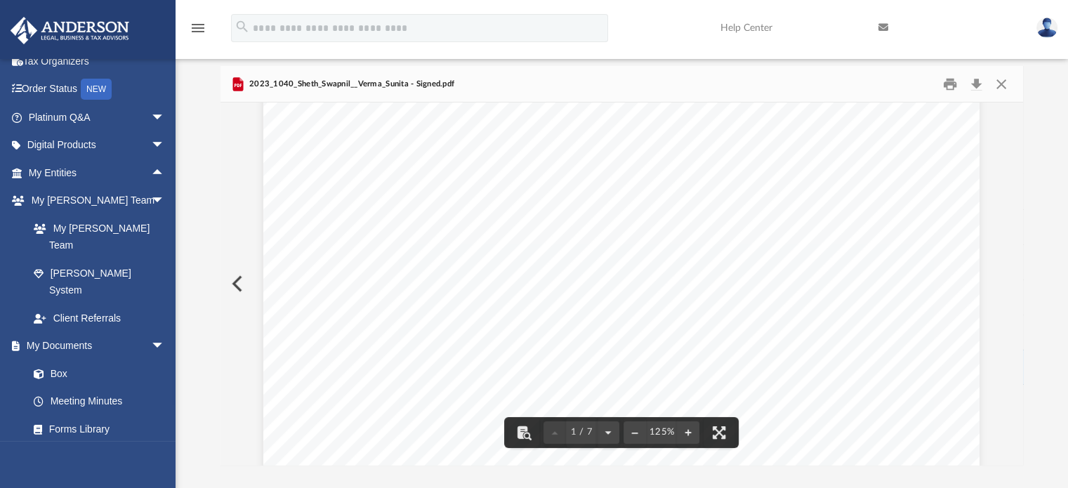
scroll to position [0, 0]
click at [1006, 84] on button "Close" at bounding box center [1001, 84] width 25 height 22
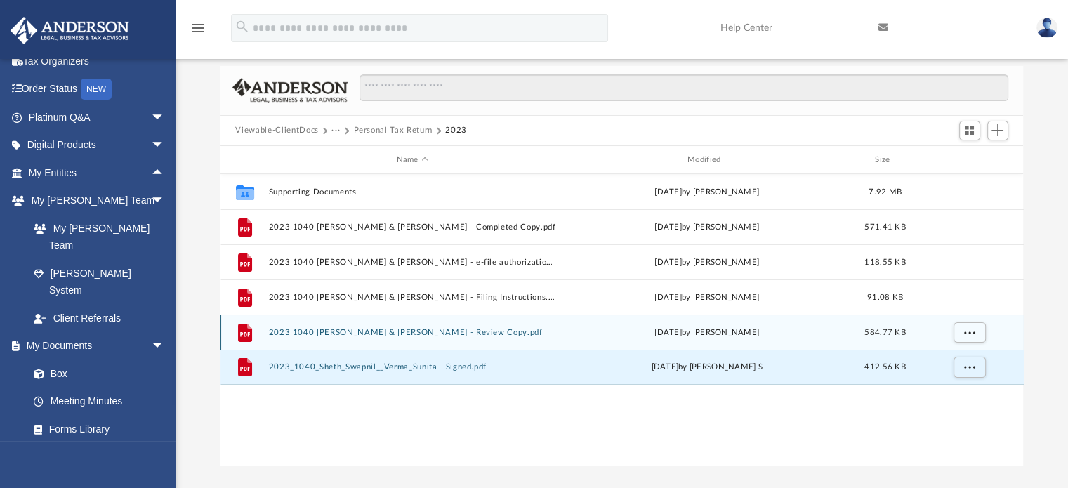
click at [350, 336] on button "2023 1040 Sheth, Swapnil & Verma, Sunita - Review Copy.pdf" at bounding box center [412, 332] width 288 height 9
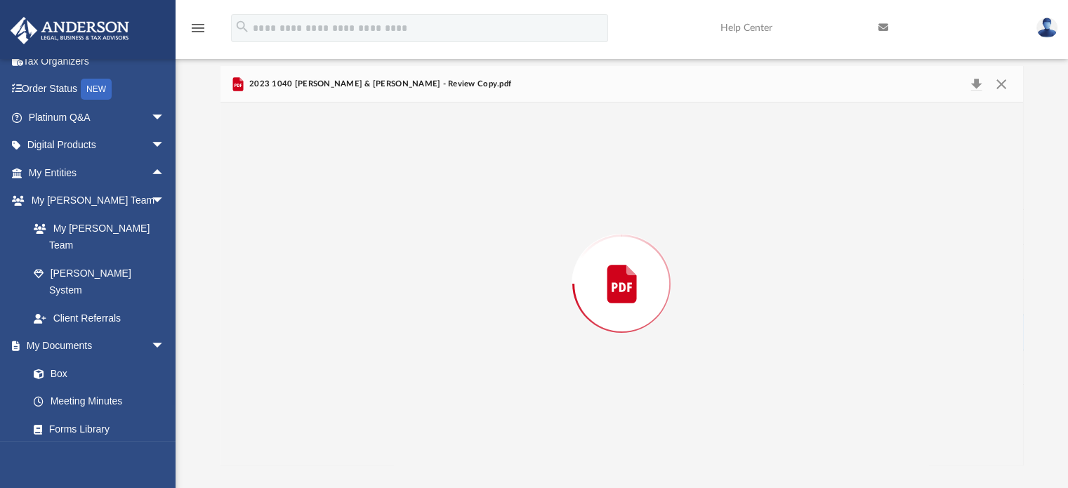
click at [350, 336] on div "Preview" at bounding box center [622, 284] width 803 height 362
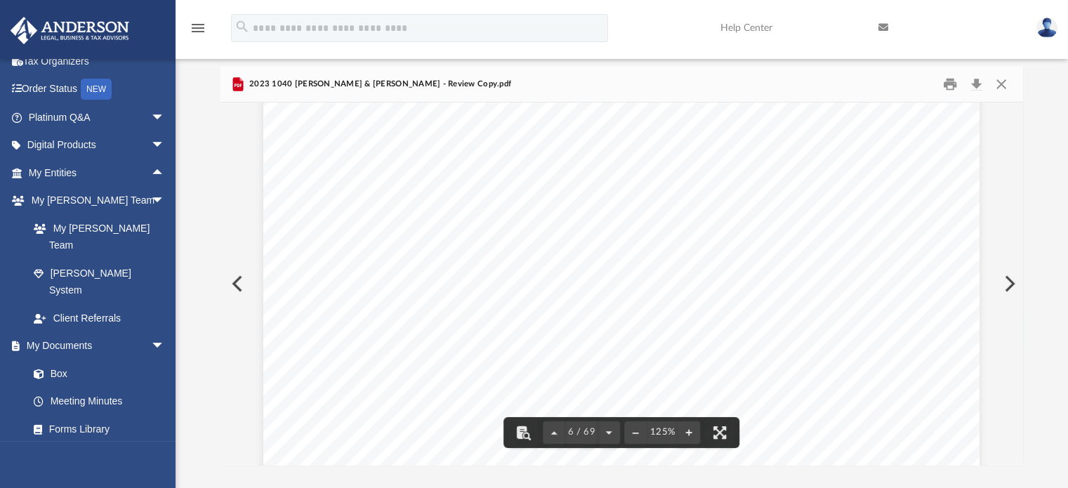
scroll to position [4846, 0]
click at [1008, 86] on button "Close" at bounding box center [1001, 84] width 25 height 22
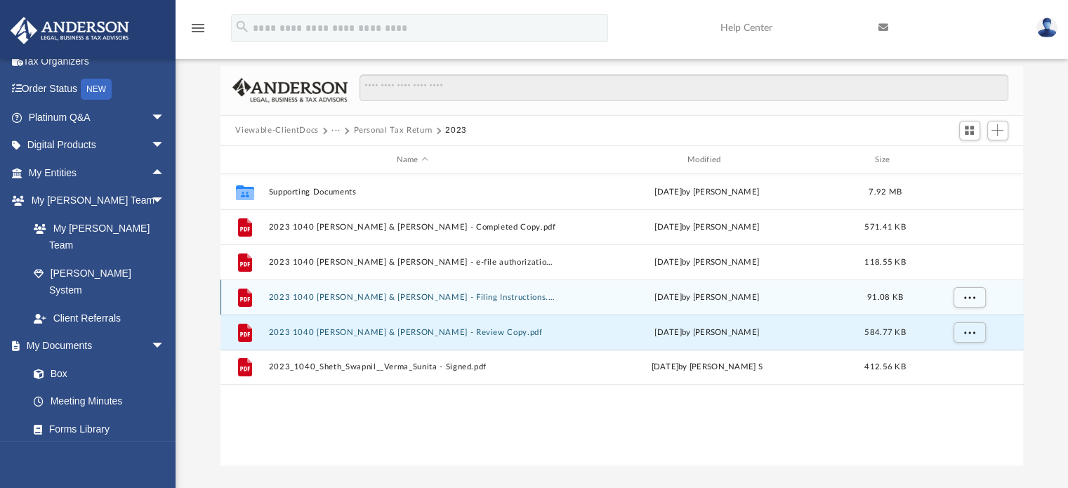
click at [329, 291] on div "File 2023 1040 Sheth, Swapnil & Verma, Sunita - Filing Instructions.pdf Tue Oct…" at bounding box center [622, 297] width 803 height 35
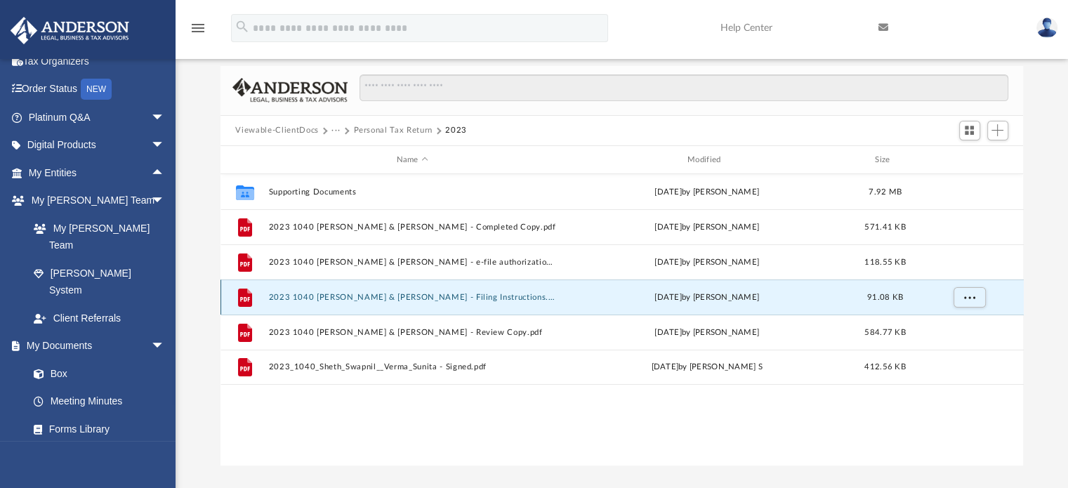
click at [329, 291] on div "File 2023 1040 Sheth, Swapnil & Verma, Sunita - Filing Instructions.pdf Tue Oct…" at bounding box center [622, 297] width 803 height 35
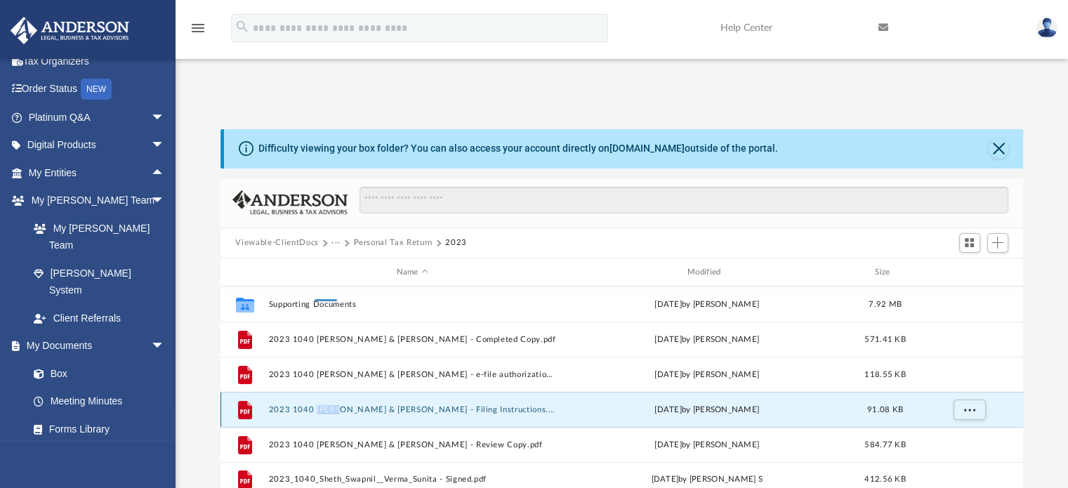
click at [399, 405] on button "2023 1040 Sheth, Swapnil & Verma, Sunita - Filing Instructions.pdf" at bounding box center [412, 409] width 288 height 9
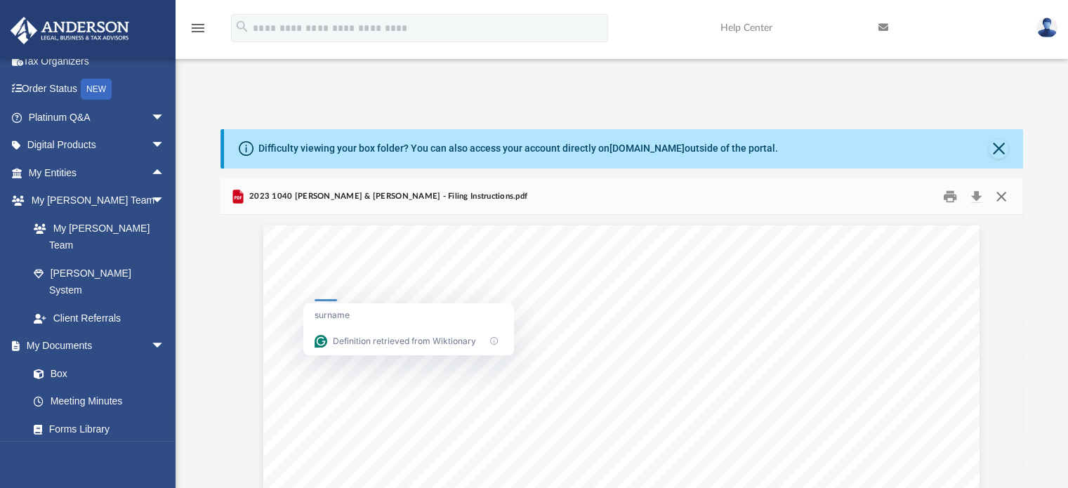
click at [1001, 185] on button "Close" at bounding box center [1001, 196] width 25 height 22
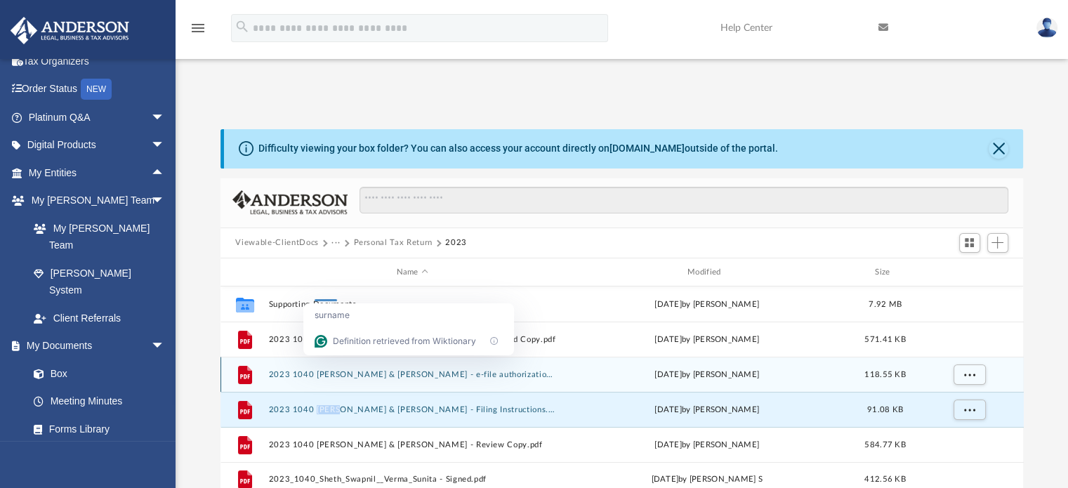
click at [319, 370] on button "2023 1040 Sheth, Swapnil & Verma, Sunita - e-file authorization - please sign.p…" at bounding box center [412, 374] width 288 height 9
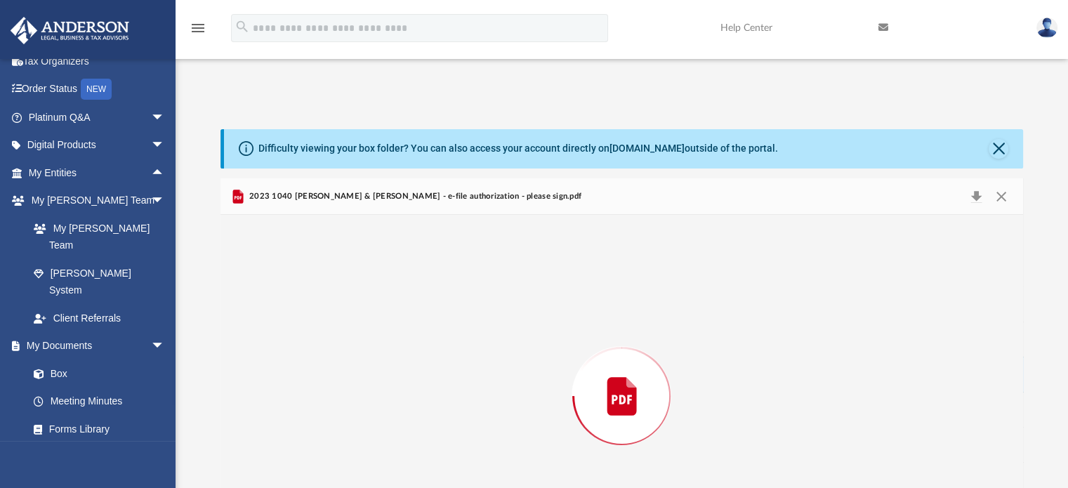
click at [319, 259] on div "Preview" at bounding box center [622, 396] width 803 height 362
click at [1007, 185] on button "Close" at bounding box center [1001, 196] width 25 height 22
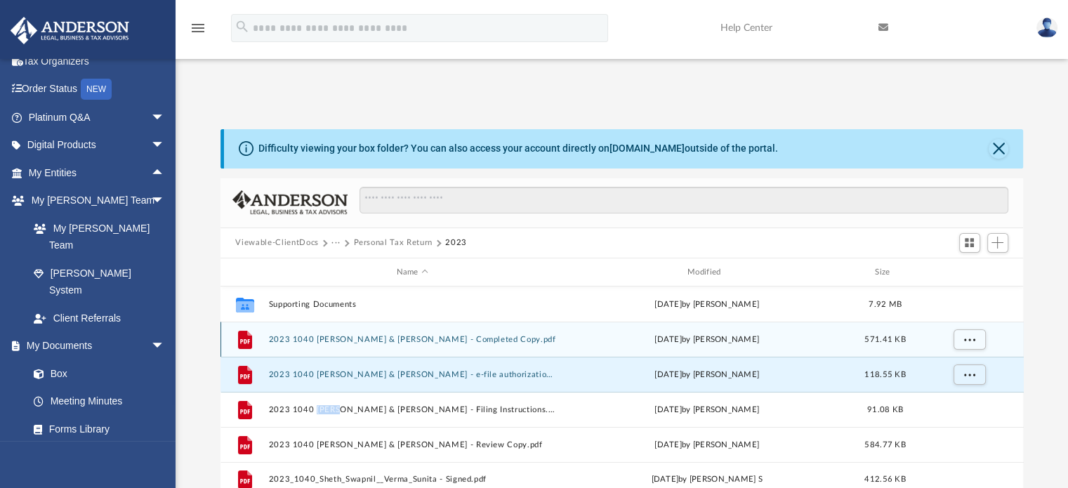
click at [346, 335] on button "2023 1040 Sheth, Swapnil & Verma, Sunita - Completed Copy.pdf" at bounding box center [412, 339] width 288 height 9
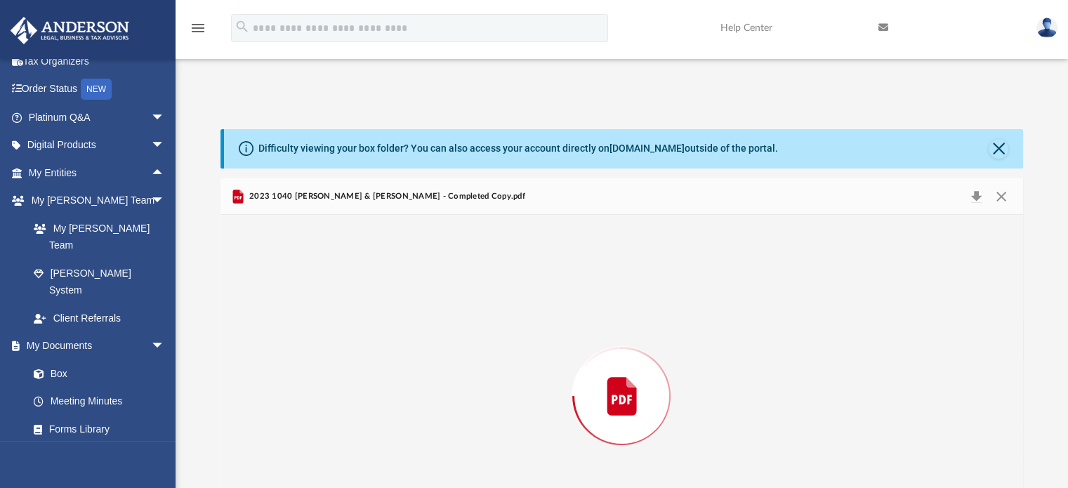
click at [346, 223] on div "Preview" at bounding box center [622, 396] width 803 height 362
click at [1012, 185] on button "Close" at bounding box center [1001, 196] width 25 height 22
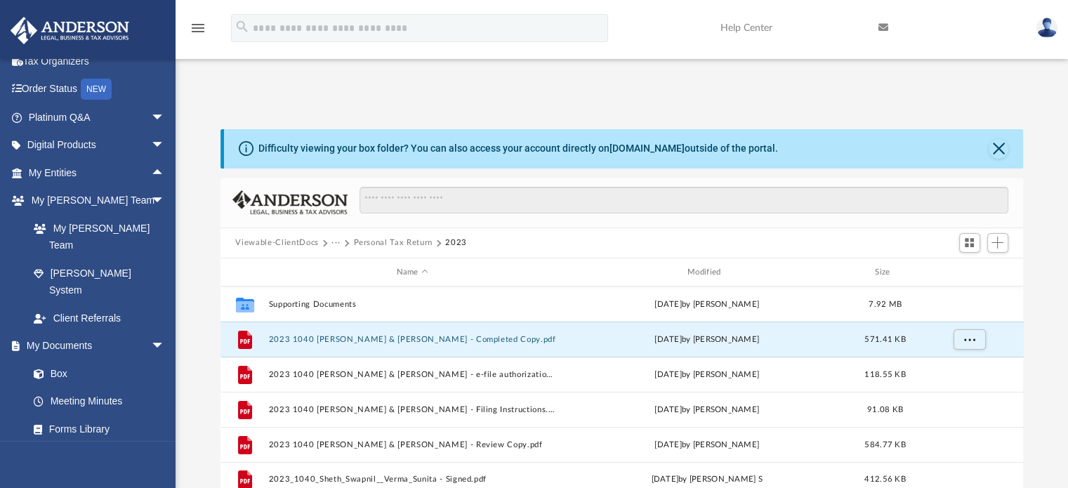
click at [336, 237] on button "···" at bounding box center [335, 243] width 9 height 13
click at [407, 237] on button "Personal Tax Return" at bounding box center [392, 243] width 79 height 13
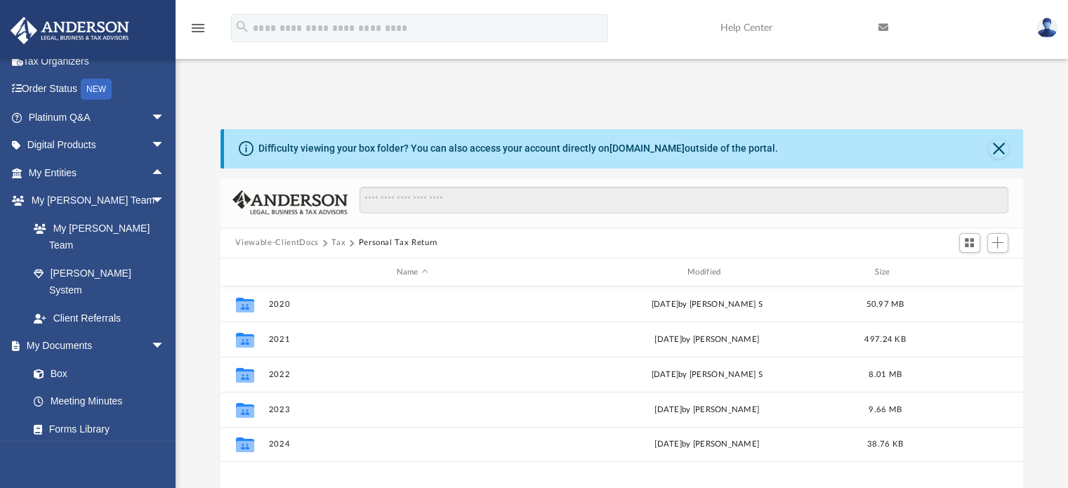
click at [339, 237] on button "Tax" at bounding box center [338, 243] width 14 height 13
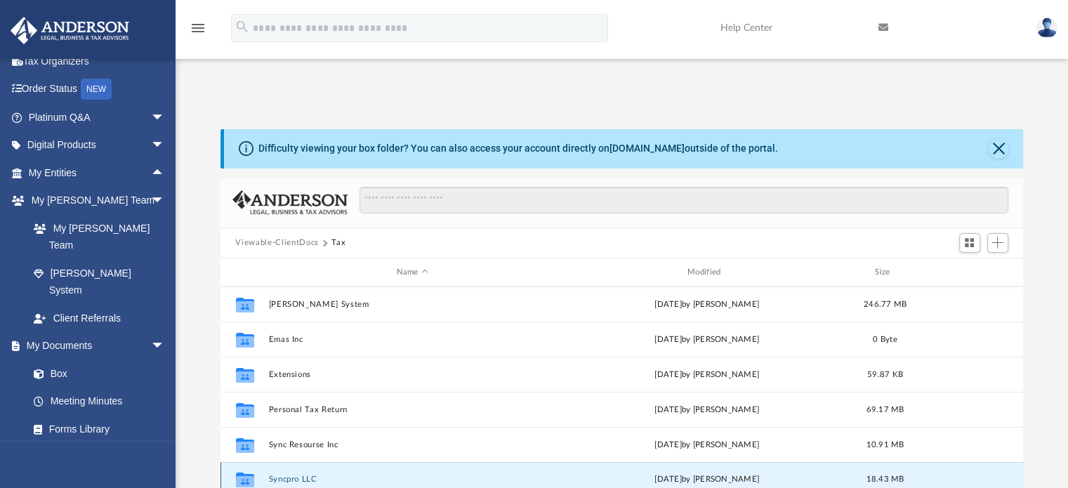
click at [301, 475] on button "Syncpro LLC" at bounding box center [412, 479] width 288 height 9
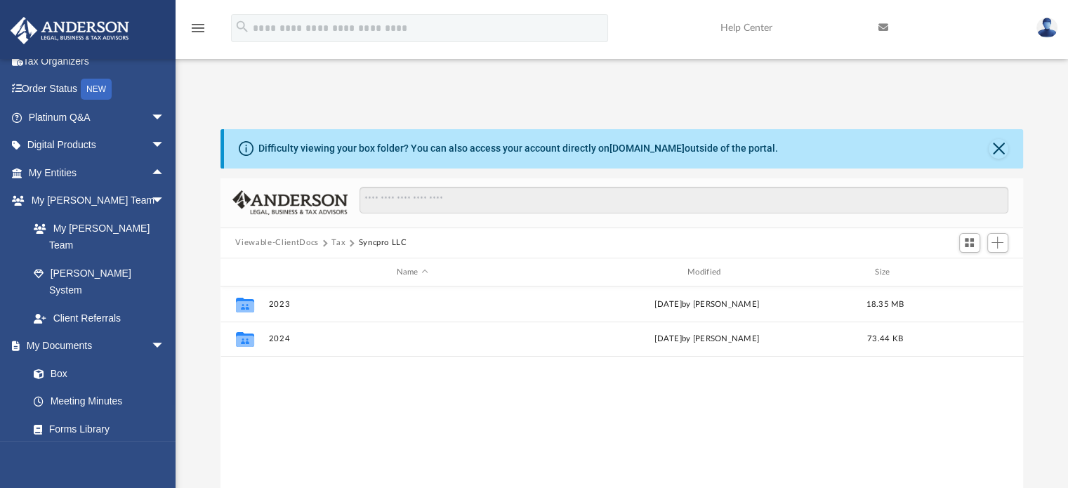
click at [332, 237] on button "Tax" at bounding box center [338, 243] width 14 height 13
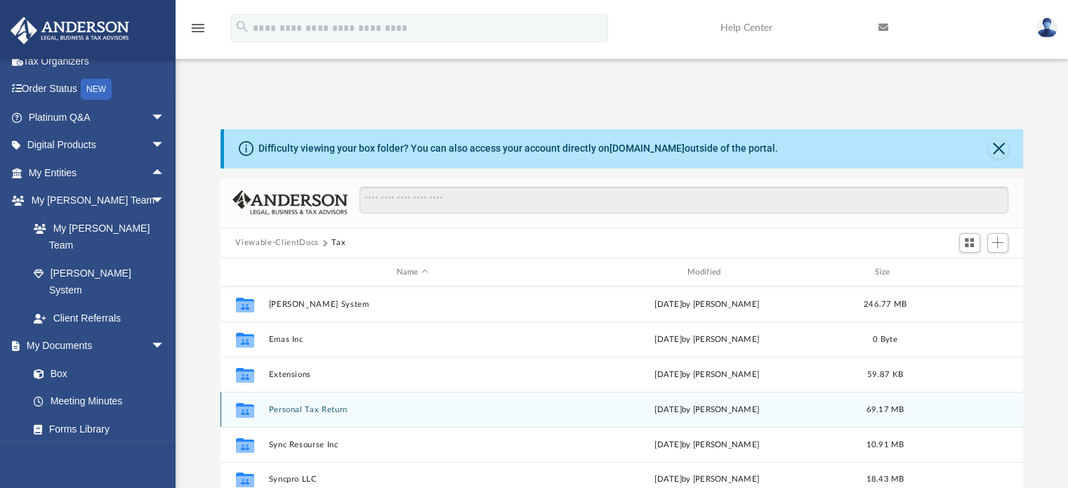
click at [301, 405] on button "Personal Tax Return" at bounding box center [412, 409] width 288 height 9
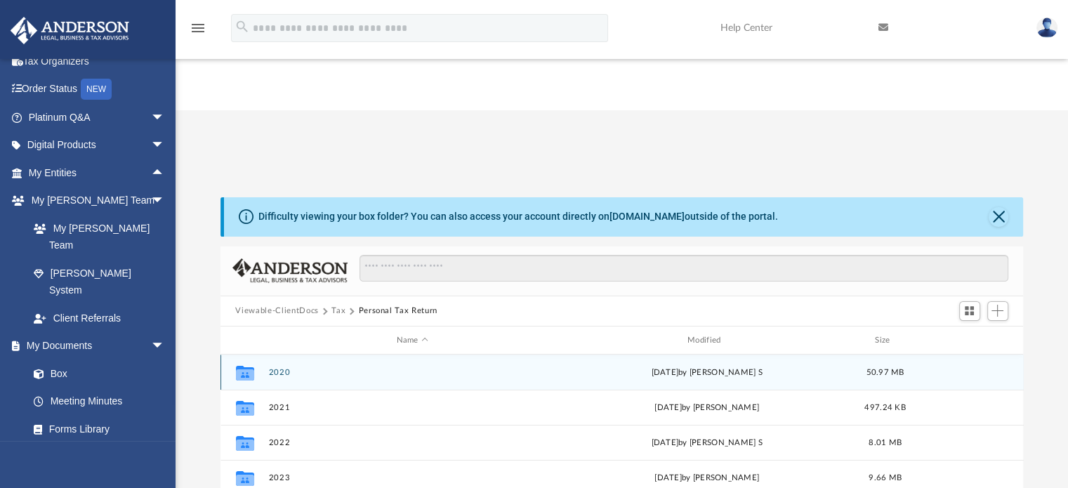
scroll to position [0, 0]
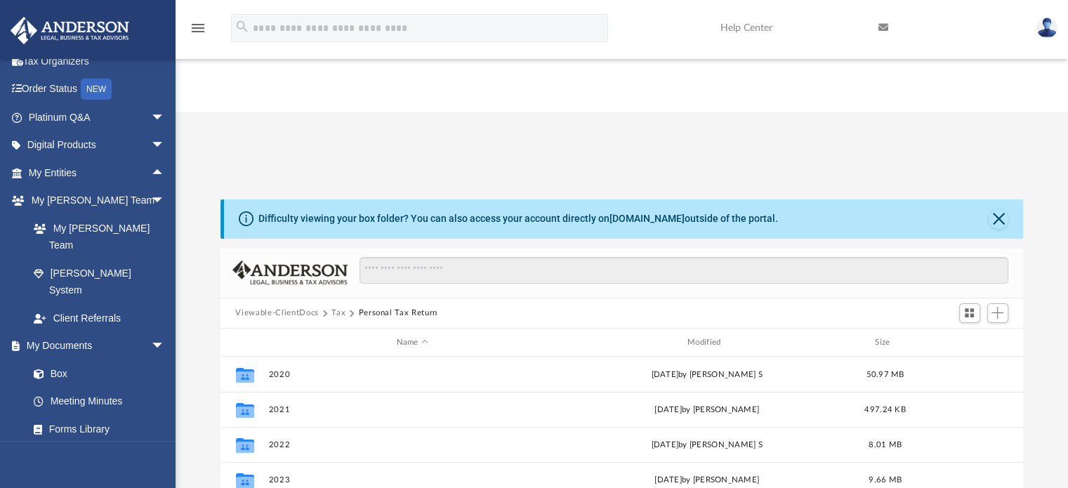
click at [333, 307] on button "Tax" at bounding box center [338, 313] width 14 height 13
click at [340, 307] on button "Tax" at bounding box center [338, 313] width 14 height 13
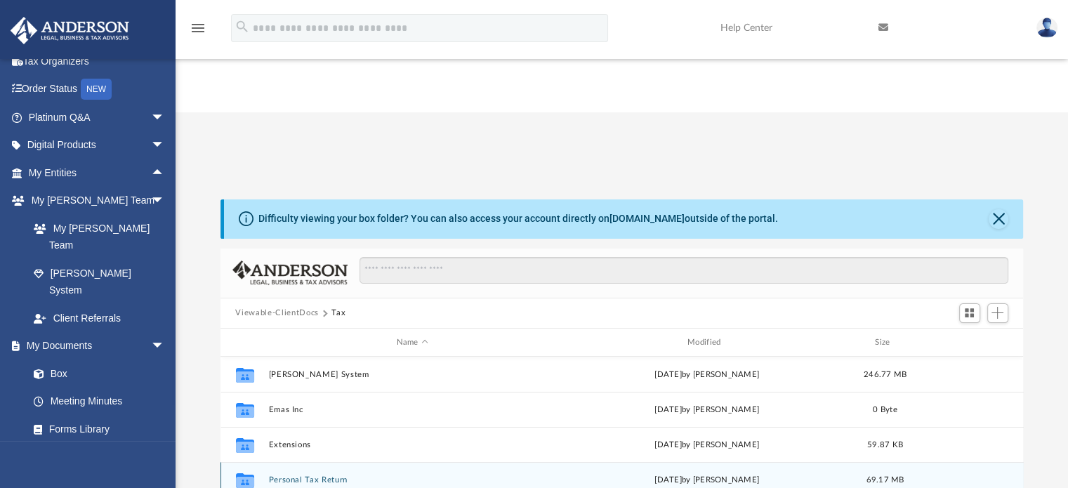
click at [309, 462] on div "Collaborated Folder Personal Tax Return Thu Feb 20 2025 by Vicki Schultz 69.17 …" at bounding box center [622, 479] width 803 height 35
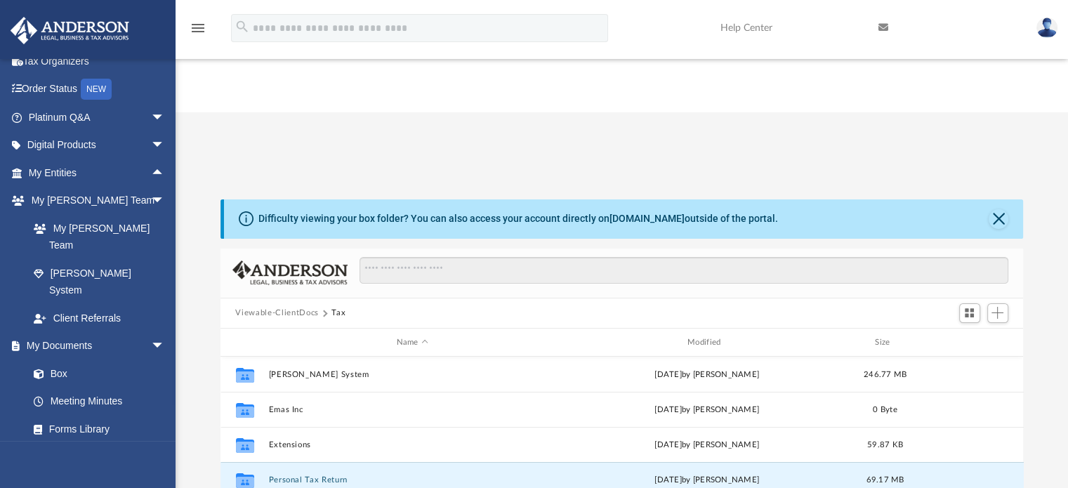
click at [337, 307] on button "Tax" at bounding box center [338, 313] width 14 height 13
click at [297, 475] on button "Personal Tax Return" at bounding box center [412, 479] width 288 height 9
click at [277, 475] on button "2023" at bounding box center [412, 479] width 288 height 9
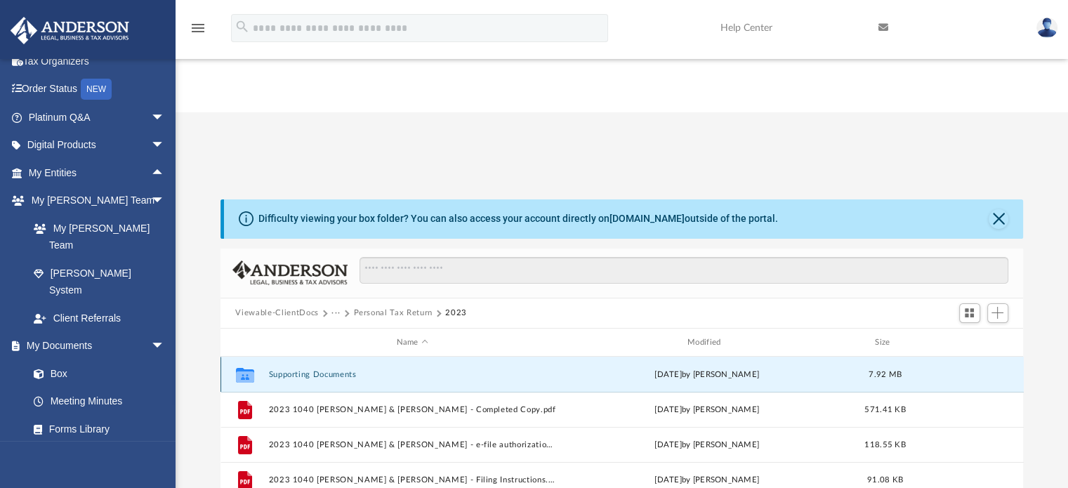
click at [316, 370] on button "Supporting Documents" at bounding box center [412, 374] width 288 height 9
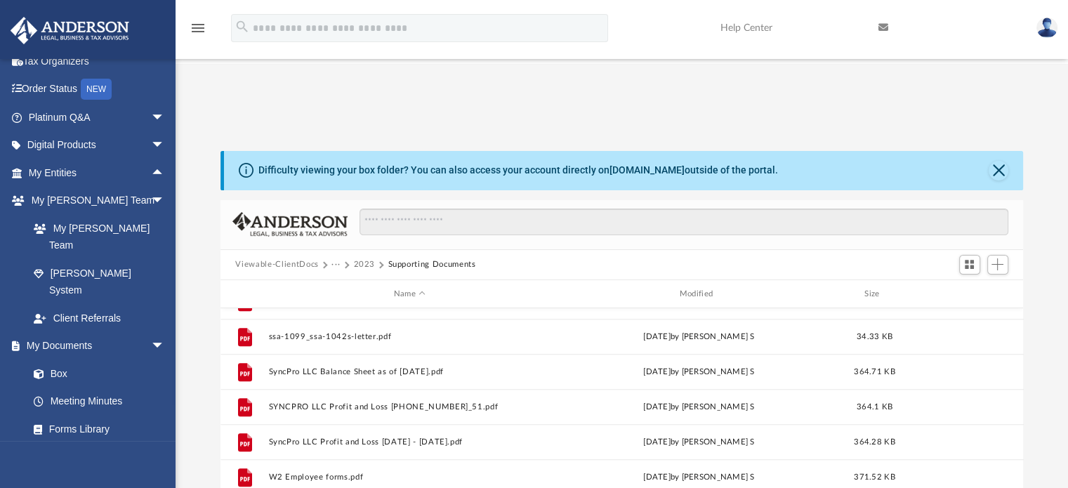
scroll to position [70, 0]
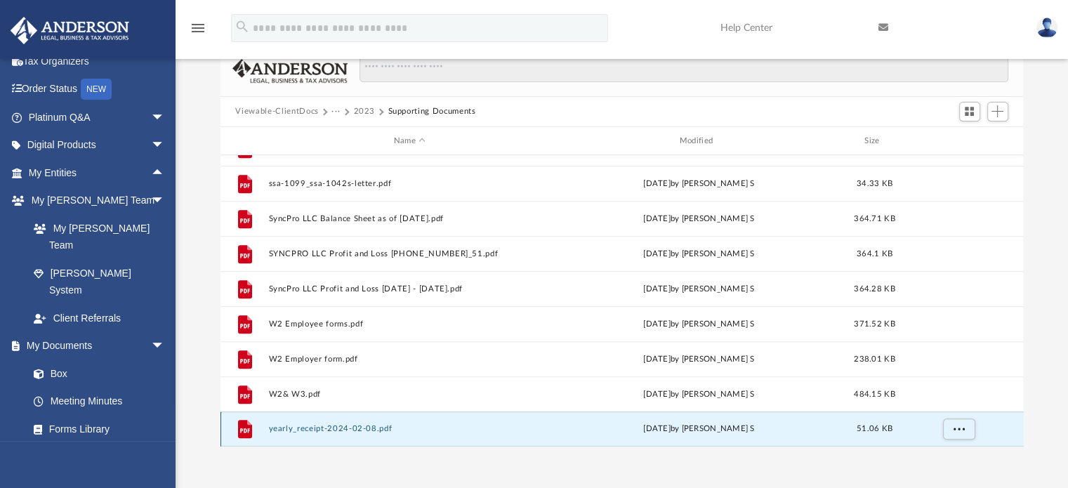
scroll to position [211, 0]
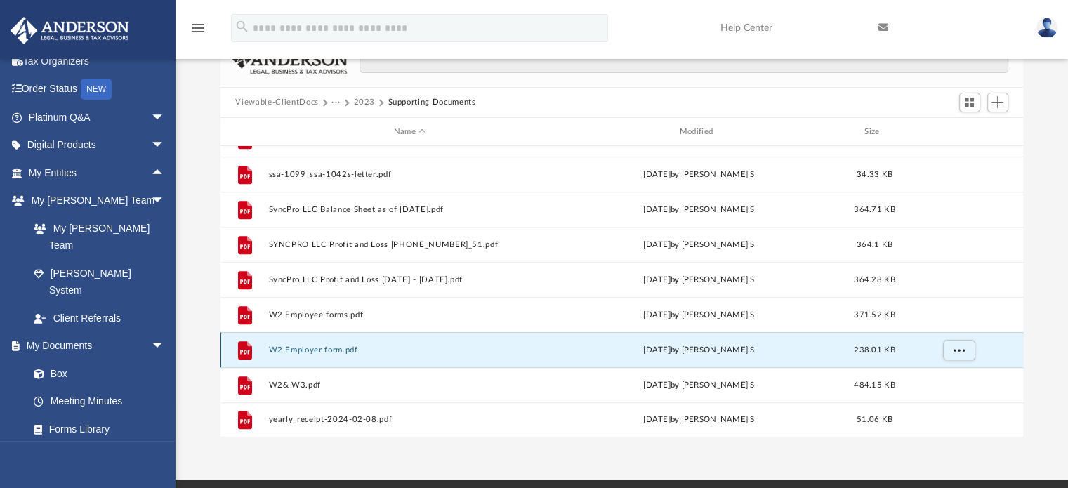
click at [321, 346] on button "W2 Employer form.pdf" at bounding box center [409, 350] width 283 height 9
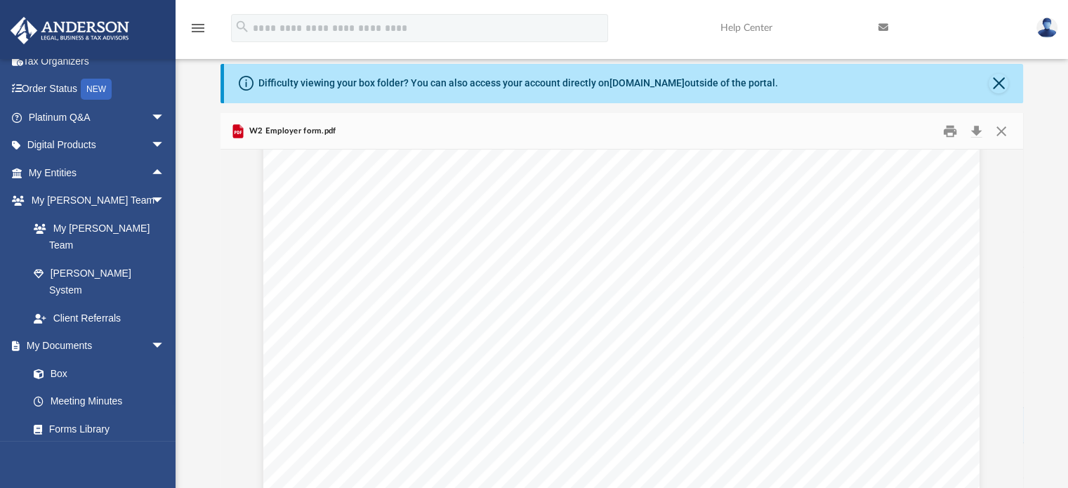
scroll to position [1264, 0]
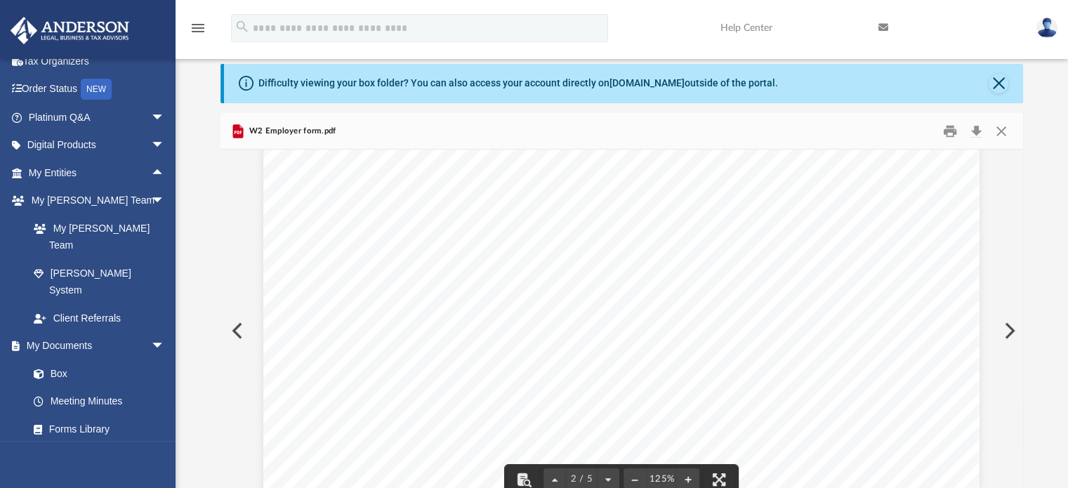
click at [657, 11] on div "menu search Site Menu add syncresource@outlook.com My Profile Reset Password Lo…" at bounding box center [534, 35] width 1047 height 48
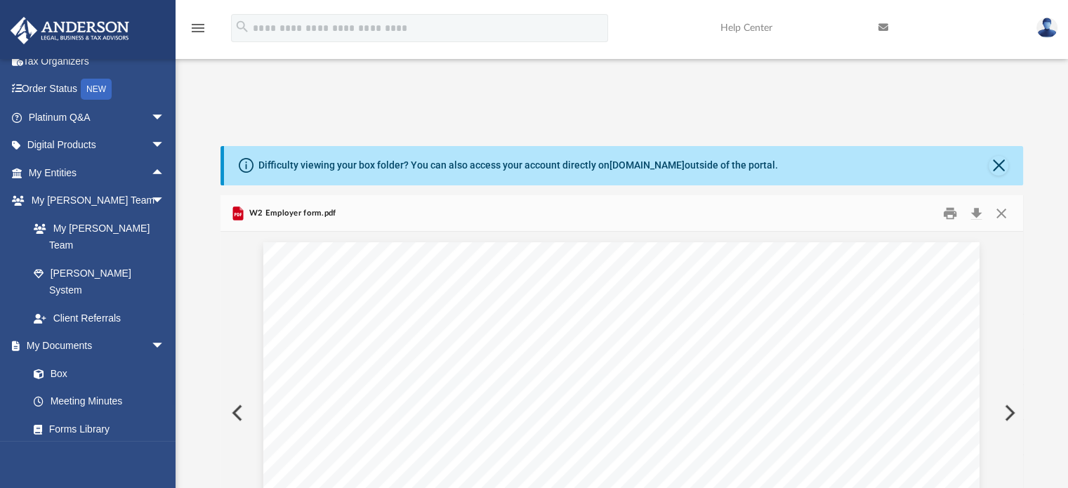
scroll to position [0, 0]
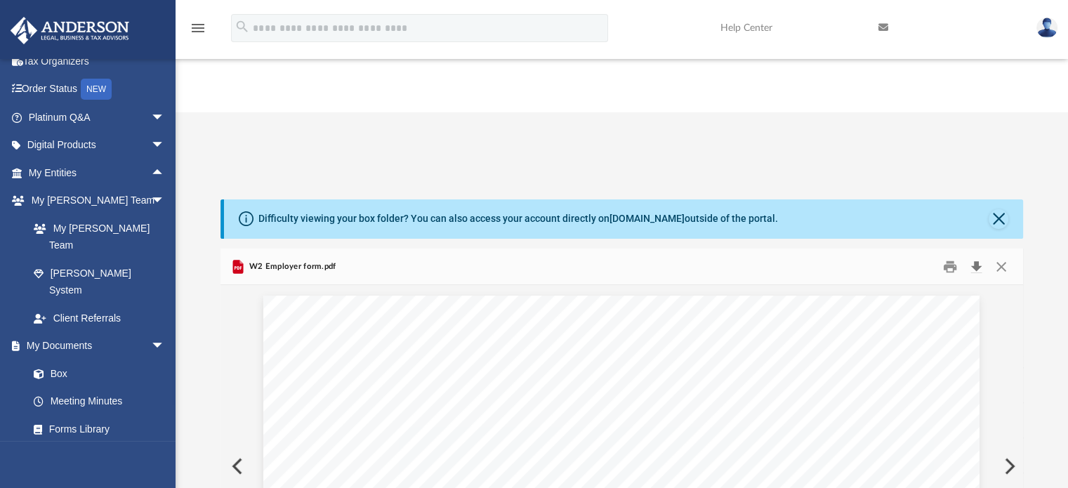
click at [980, 256] on button "Download" at bounding box center [976, 267] width 25 height 22
click at [999, 209] on button "Close" at bounding box center [999, 219] width 20 height 20
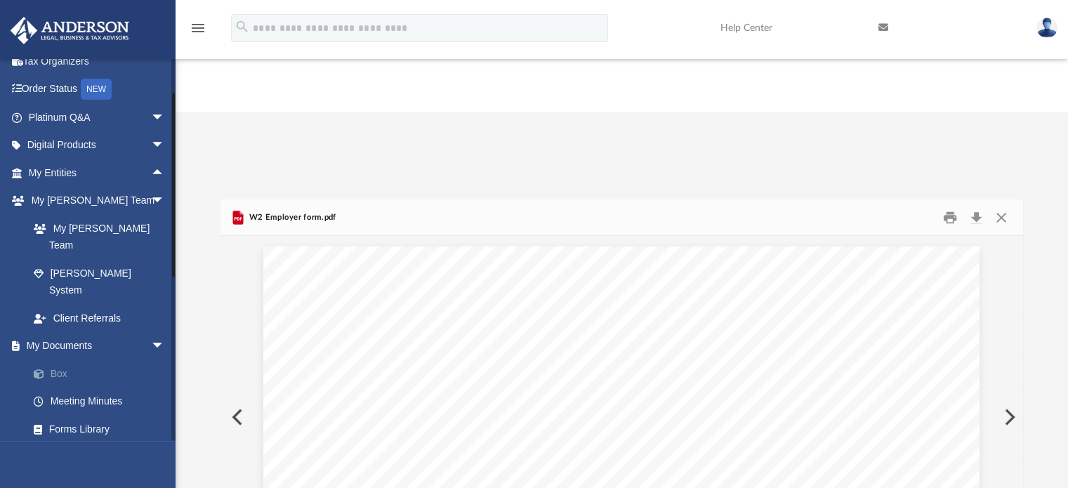
click at [42, 369] on span at bounding box center [45, 374] width 9 height 10
click at [51, 360] on link "Box" at bounding box center [103, 374] width 166 height 28
click at [41, 369] on span at bounding box center [45, 374] width 9 height 10
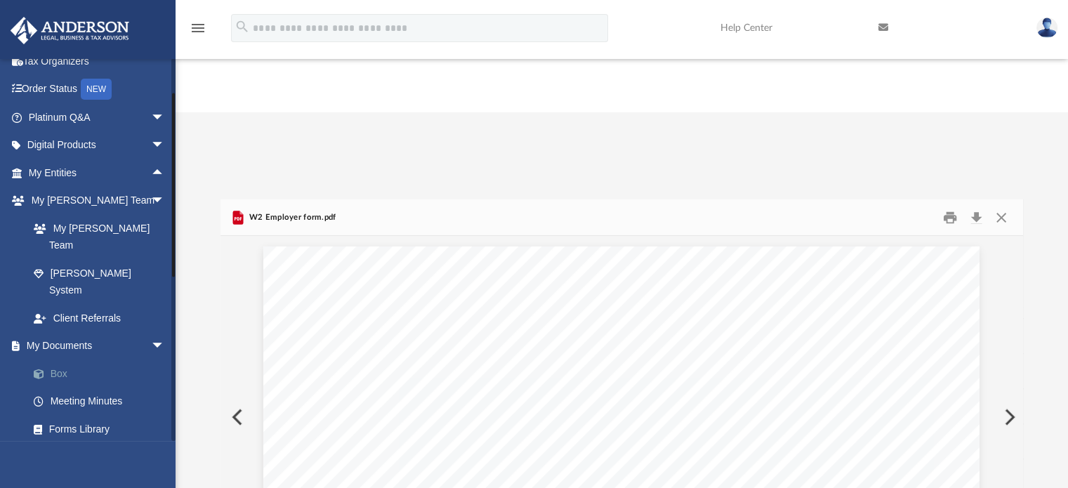
click at [54, 360] on link "Box" at bounding box center [103, 374] width 166 height 28
click at [251, 211] on span "W2 Employer form.pdf" at bounding box center [292, 217] width 90 height 13
click at [1001, 206] on button "Close" at bounding box center [1001, 217] width 25 height 22
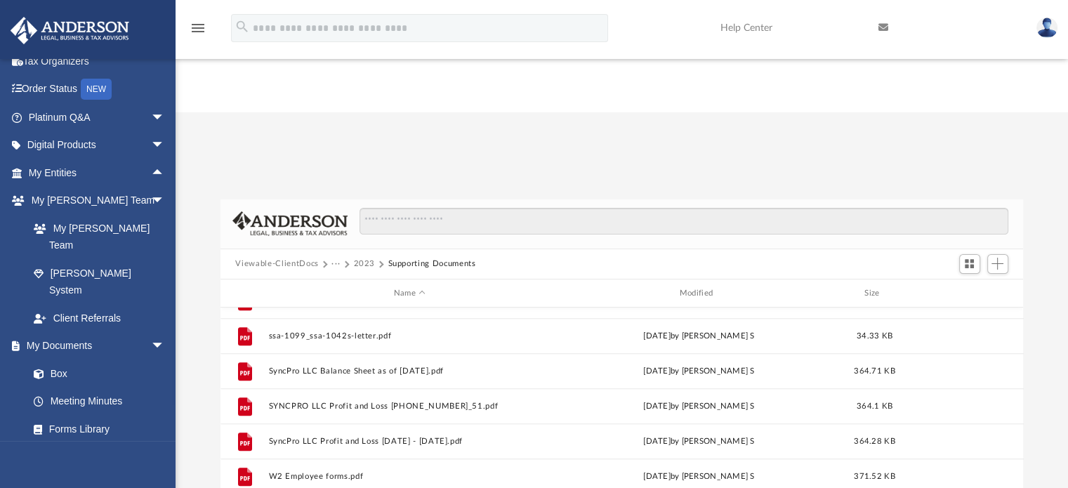
click at [293, 258] on button "Viewable-ClientDocs" at bounding box center [276, 264] width 83 height 13
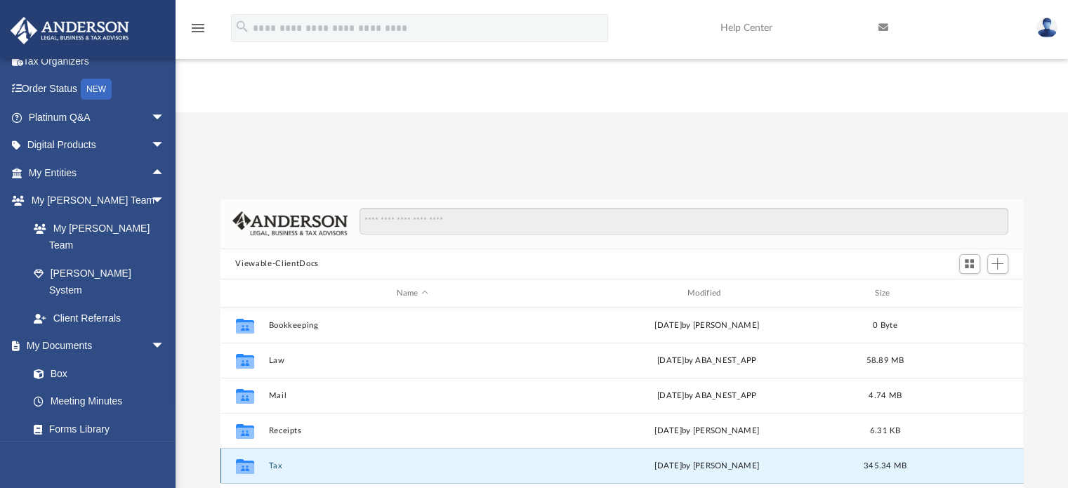
click at [272, 461] on button "Tax" at bounding box center [412, 465] width 288 height 9
click at [298, 461] on button "Sync Resourse Inc" at bounding box center [412, 465] width 288 height 9
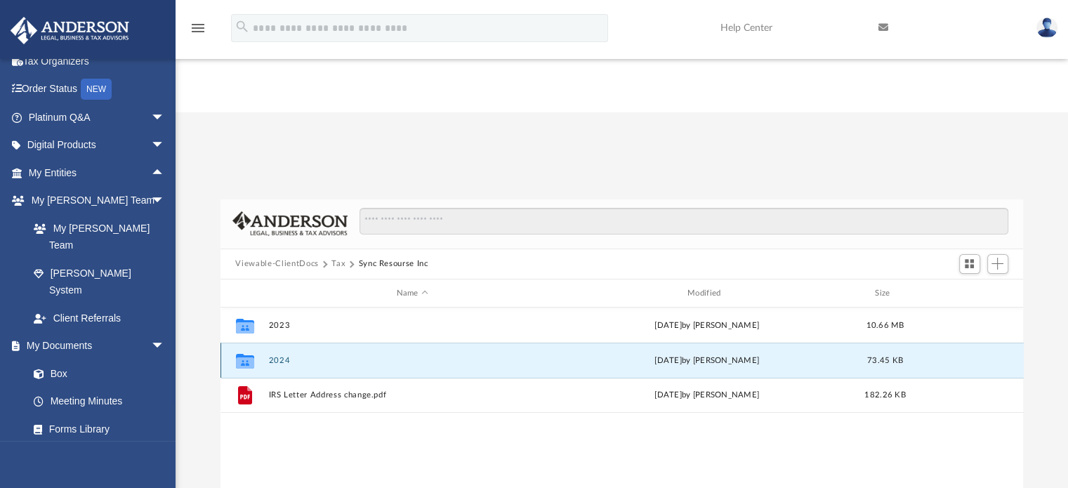
click at [278, 356] on button "2024" at bounding box center [412, 360] width 288 height 9
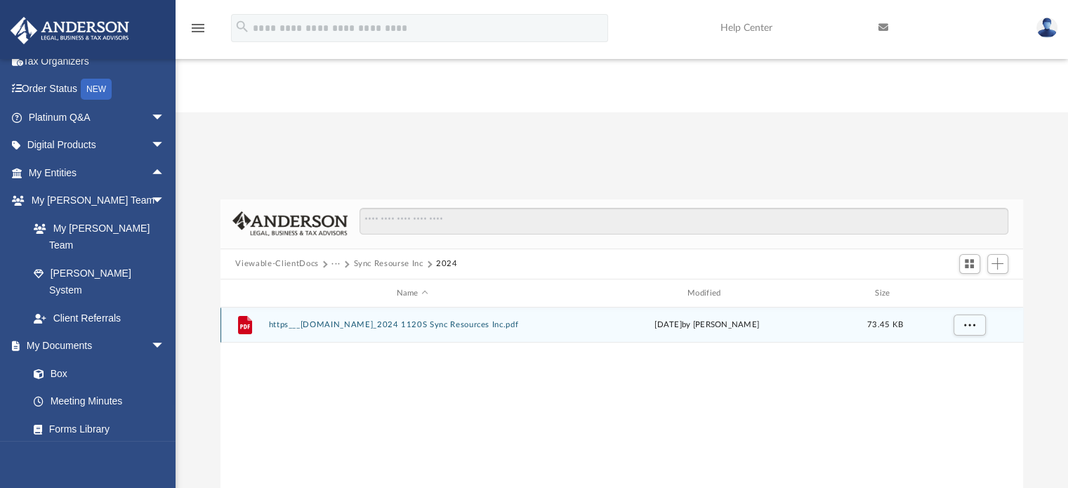
click at [395, 321] on button "https___efile.prosystemfx.com_2024 1120S Sync Resources Inc.pdf" at bounding box center [412, 325] width 288 height 9
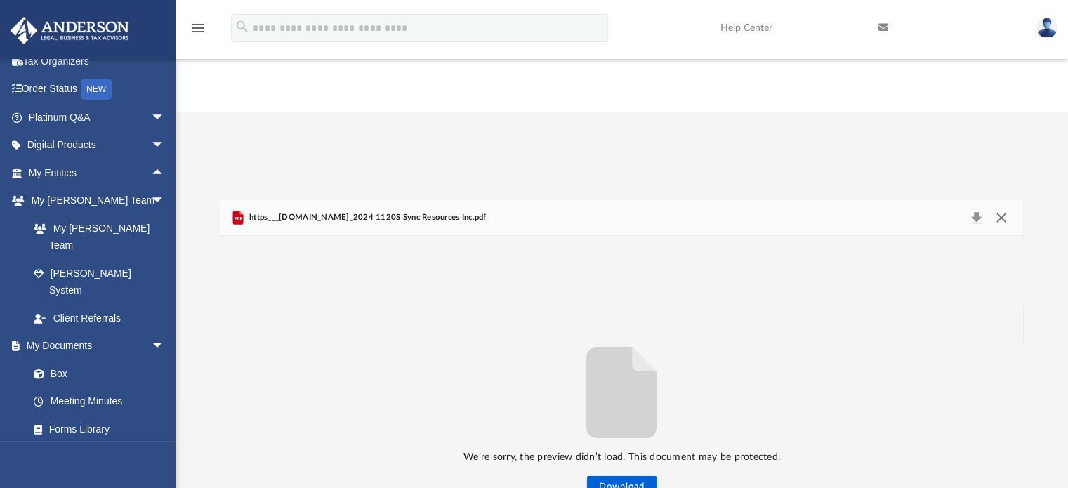
click at [1006, 208] on button "Close" at bounding box center [1001, 218] width 25 height 20
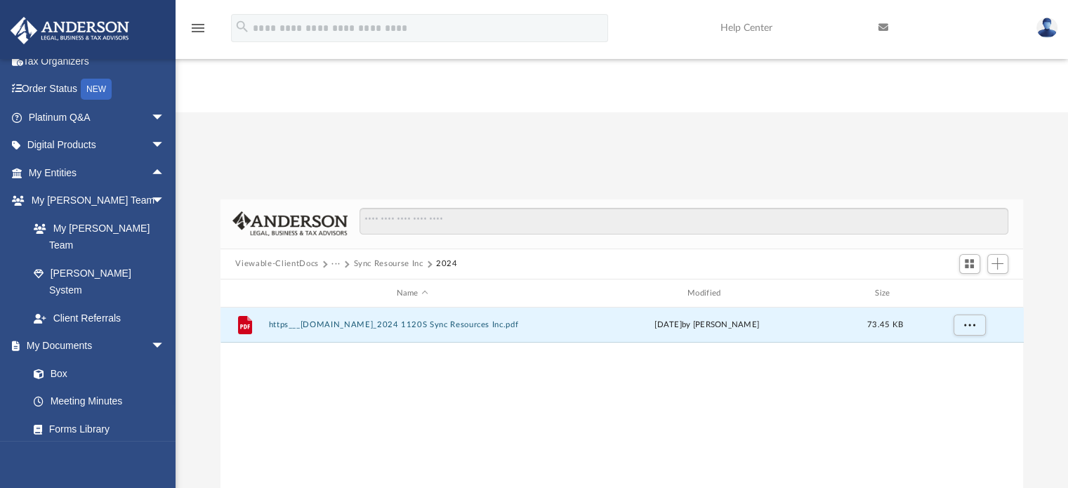
click at [383, 258] on button "Sync Resourse Inc" at bounding box center [388, 264] width 70 height 13
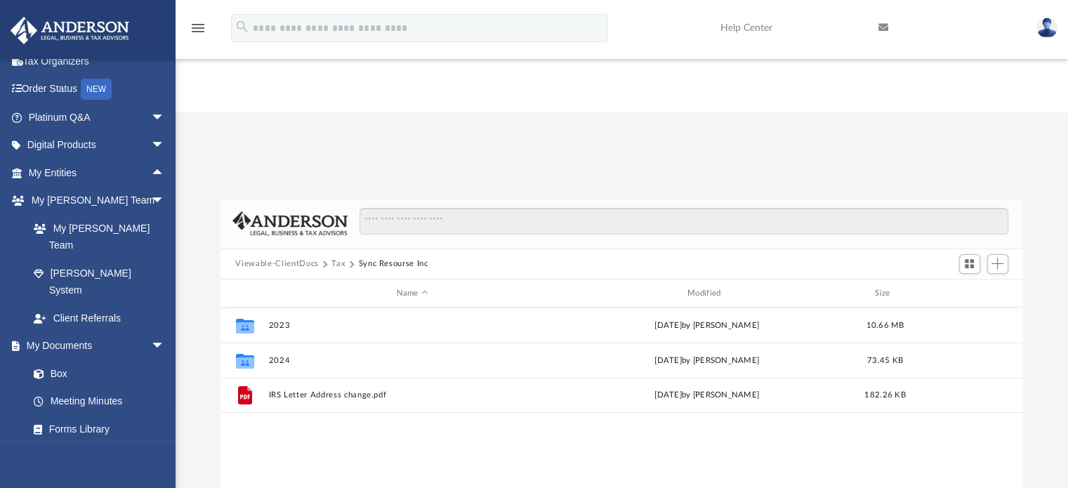
click at [275, 258] on button "Viewable-ClientDocs" at bounding box center [276, 264] width 83 height 13
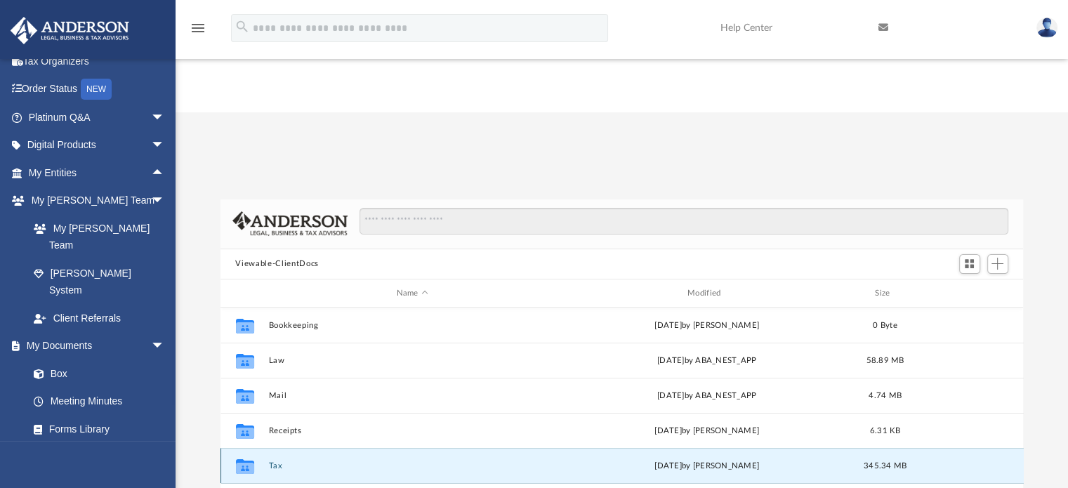
click at [278, 461] on button "Tax" at bounding box center [412, 465] width 288 height 9
